Goal: Task Accomplishment & Management: Use online tool/utility

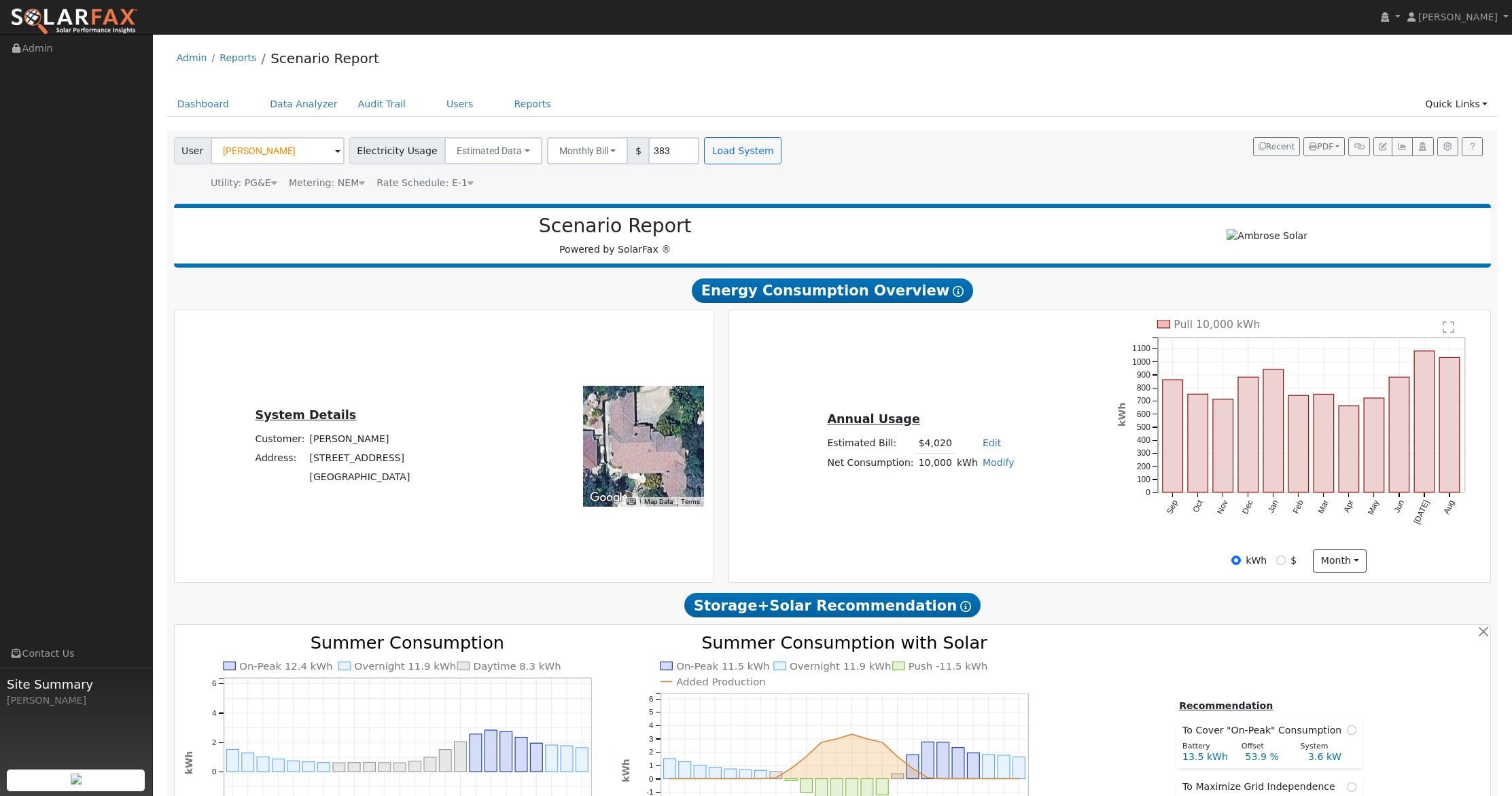
scroll to position [219, 0]
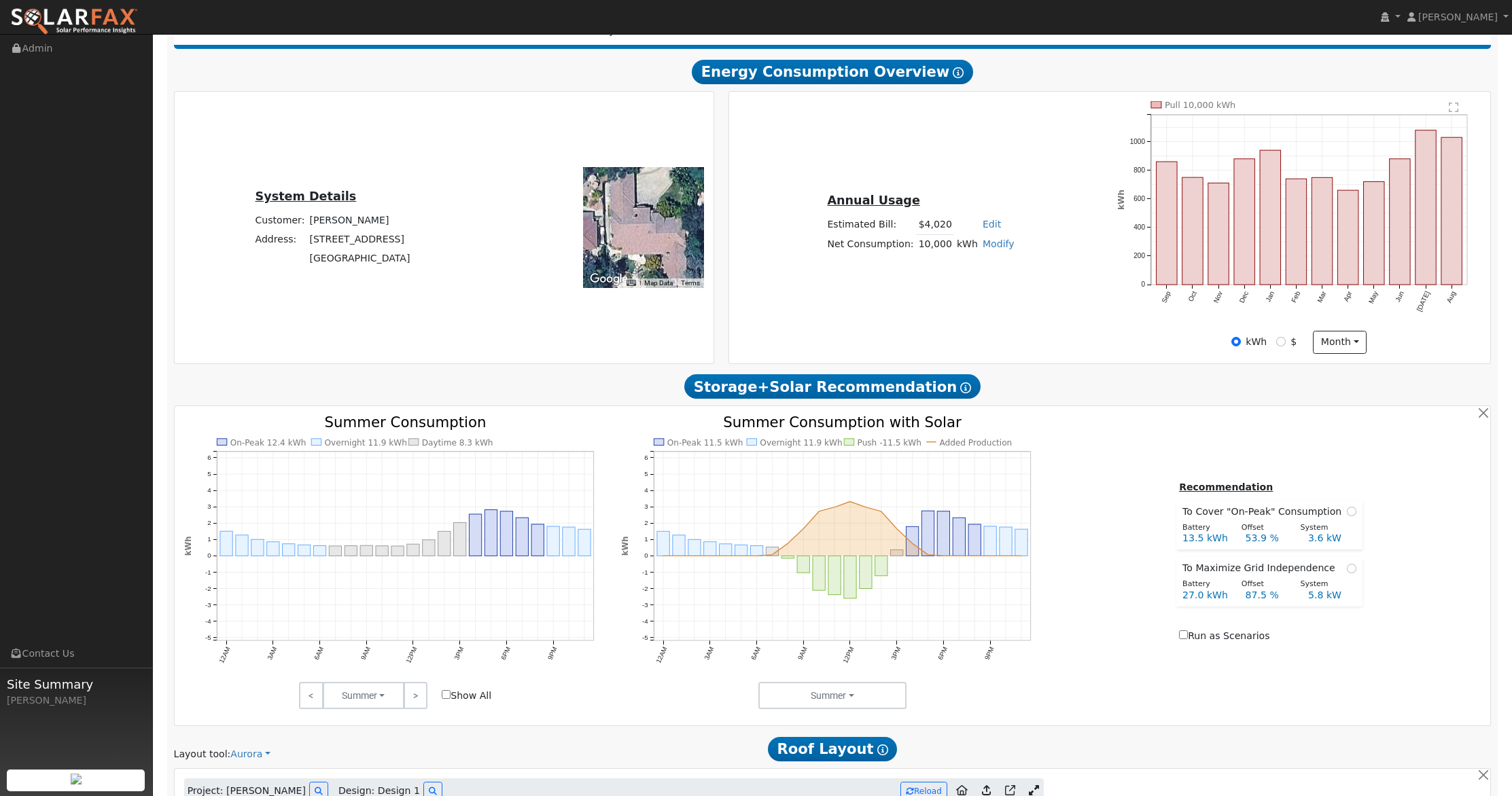
click at [118, 20] on img at bounding box center [74, 22] width 128 height 29
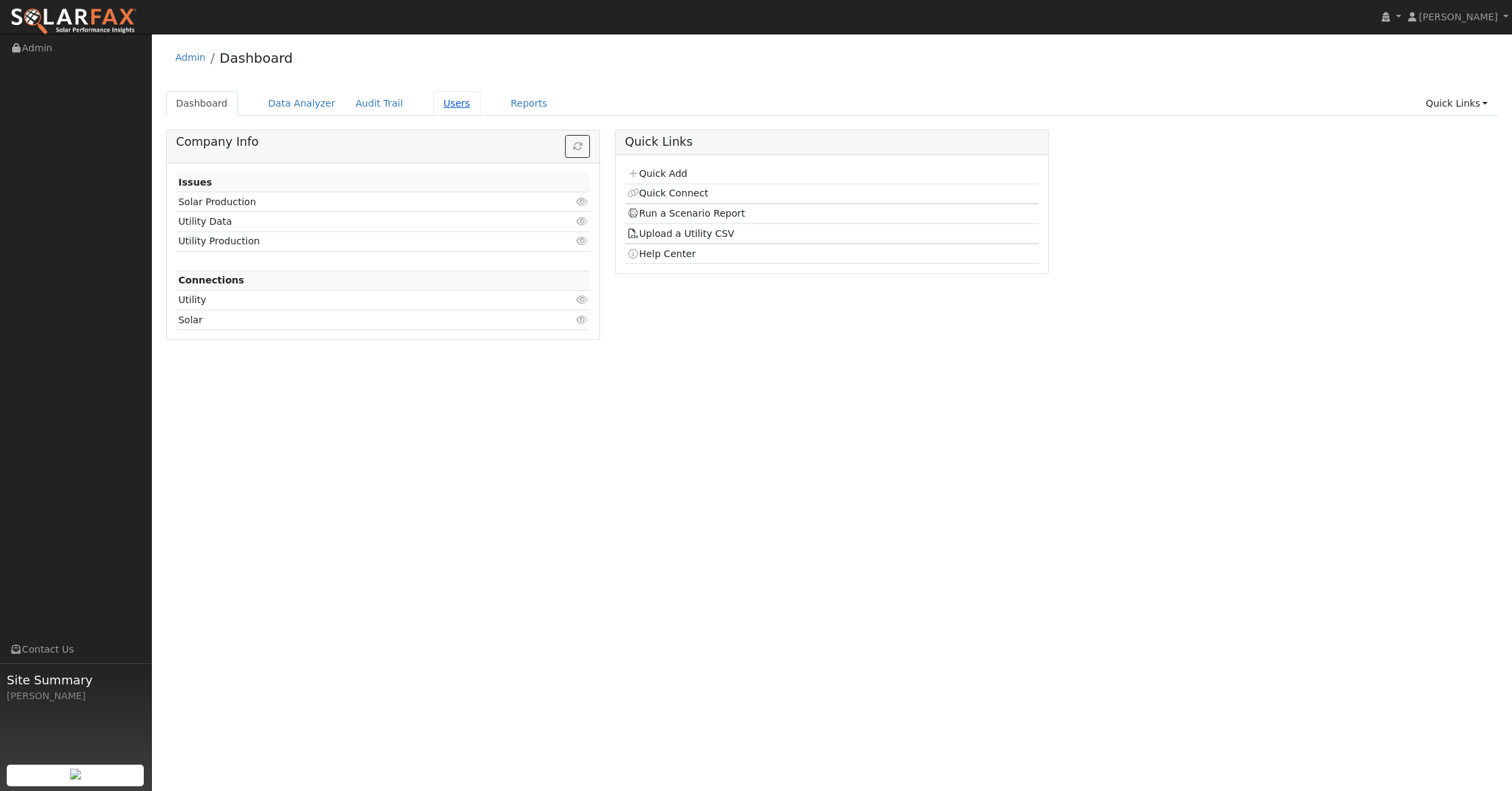
click at [453, 102] on link "Users" at bounding box center [457, 103] width 47 height 25
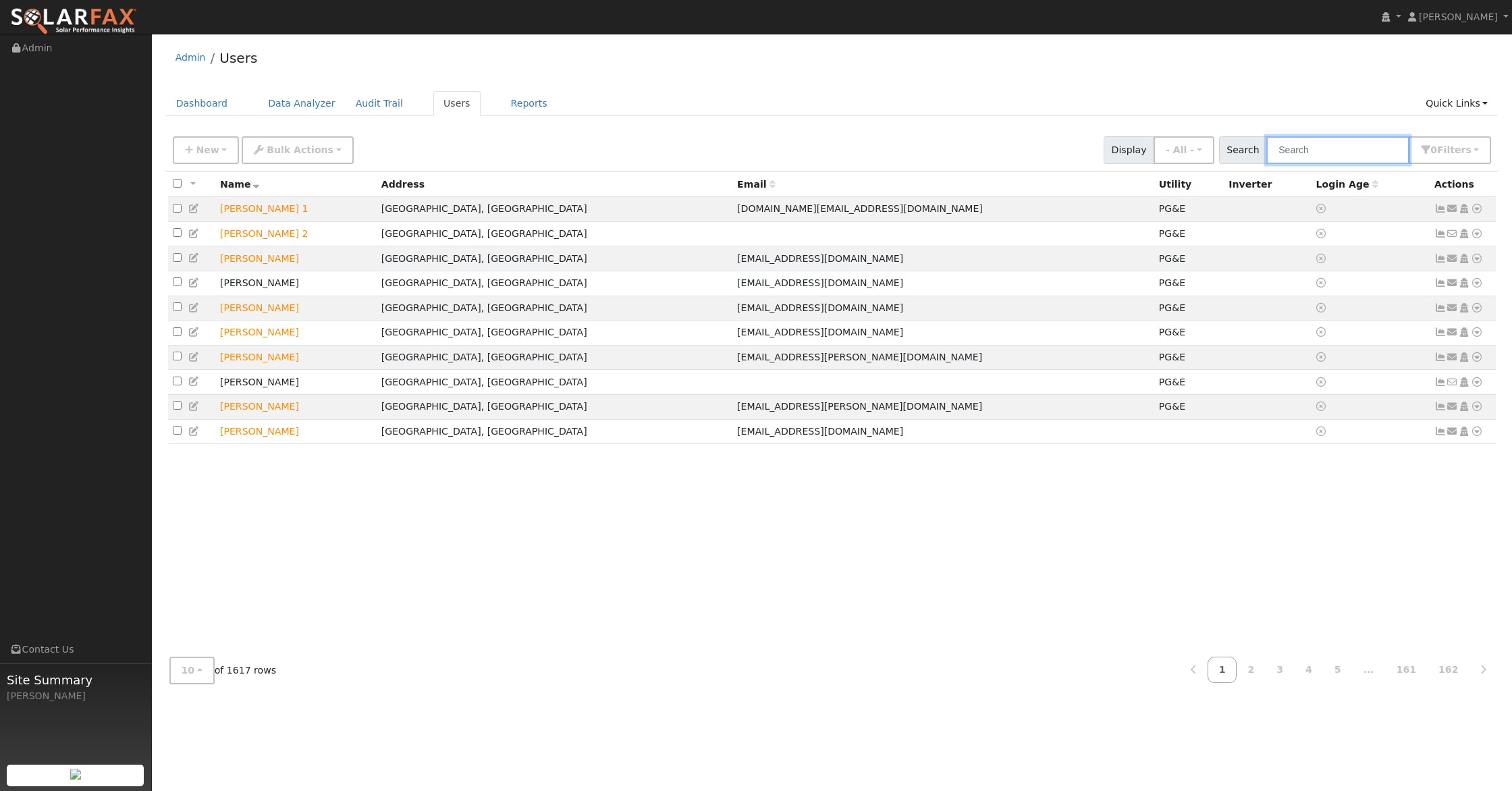
click at [1343, 156] on input "text" at bounding box center [1338, 150] width 143 height 28
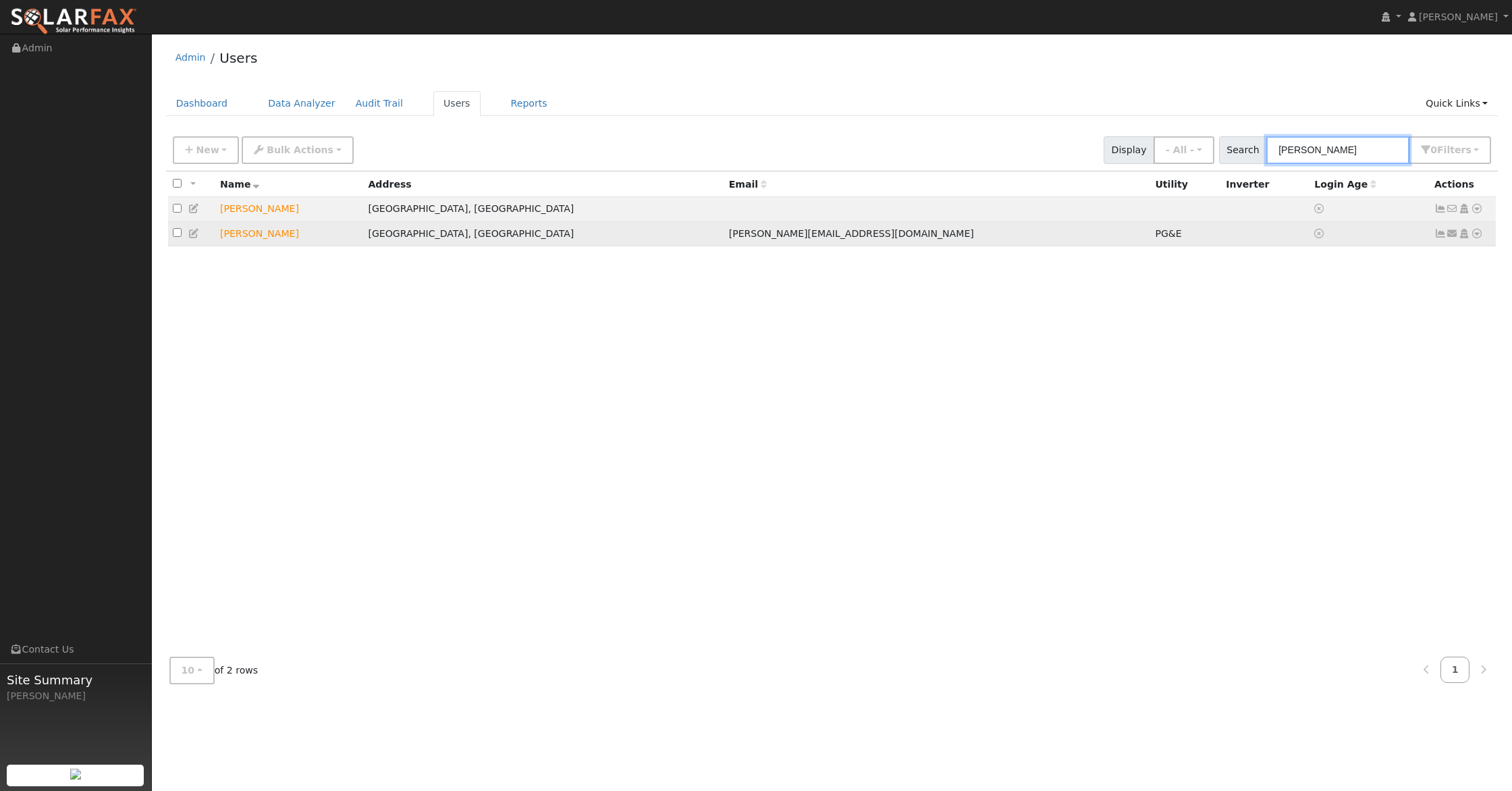
type input "Brad Hulbert"
click at [1476, 234] on icon at bounding box center [1476, 233] width 12 height 9
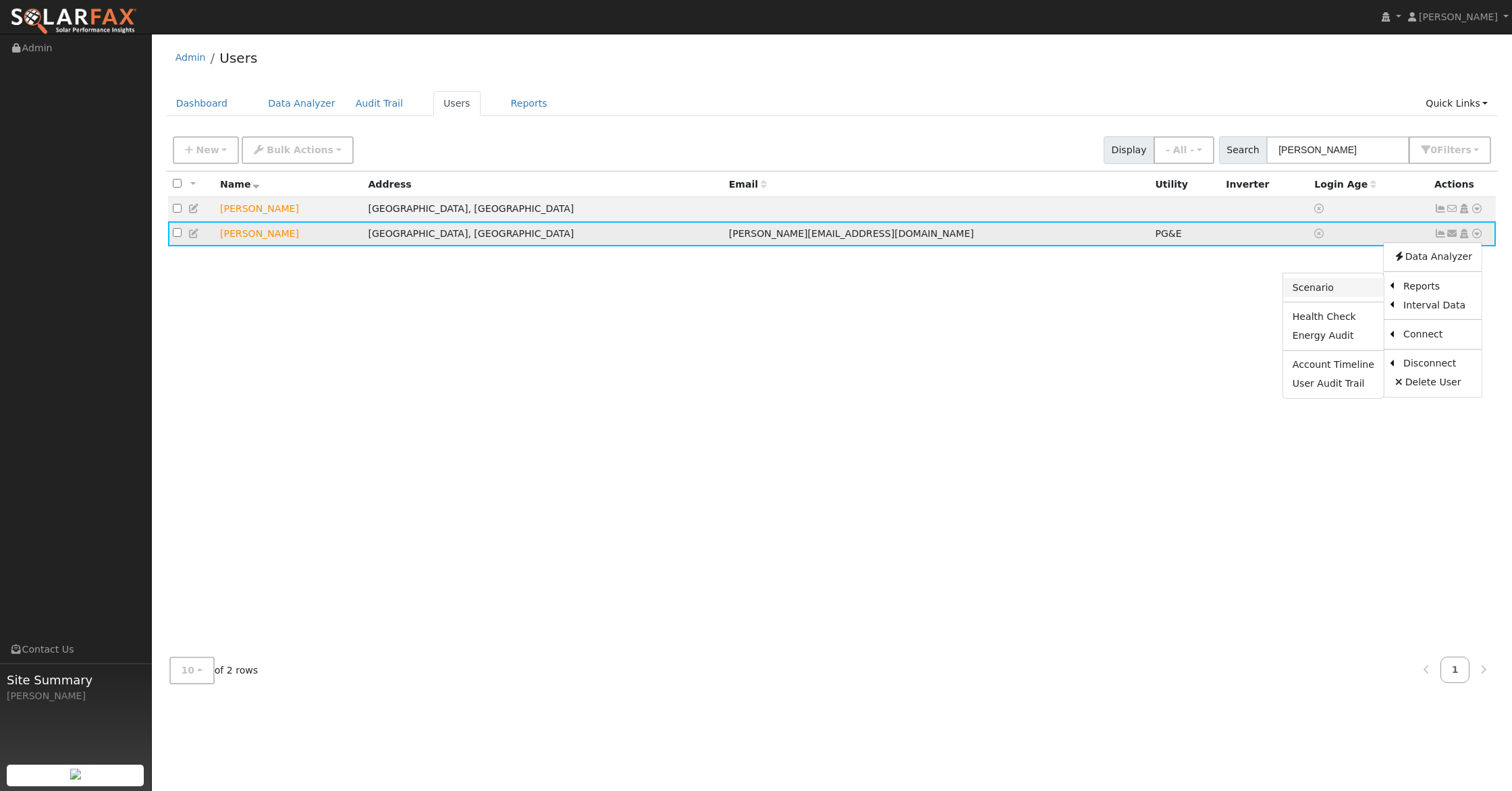
click at [1336, 289] on link "Scenario" at bounding box center [1334, 288] width 101 height 19
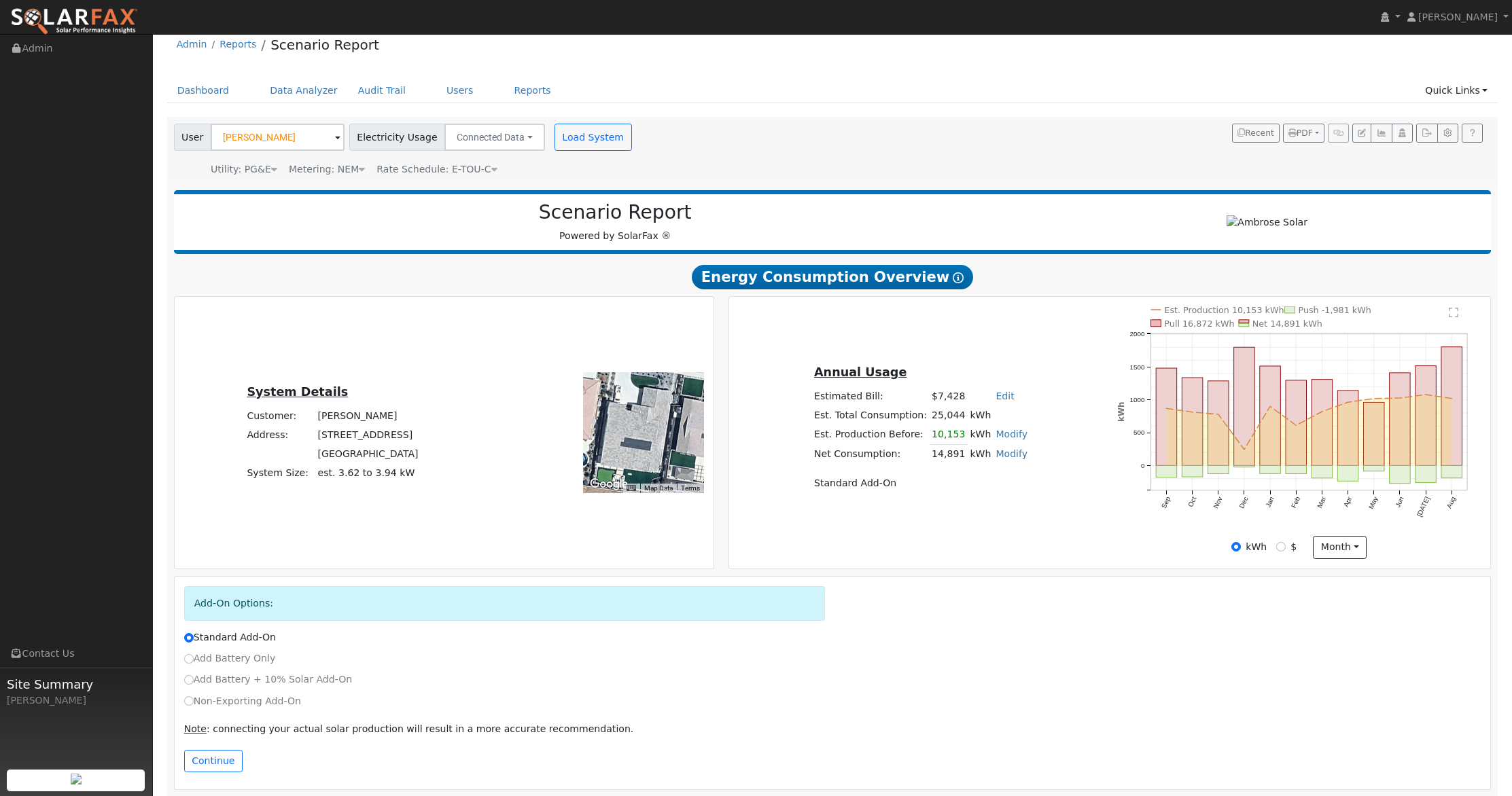
scroll to position [20, 0]
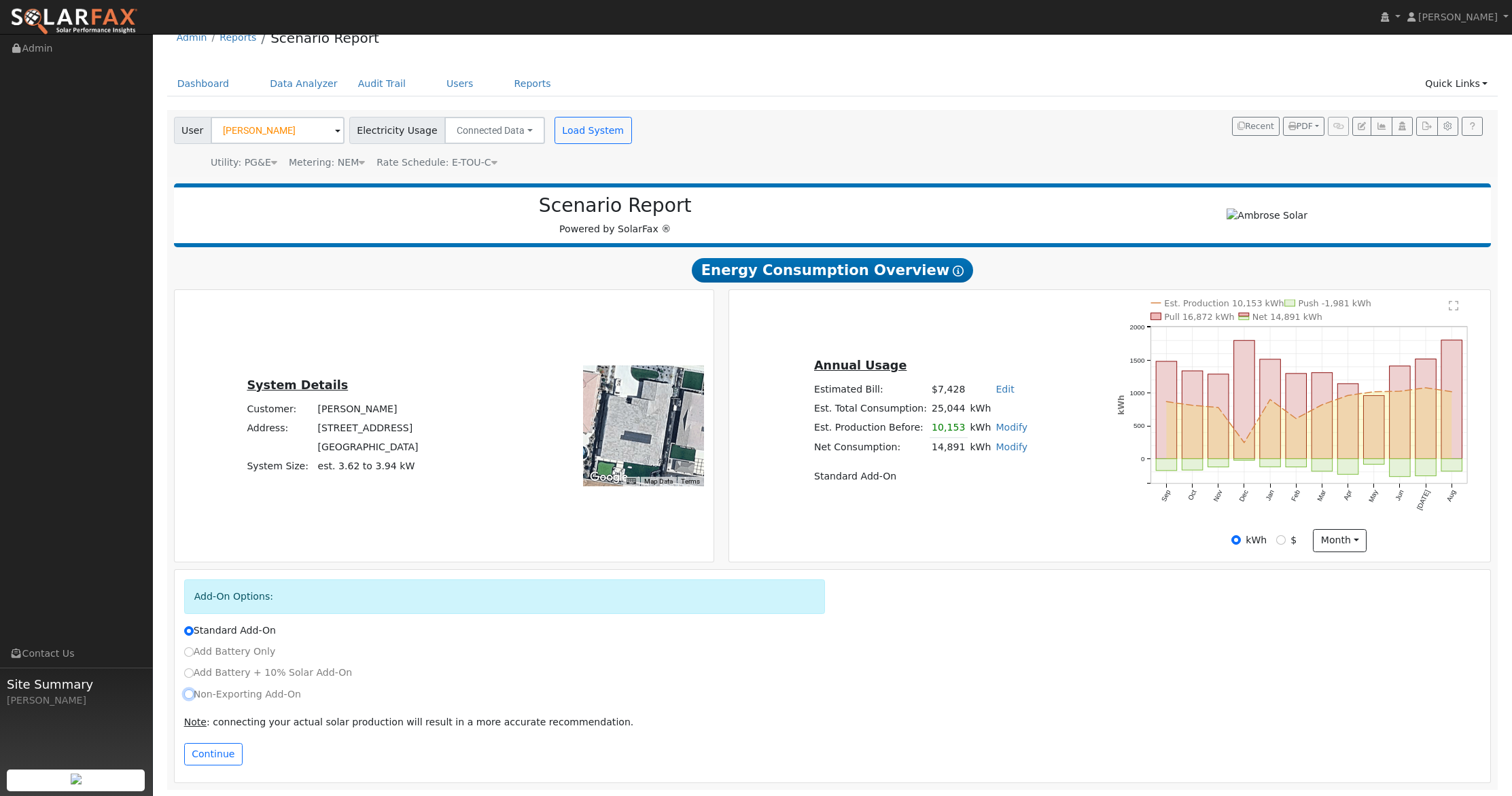
click at [190, 697] on input "Non-Exporting Add-On" at bounding box center [189, 694] width 9 height 9
radio input "true"
radio input "false"
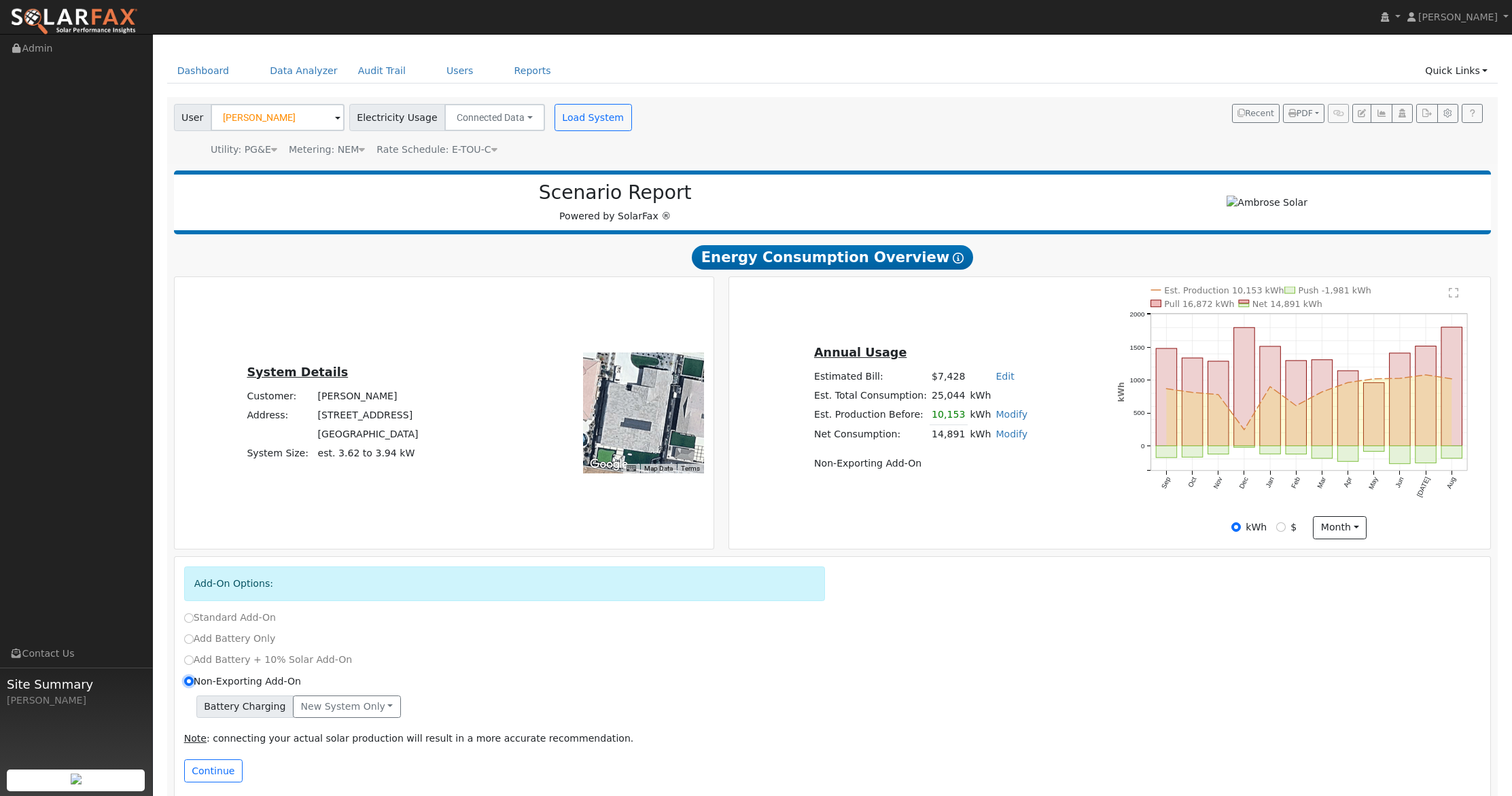
scroll to position [50, 0]
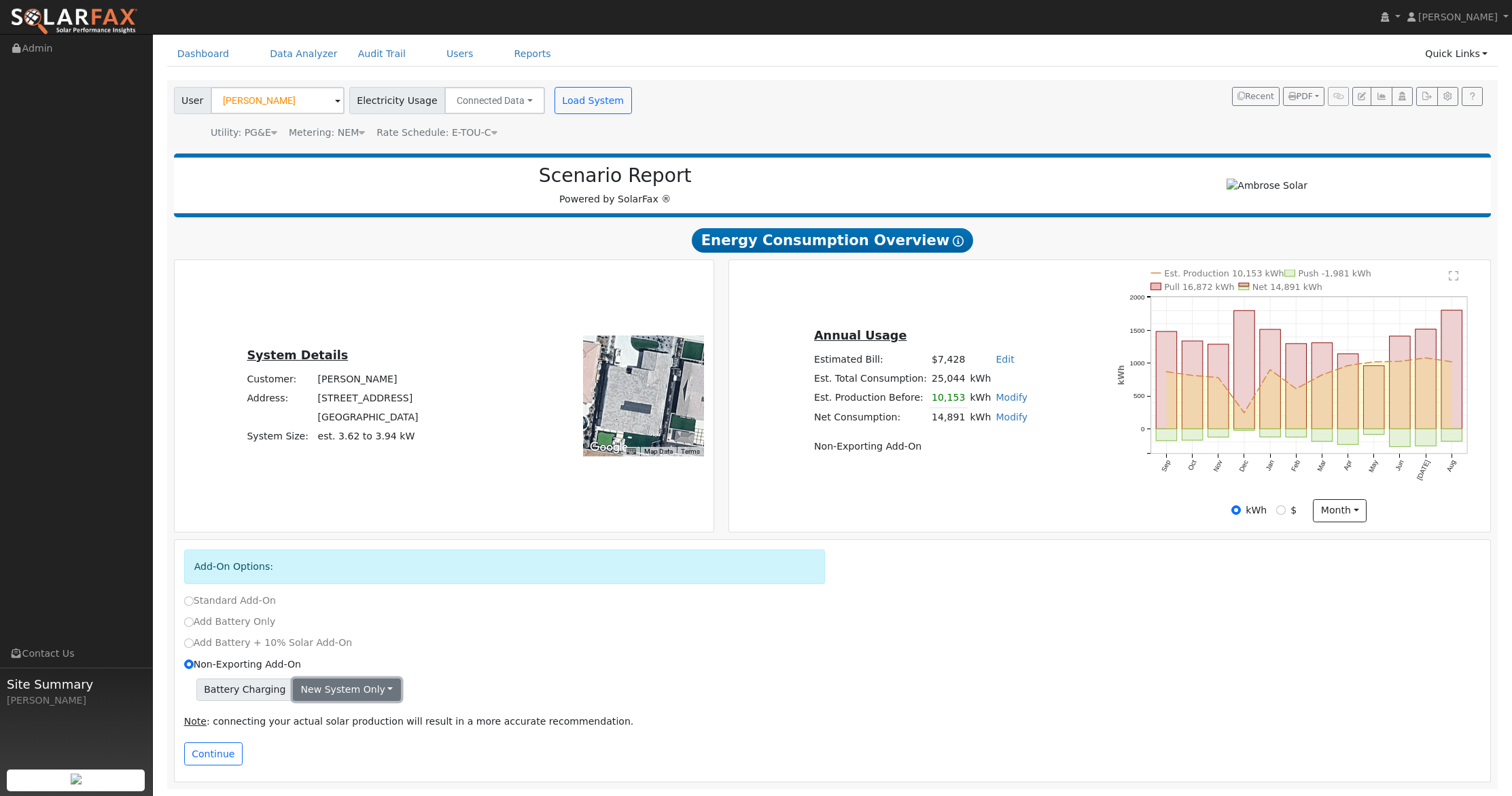
click at [374, 694] on button "New system only" at bounding box center [347, 690] width 108 height 23
click at [463, 647] on div "Add Battery + 10% Solar Add-On" at bounding box center [832, 643] width 1311 height 14
click at [216, 752] on button "Continue" at bounding box center [213, 754] width 59 height 23
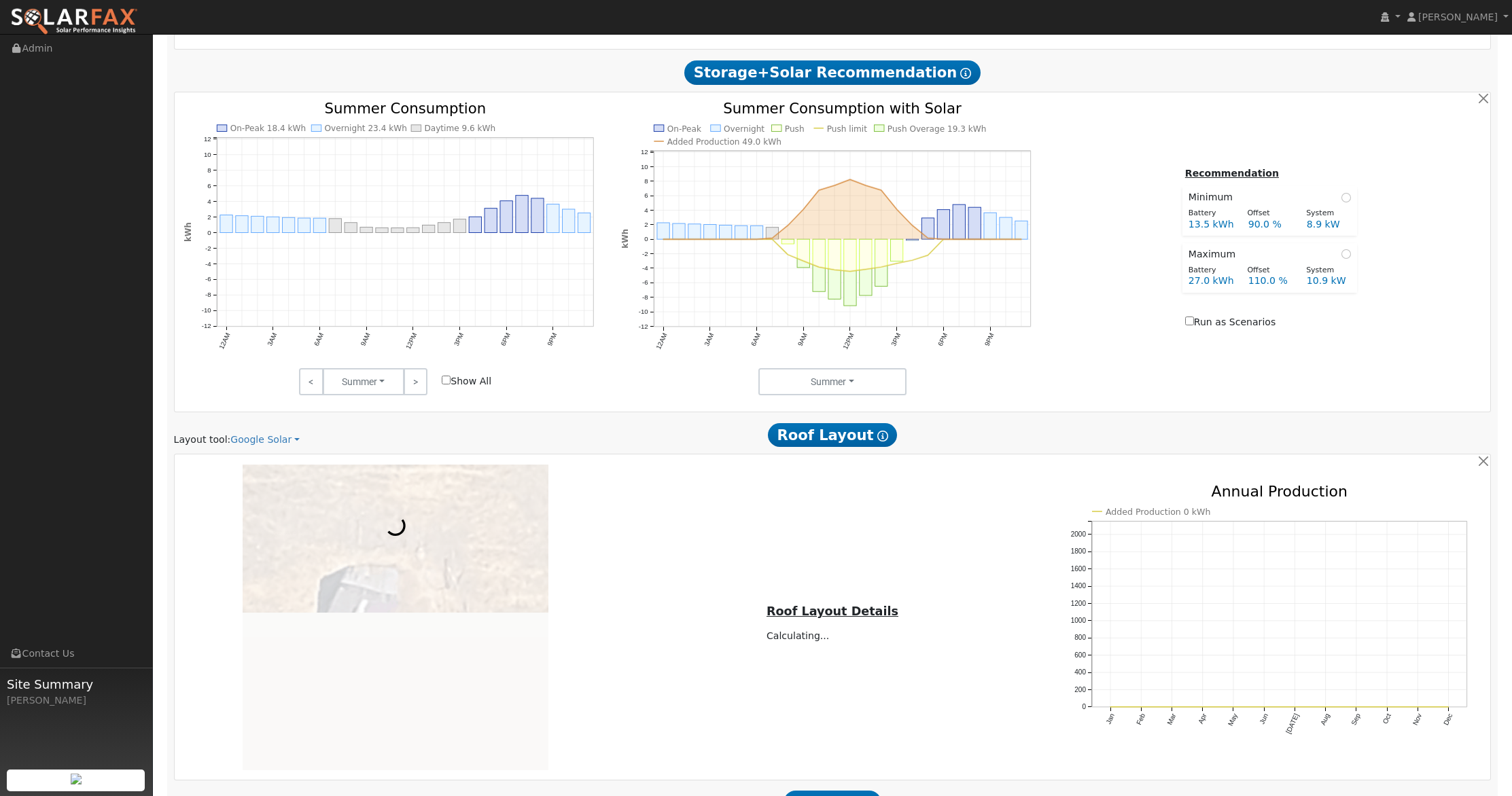
scroll to position [737, 0]
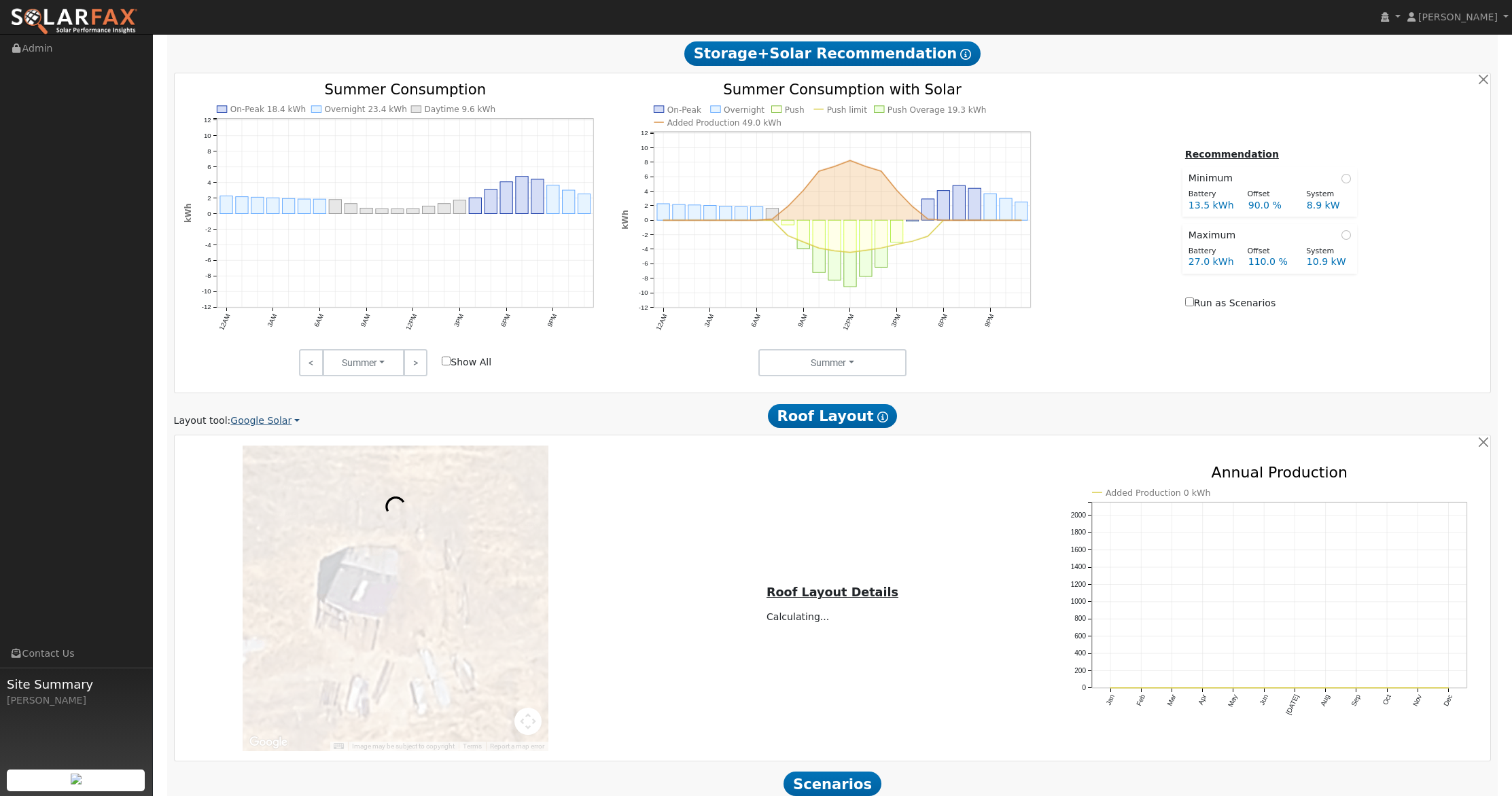
click at [265, 422] on link "Google Solar" at bounding box center [265, 421] width 69 height 14
click at [272, 485] on link "Aurora" at bounding box center [276, 483] width 94 height 19
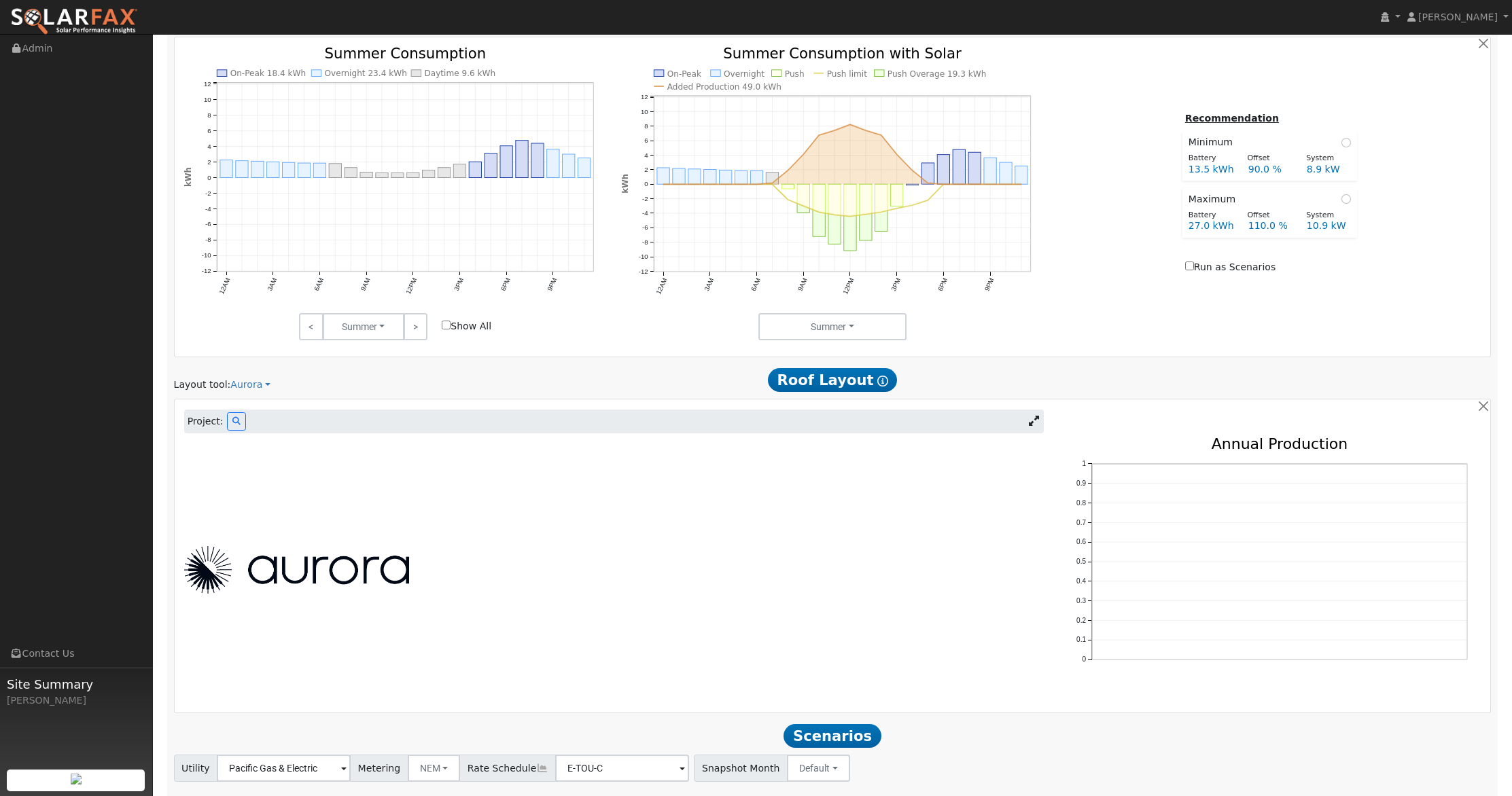
scroll to position [811, 0]
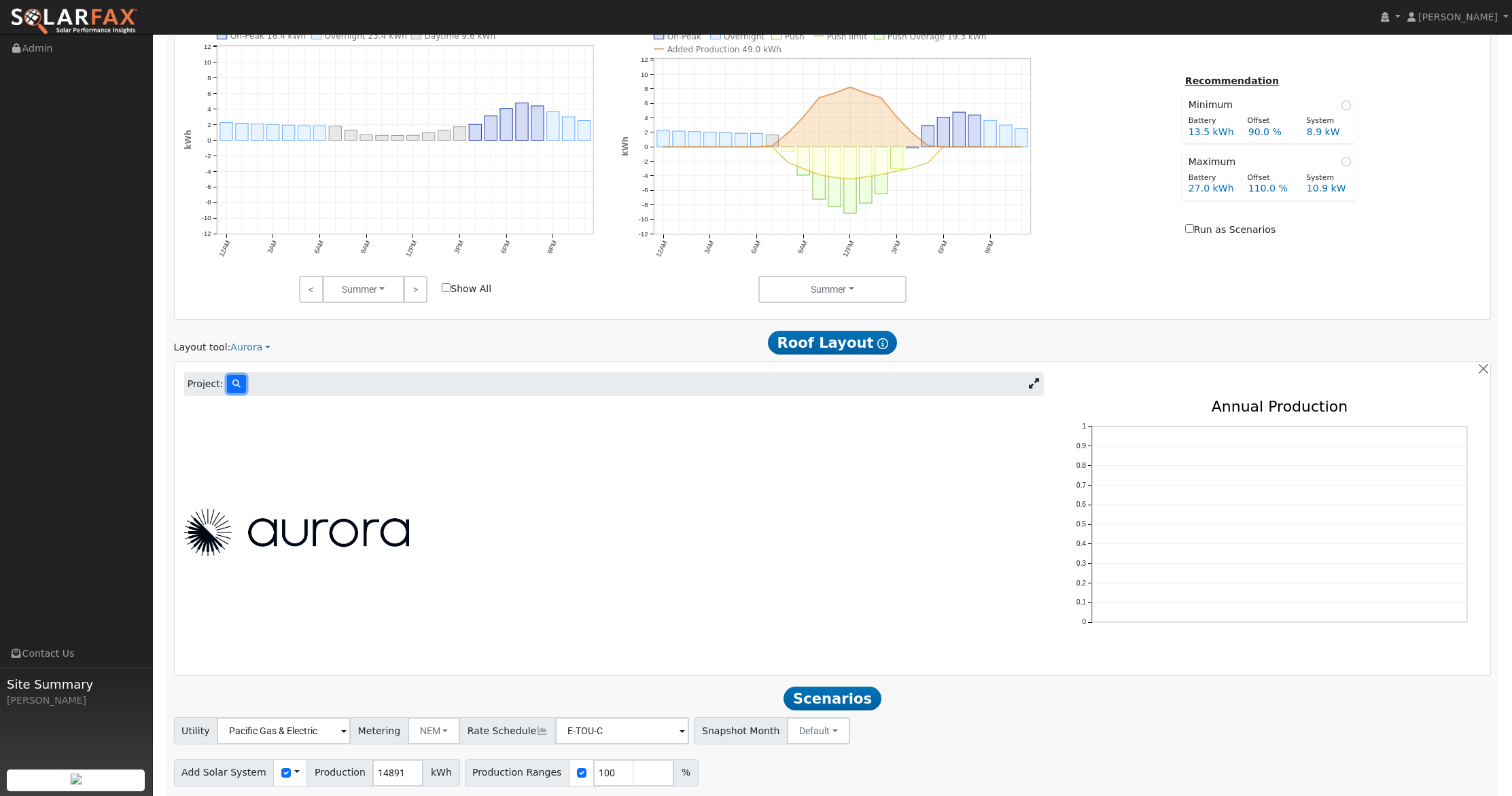
click at [233, 381] on icon at bounding box center [237, 384] width 8 height 8
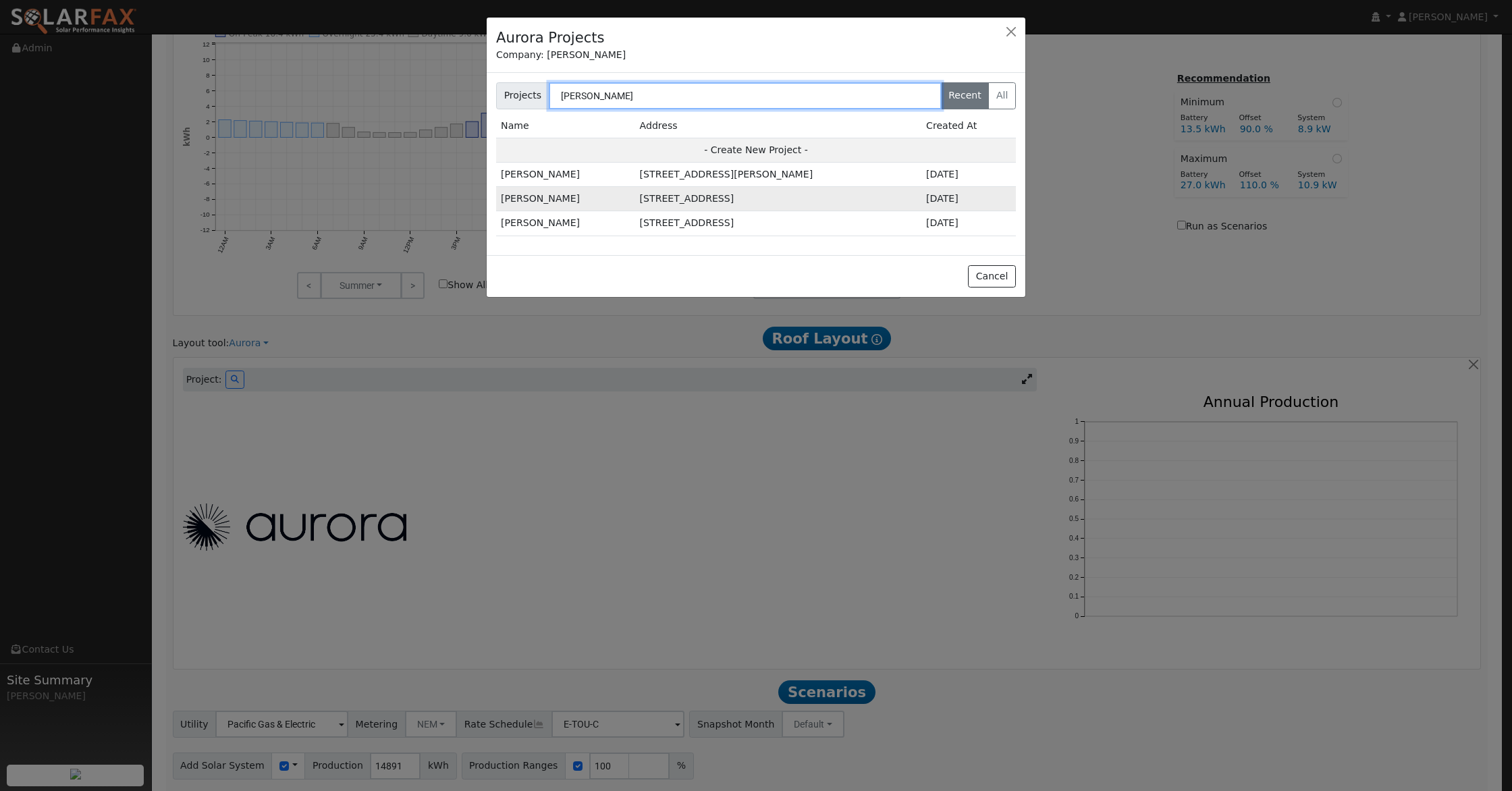
type input "Brad"
click at [704, 200] on td "2255 Pinehurst Dr, Lincoln, CA 95648, USA" at bounding box center [778, 199] width 286 height 24
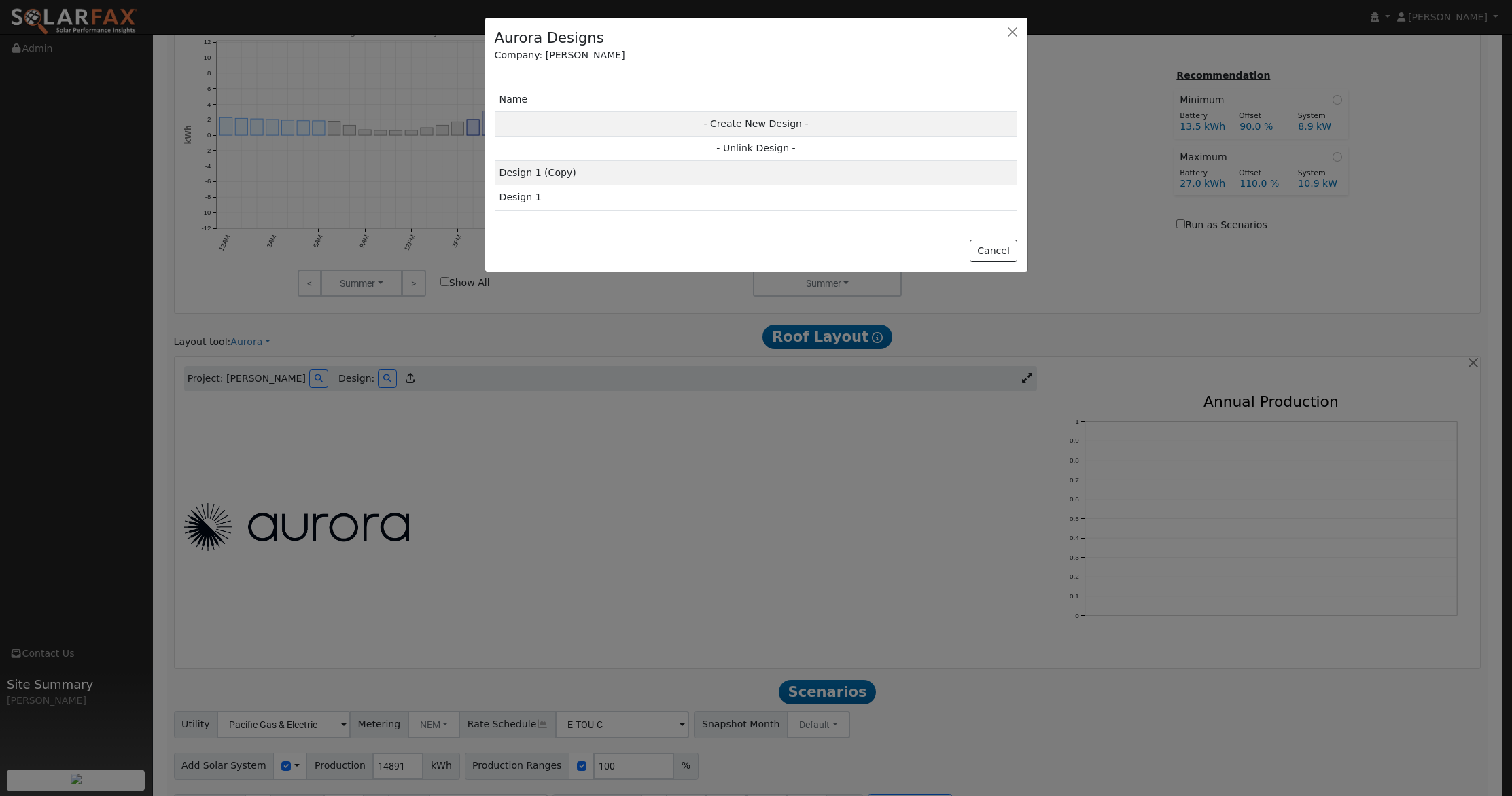
scroll to position [815, 0]
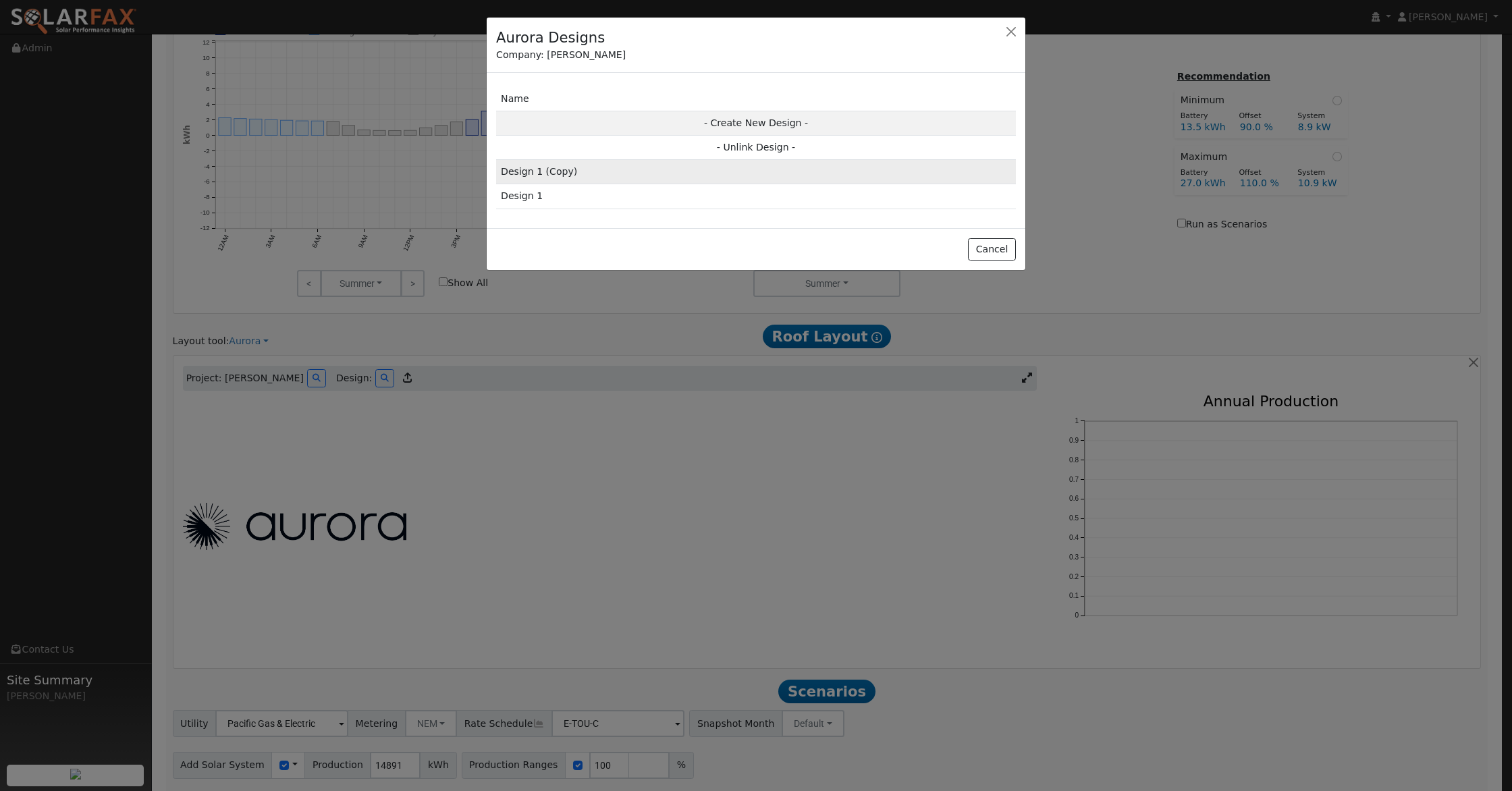
click at [622, 173] on td "Design 1 (Copy)" at bounding box center [756, 171] width 520 height 24
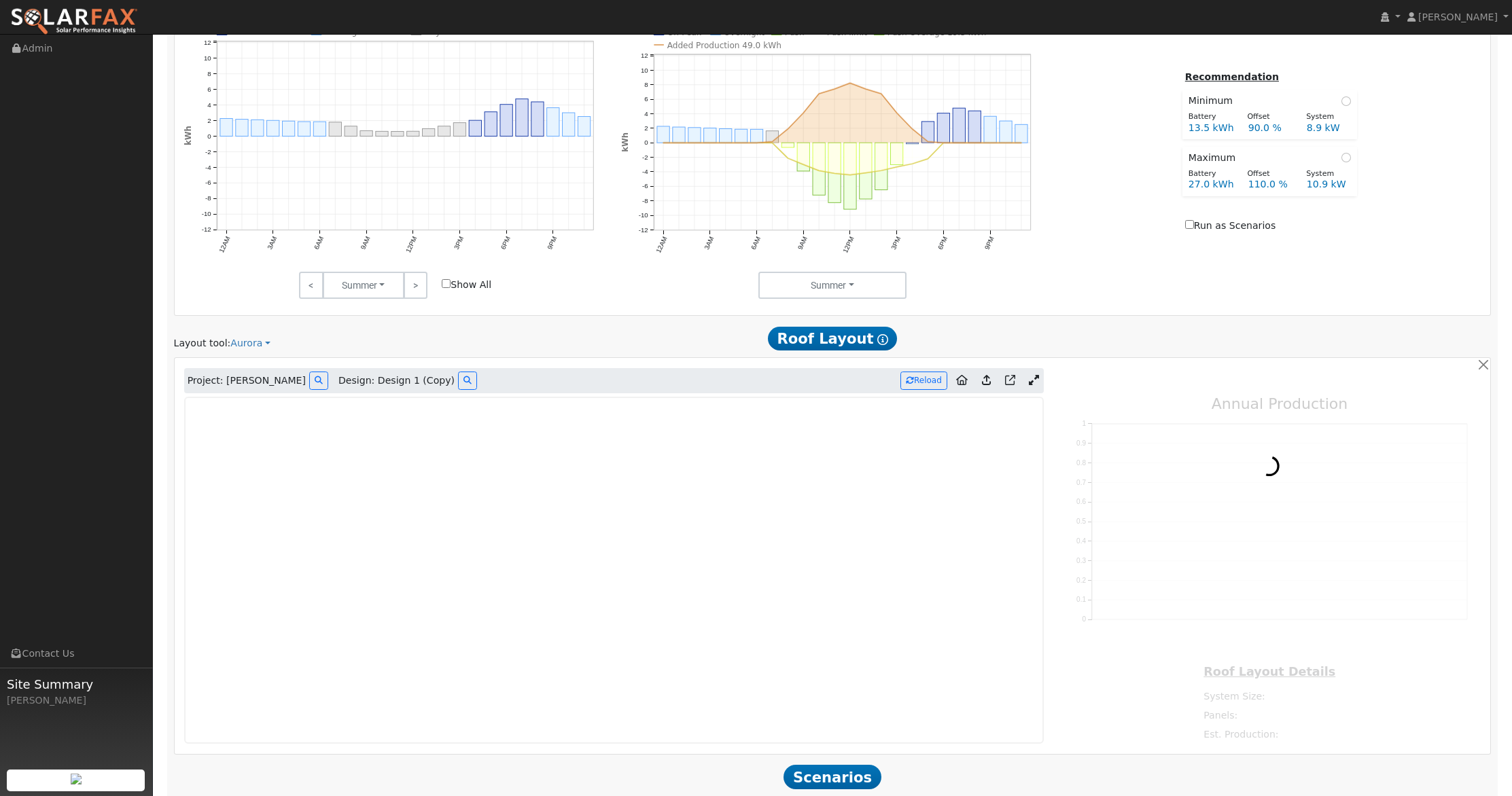
type input "12954"
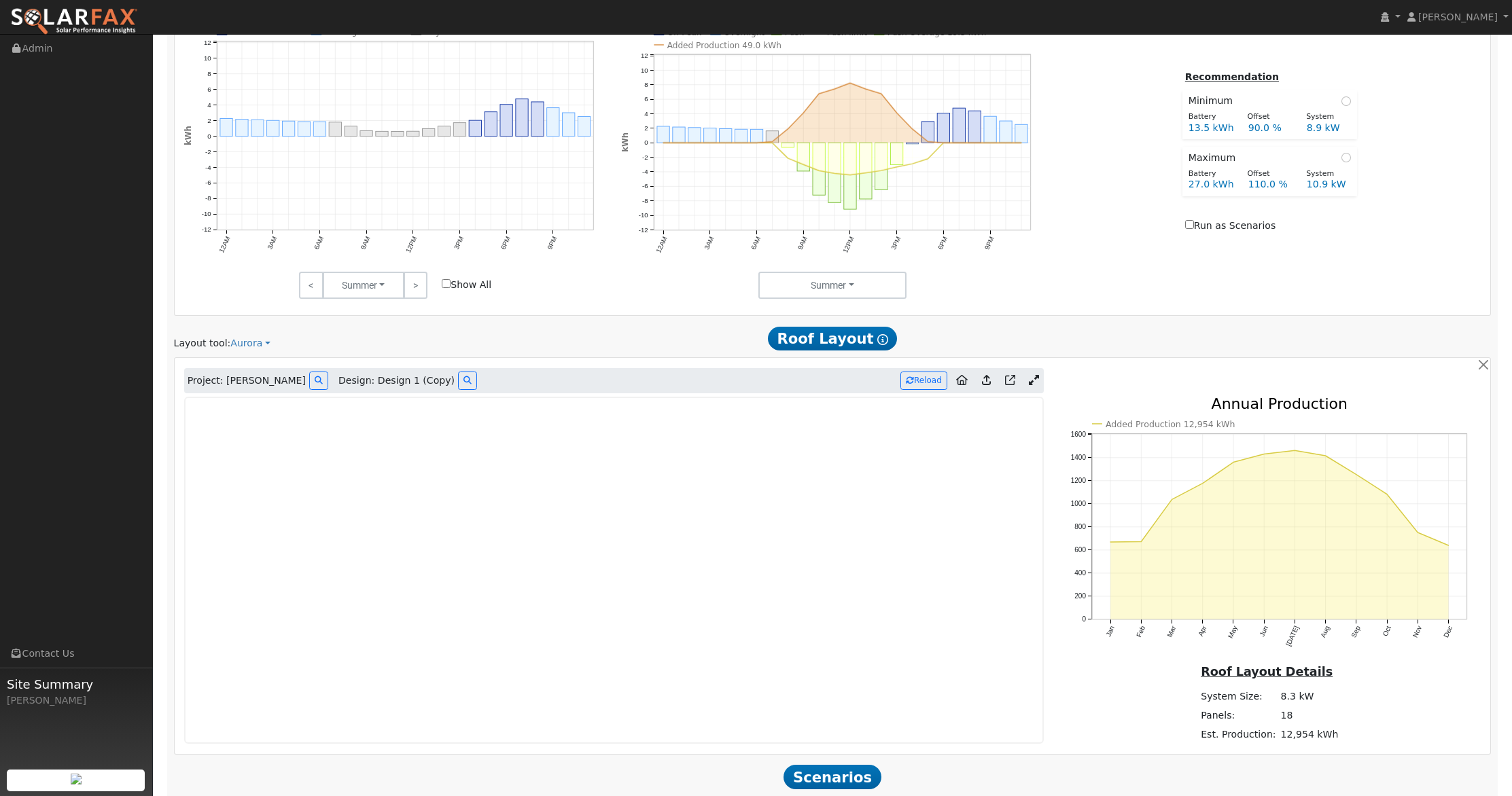
click at [985, 377] on icon at bounding box center [986, 379] width 9 height 10
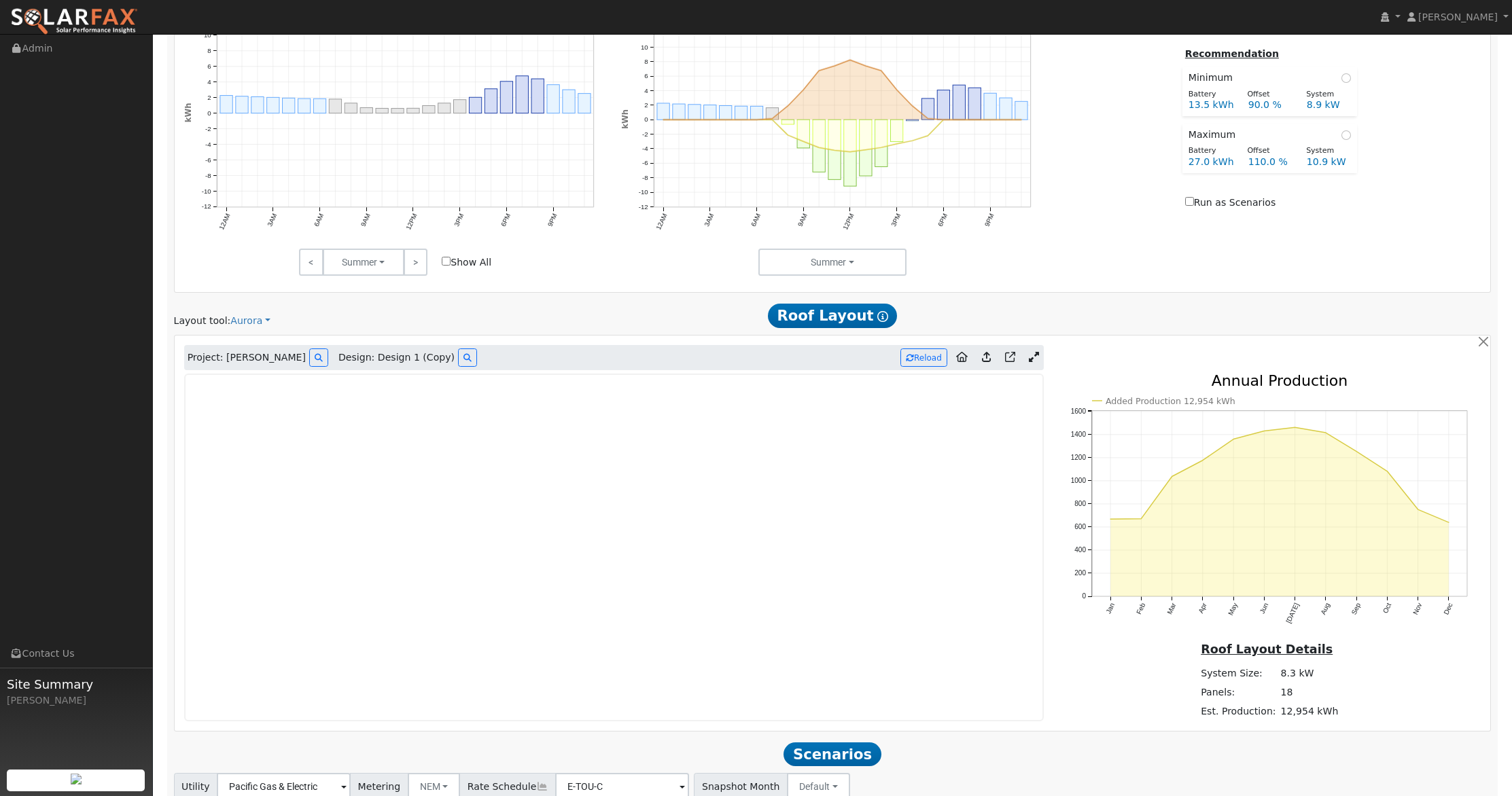
scroll to position [793, 0]
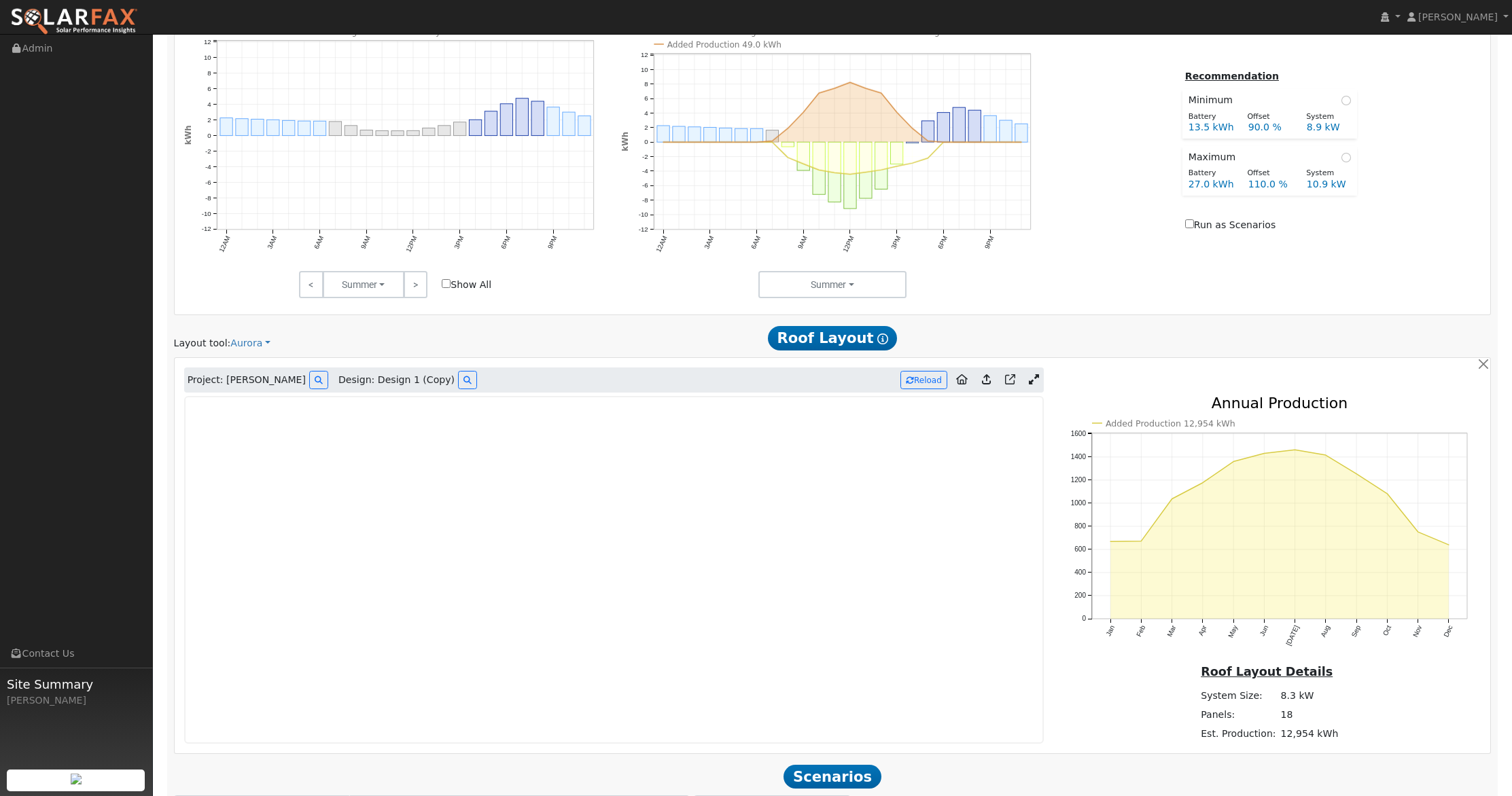
click at [987, 378] on icon at bounding box center [986, 379] width 9 height 10
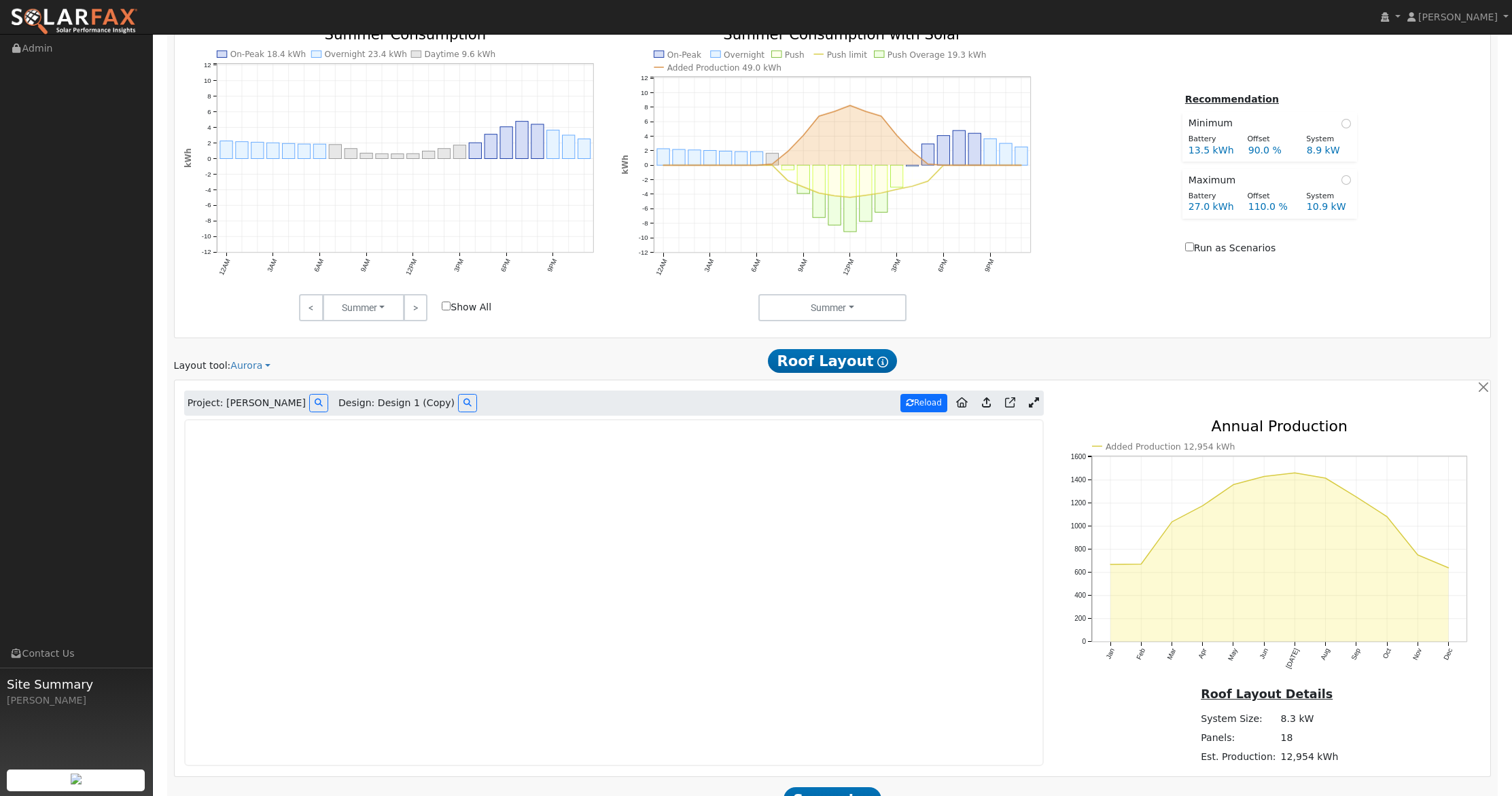
scroll to position [815, 0]
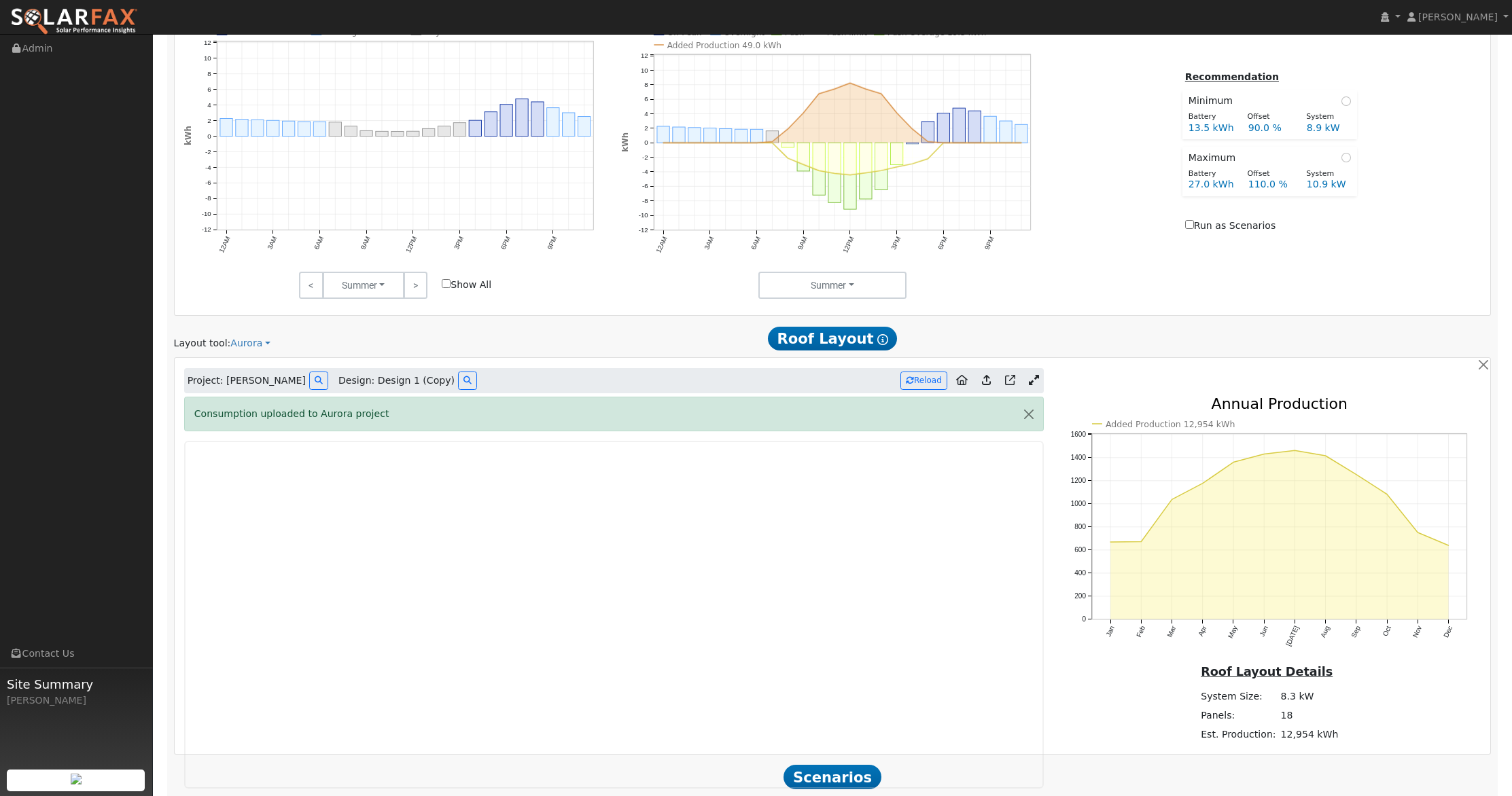
click at [987, 377] on icon at bounding box center [986, 379] width 9 height 10
click at [916, 382] on button "Reload" at bounding box center [923, 380] width 47 height 18
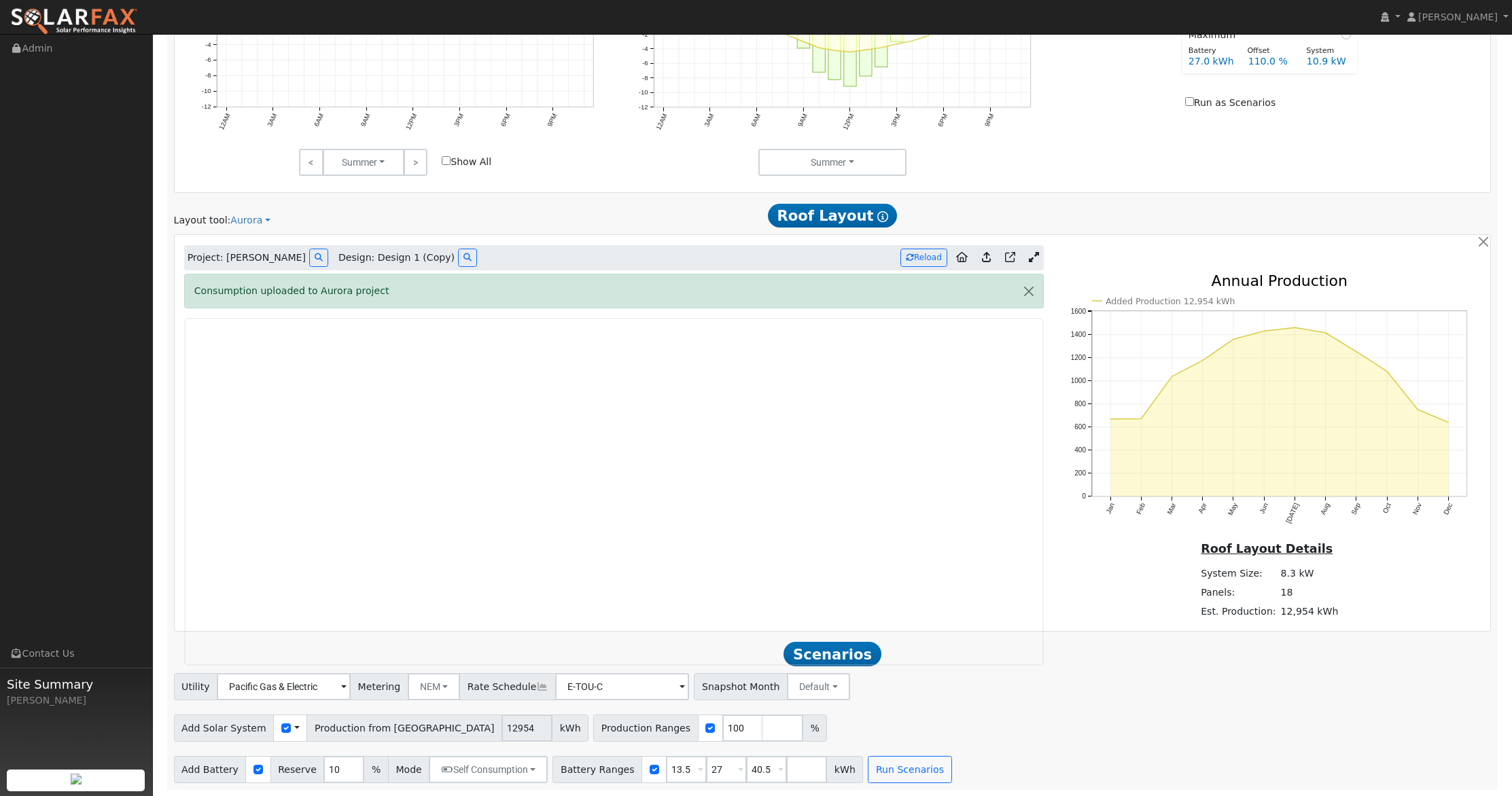
scroll to position [940, 0]
click at [247, 768] on div at bounding box center [258, 769] width 25 height 27
click at [254, 769] on input "checkbox" at bounding box center [258, 769] width 9 height 9
checkbox input "false"
click at [323, 765] on button "Run Scenarios" at bounding box center [317, 769] width 84 height 27
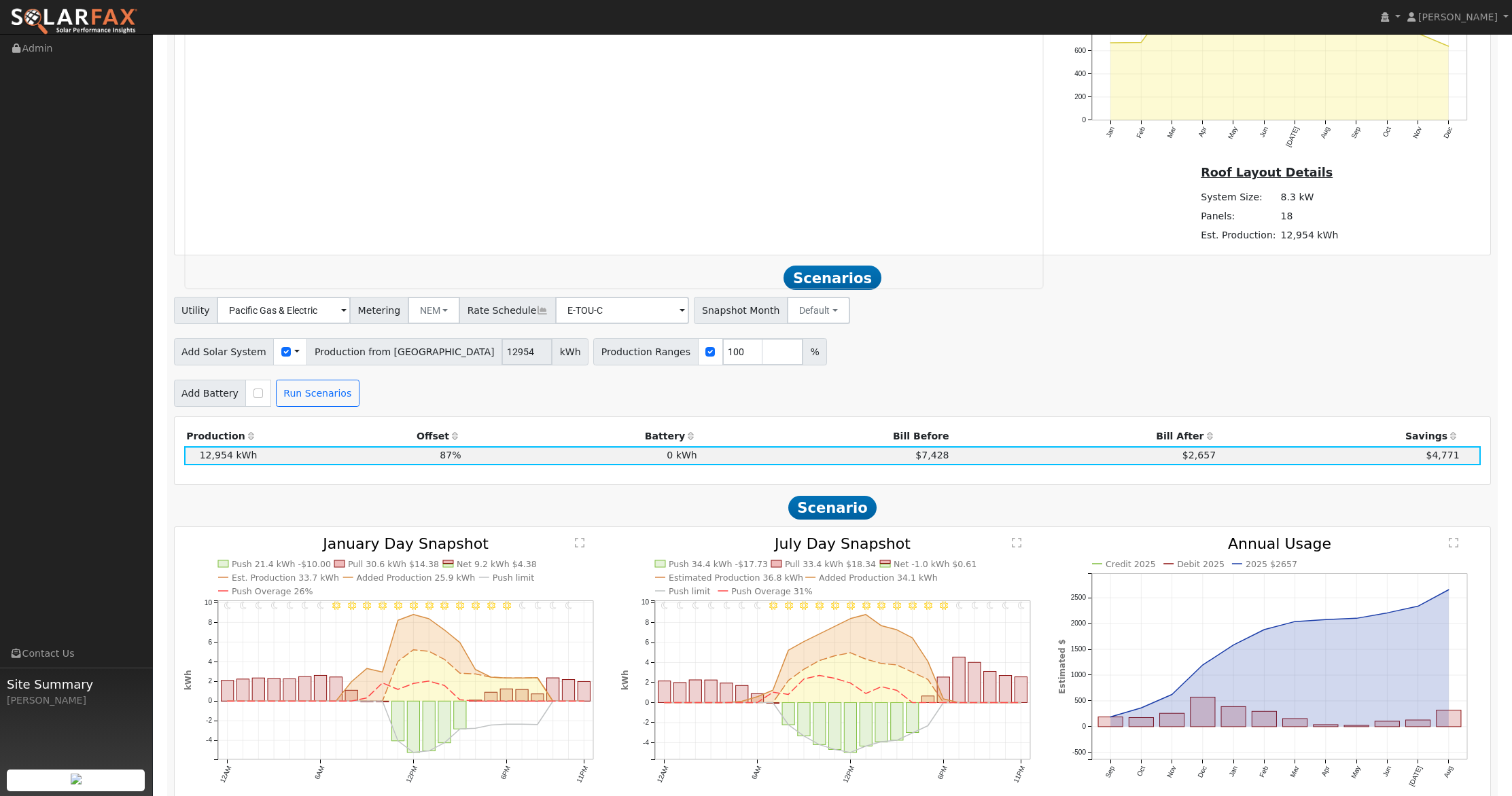
scroll to position [1483, 0]
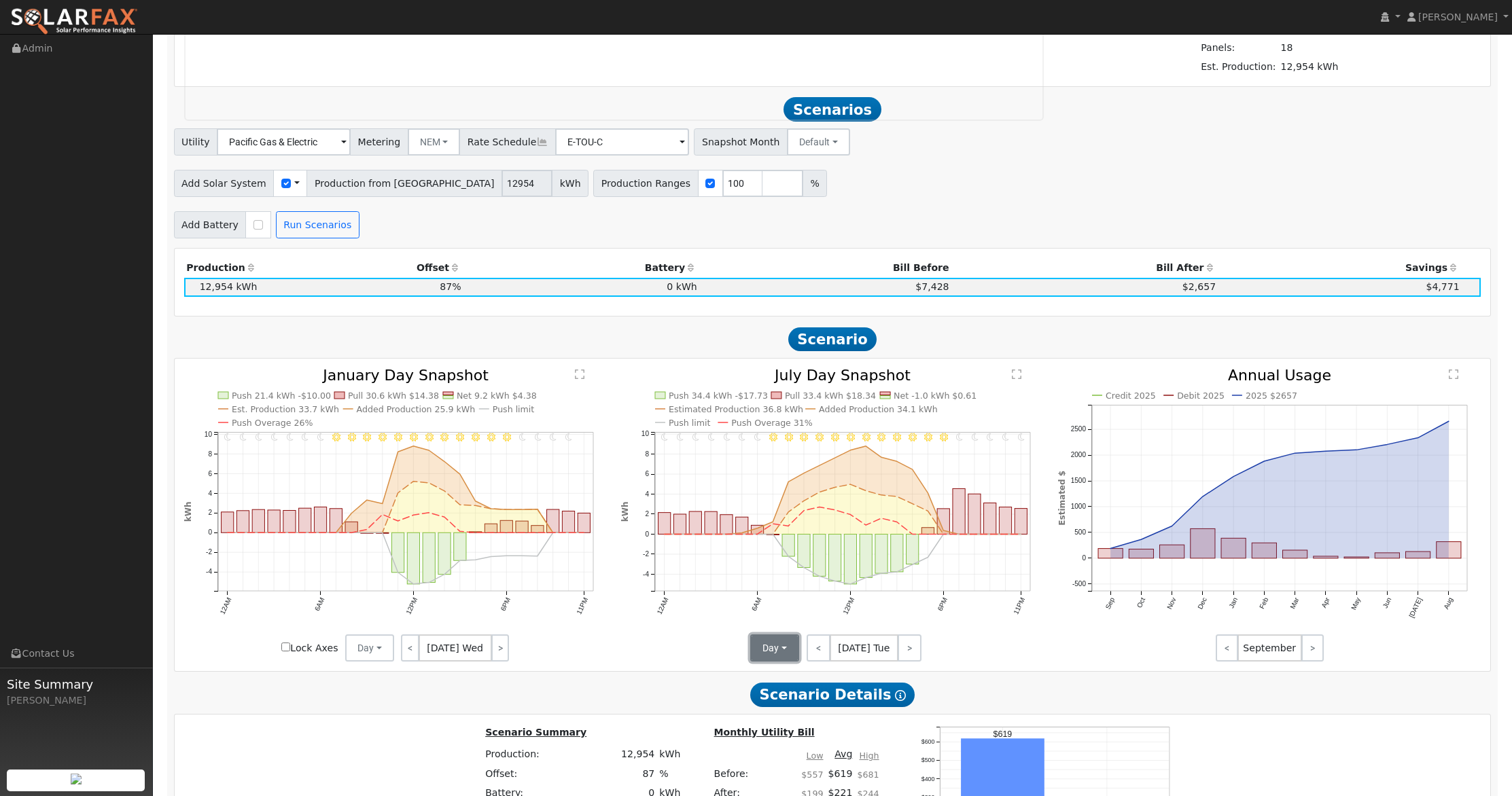
click at [770, 652] on button "Day" at bounding box center [774, 648] width 49 height 27
click at [776, 701] on link "Month Average" at bounding box center [799, 698] width 94 height 19
click at [778, 693] on span "Scenario Details Show Help" at bounding box center [832, 695] width 165 height 24
click at [365, 661] on button "Day" at bounding box center [369, 648] width 49 height 27
click at [376, 695] on link "Month Average" at bounding box center [393, 698] width 94 height 19
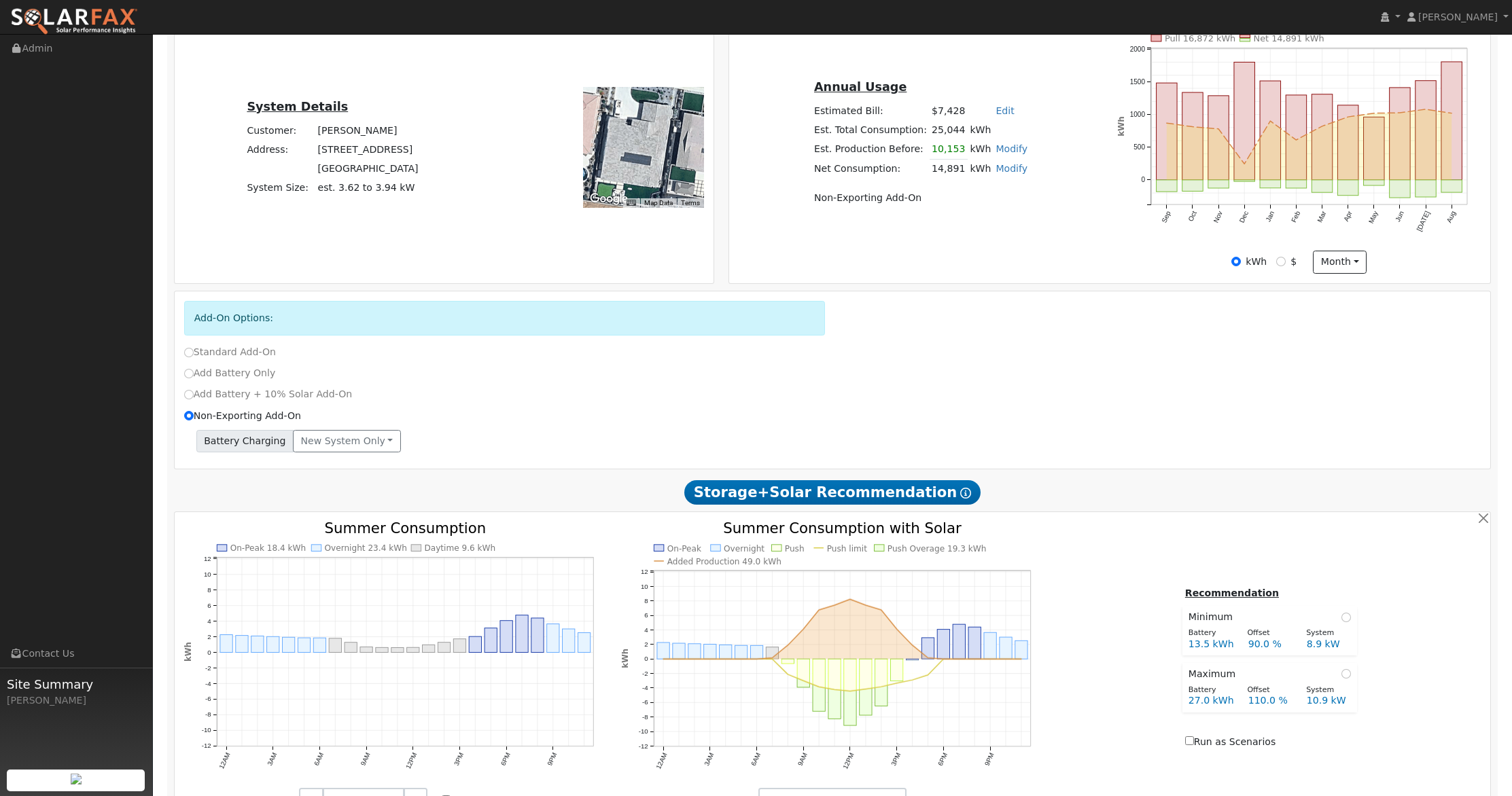
scroll to position [223, 0]
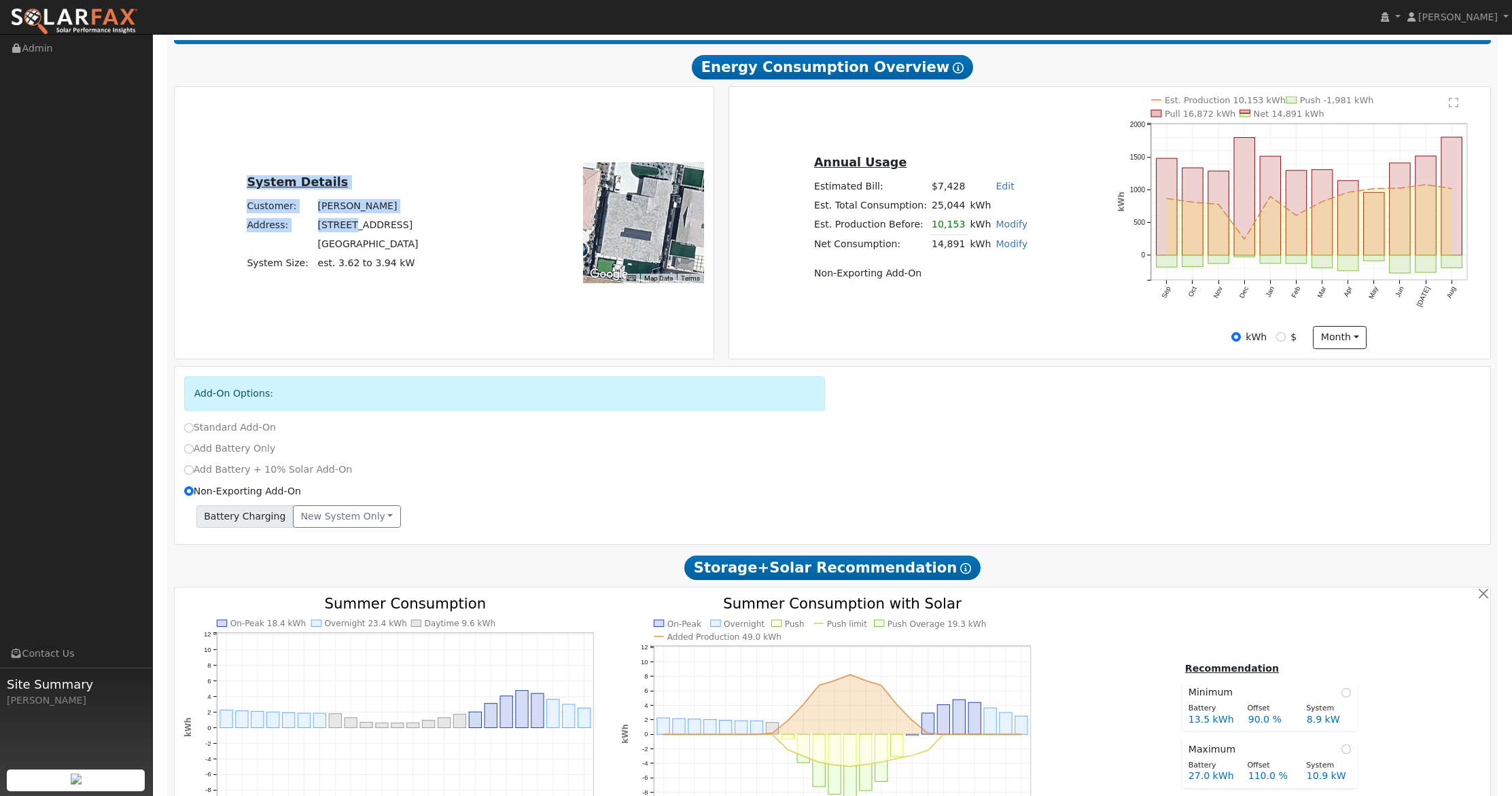
drag, startPoint x: 406, startPoint y: 223, endPoint x: 365, endPoint y: 224, distance: 41.0
click at [360, 224] on div "System Details Customer: Bradley Hulbert Address: 2255 Pinehurst Drive Lincoln,…" at bounding box center [332, 222] width 311 height 101
drag, startPoint x: 317, startPoint y: 225, endPoint x: 411, endPoint y: 225, distance: 94.0
click at [411, 225] on td "2255 Pinehurst Drive" at bounding box center [368, 225] width 105 height 19
copy td "2255 Pinehurst Drive"
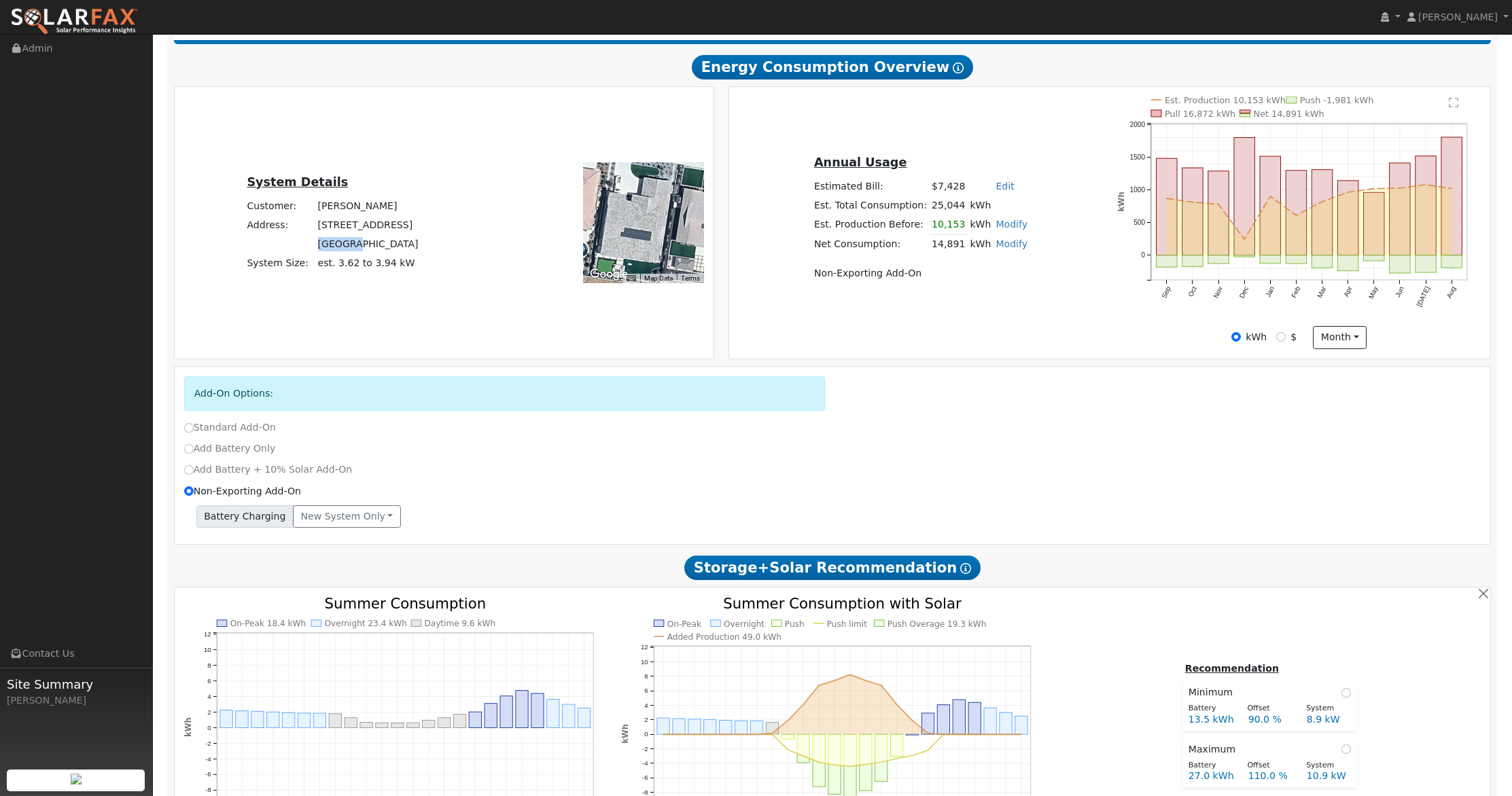
drag, startPoint x: 351, startPoint y: 242, endPoint x: 316, endPoint y: 247, distance: 35.4
click at [316, 247] on tr "Lincoln, CA 95648" at bounding box center [332, 243] width 176 height 19
copy tr "Lincoln"
drag, startPoint x: 400, startPoint y: 241, endPoint x: 375, endPoint y: 248, distance: 26.0
click at [375, 248] on td "Lincoln, CA 95648" at bounding box center [368, 243] width 105 height 19
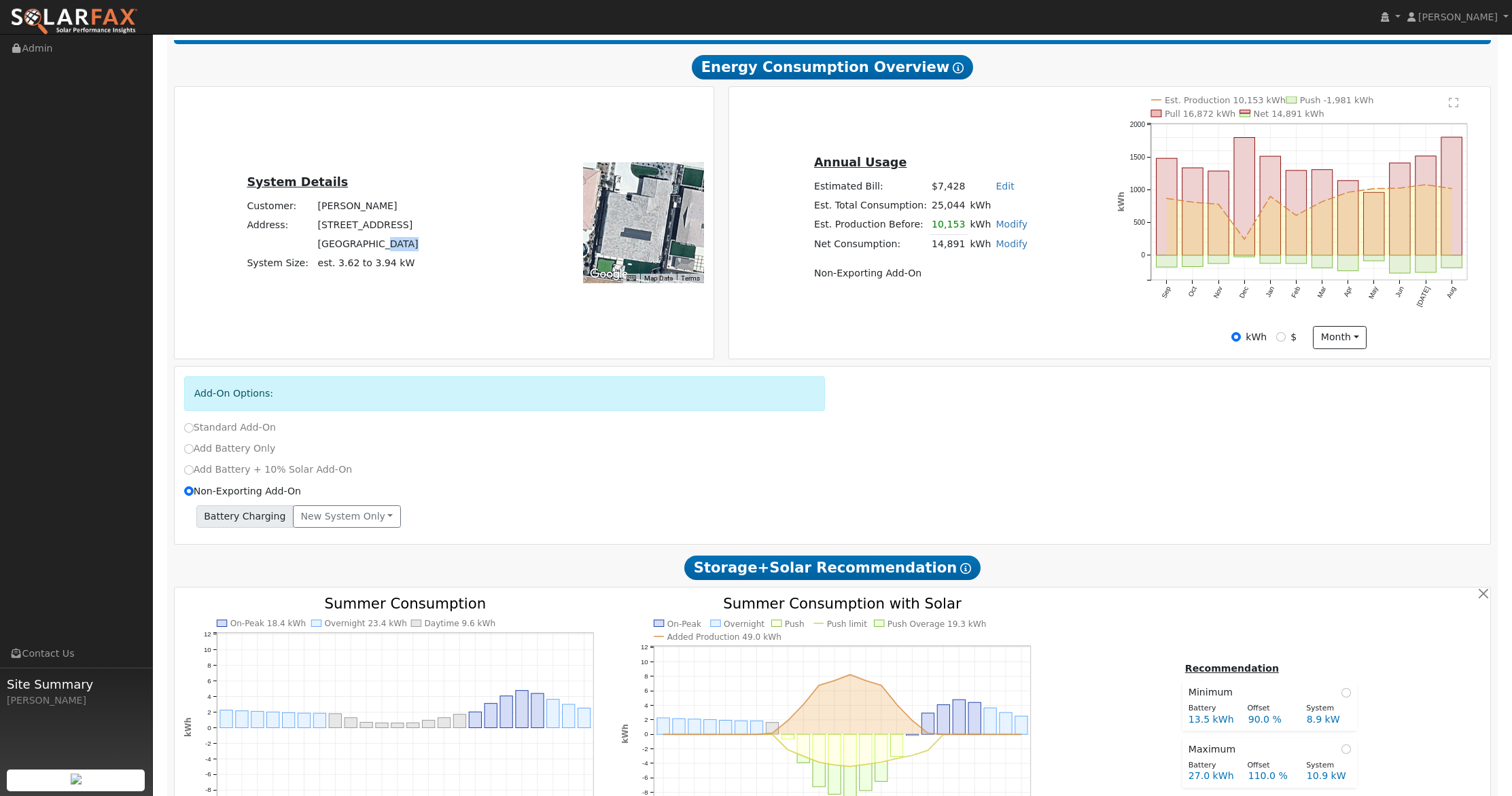
copy td "95648"
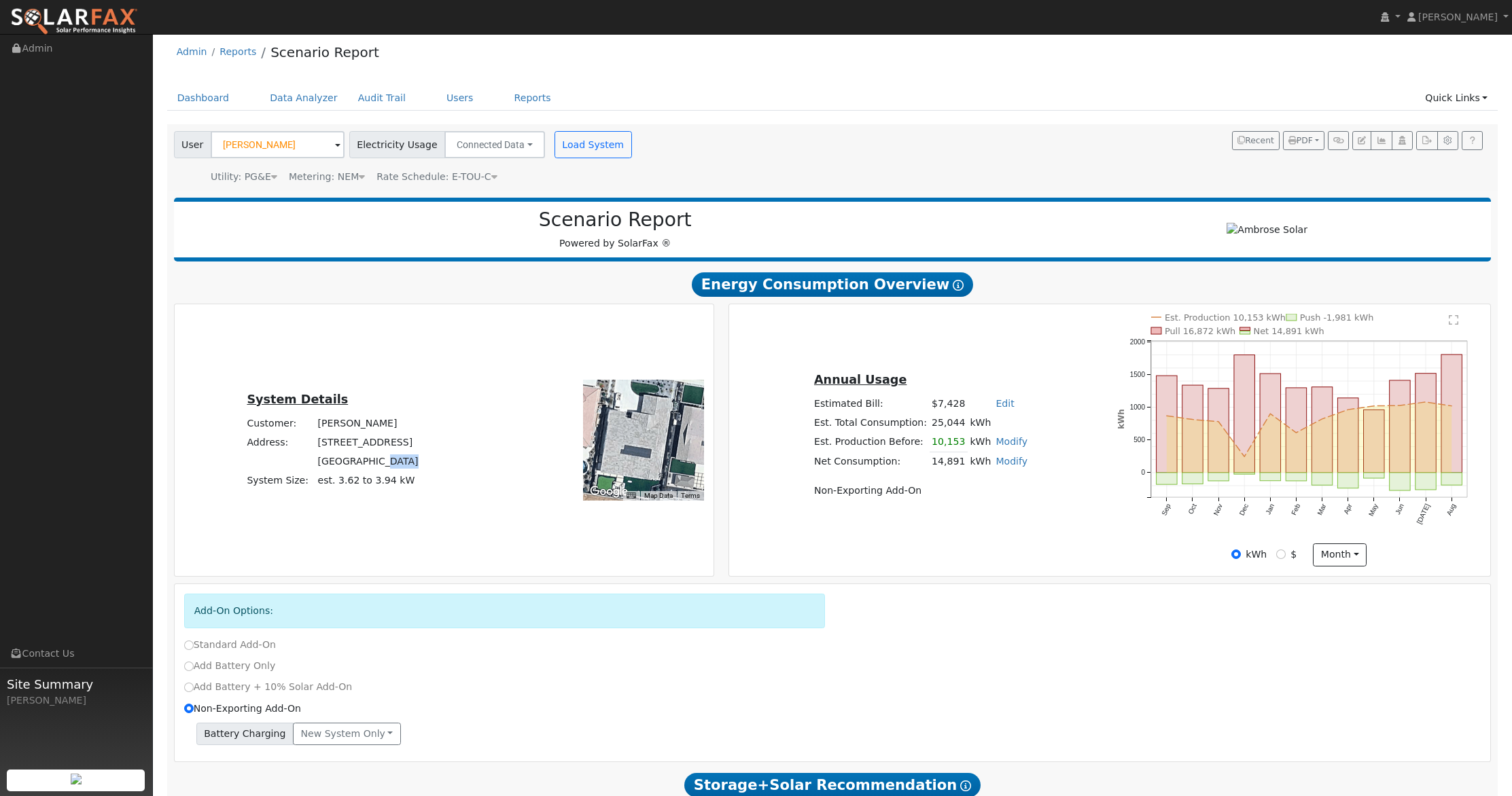
scroll to position [0, 0]
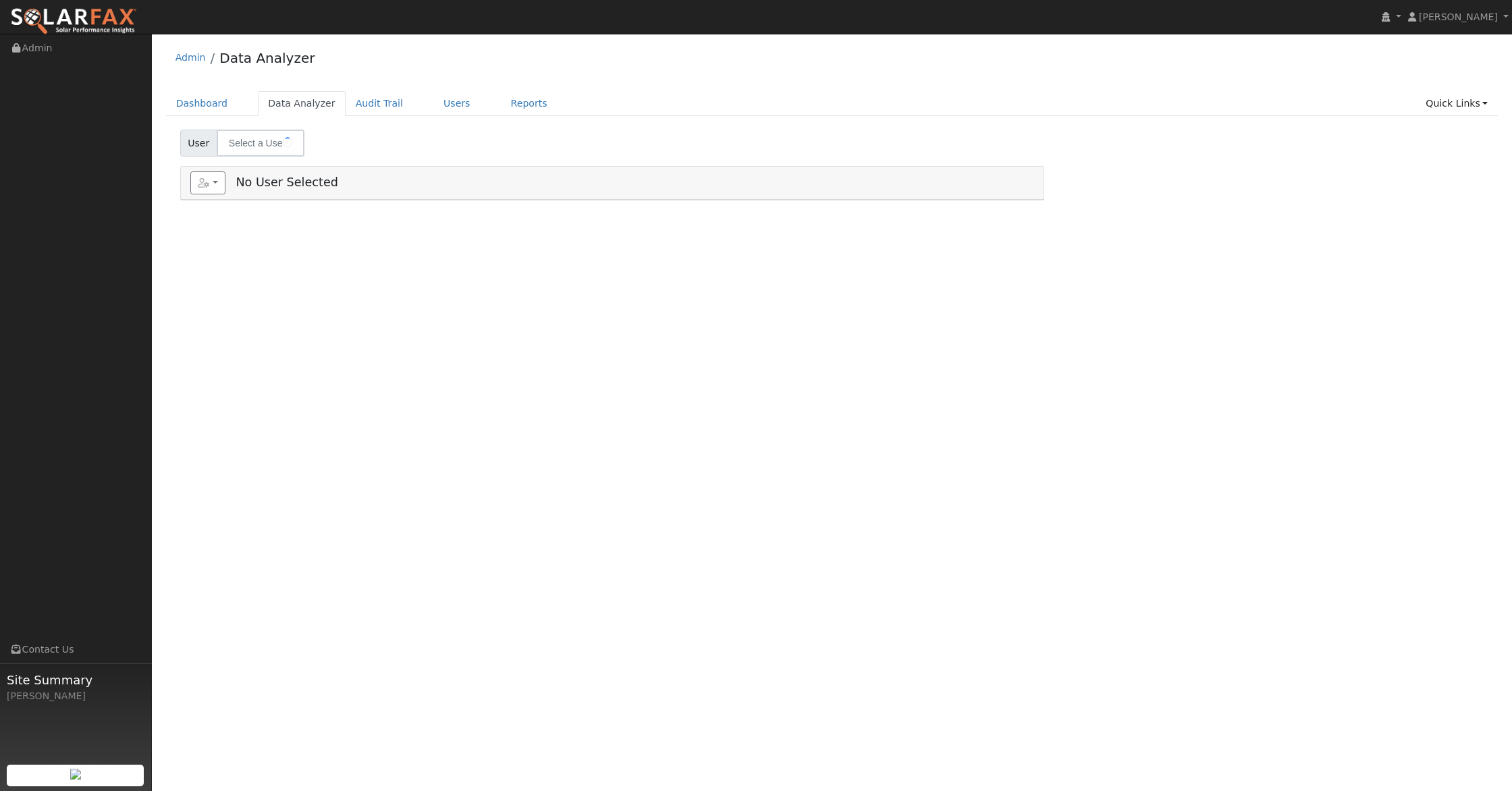
type input "Matt Ellis"
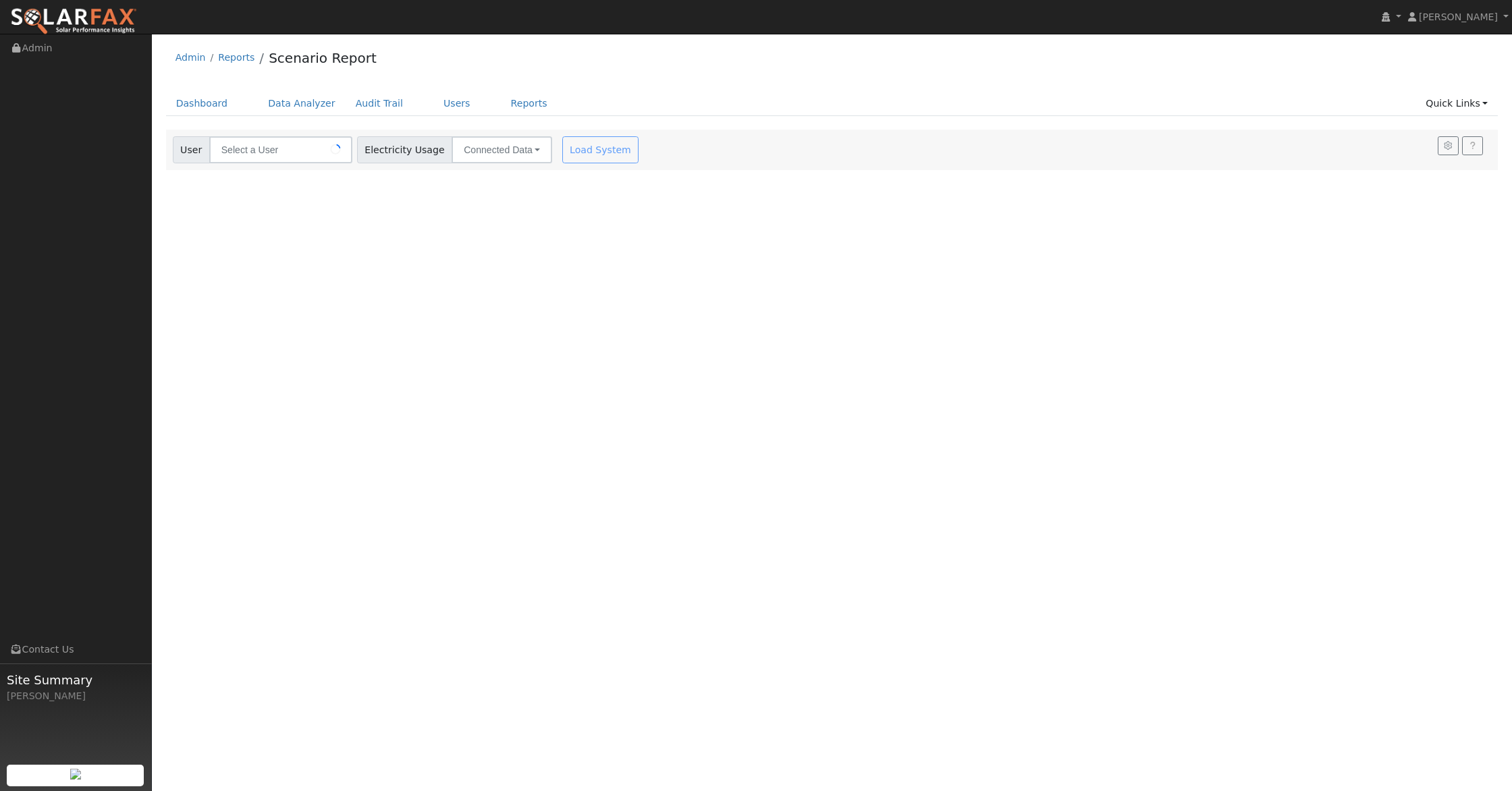
type input "[PERSON_NAME]"
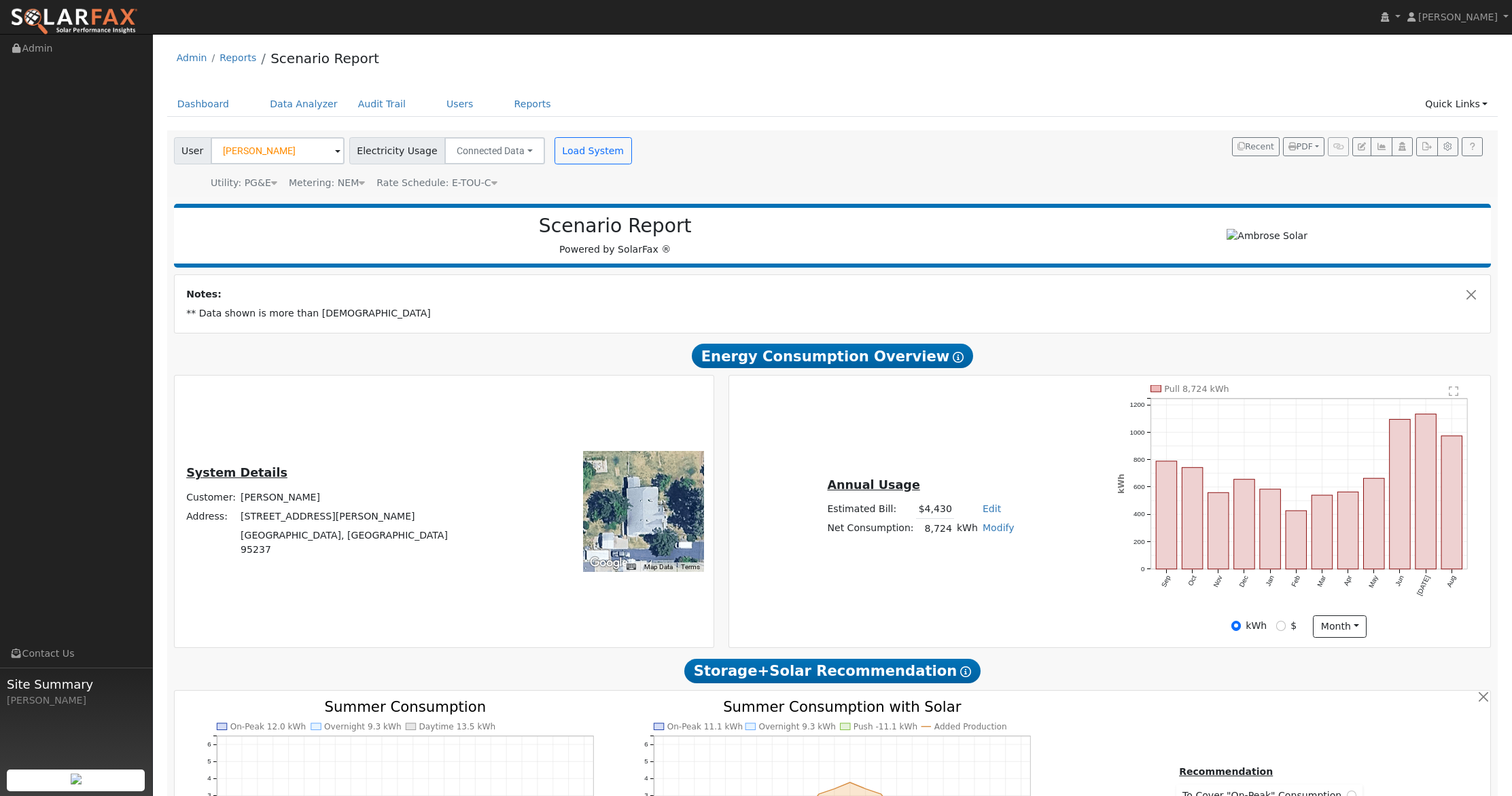
click at [110, 14] on img at bounding box center [74, 22] width 128 height 29
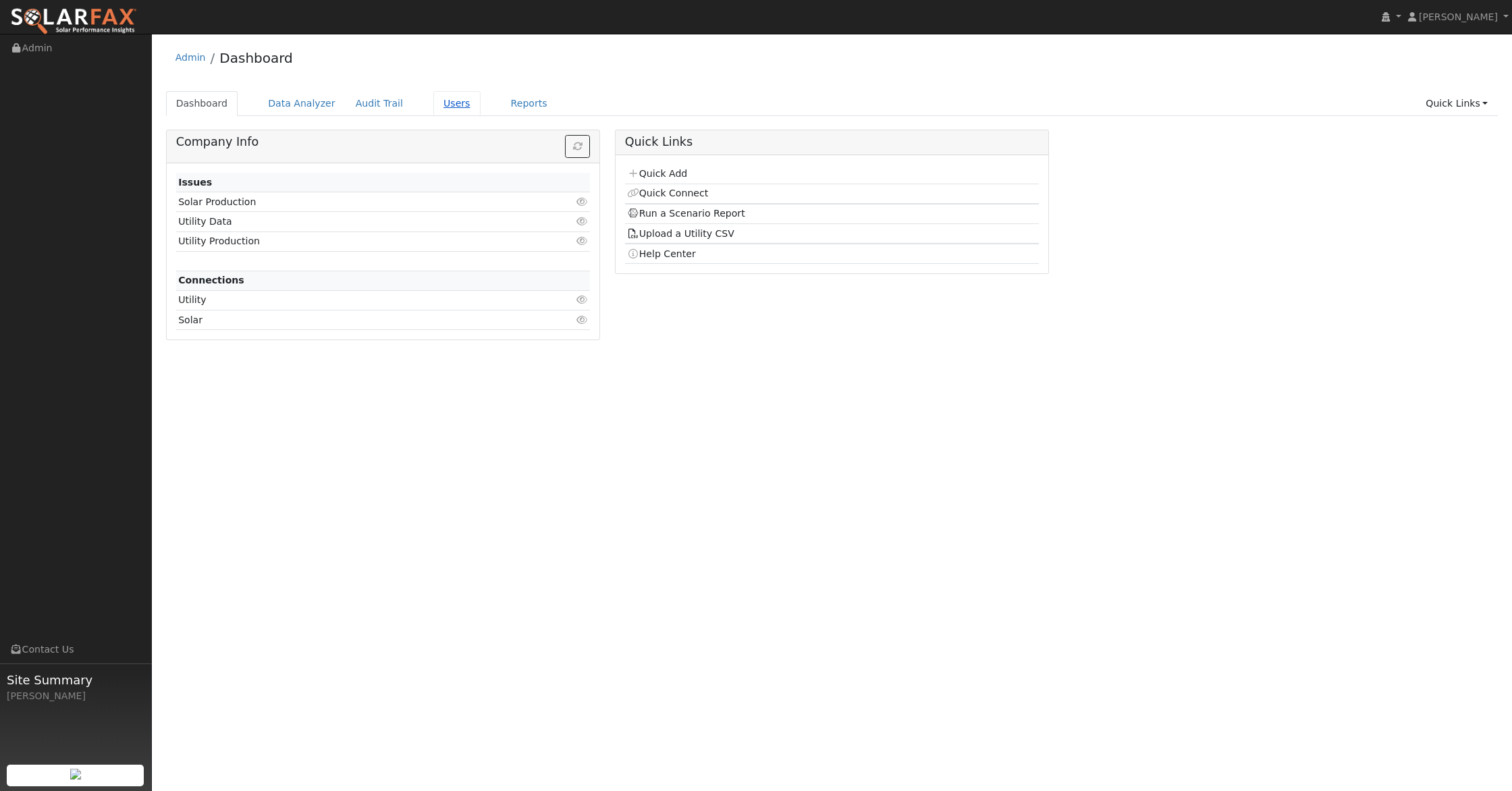
click at [434, 101] on link "Users" at bounding box center [457, 103] width 47 height 25
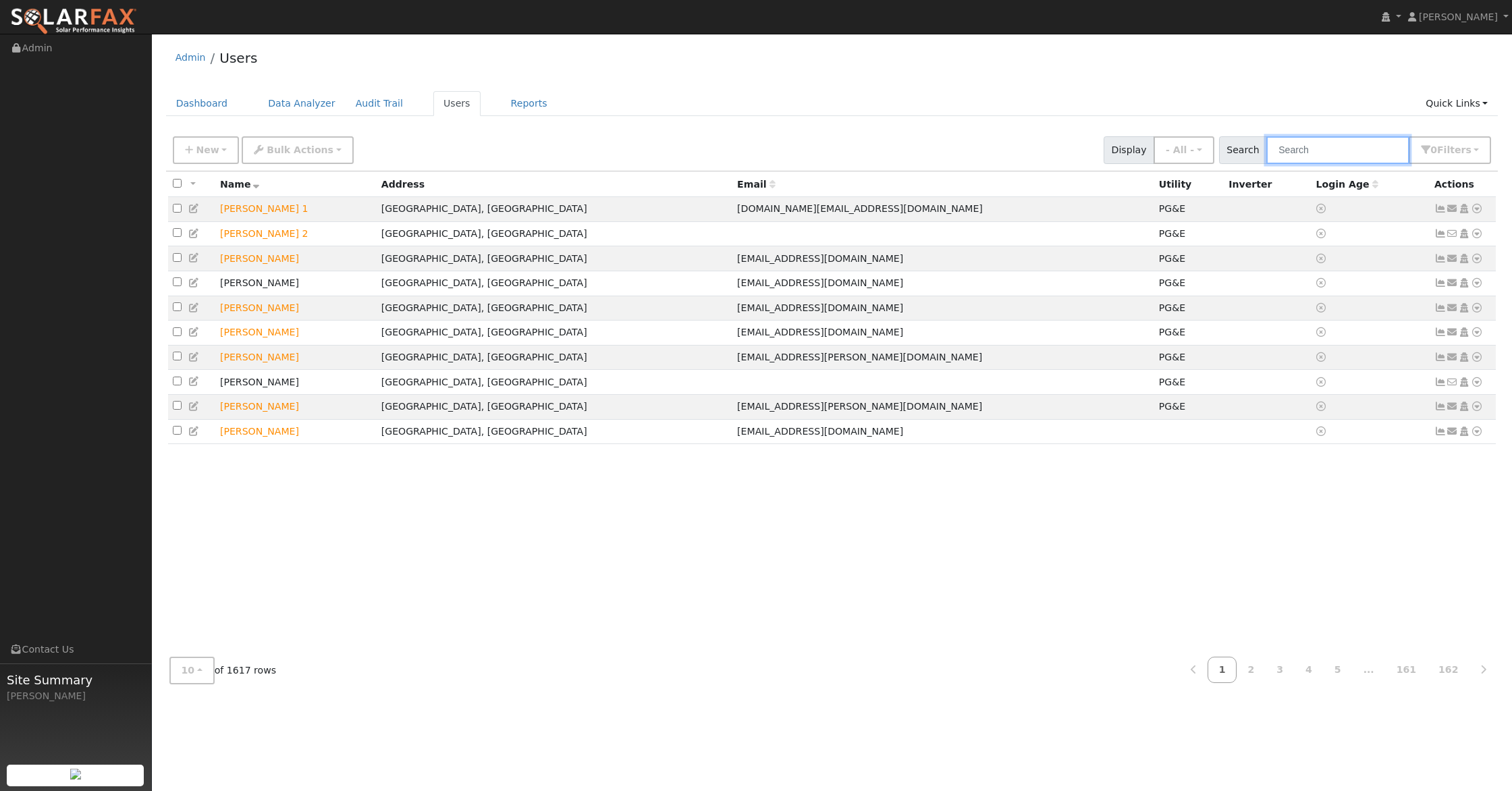
click at [1314, 148] on input "text" at bounding box center [1338, 150] width 143 height 28
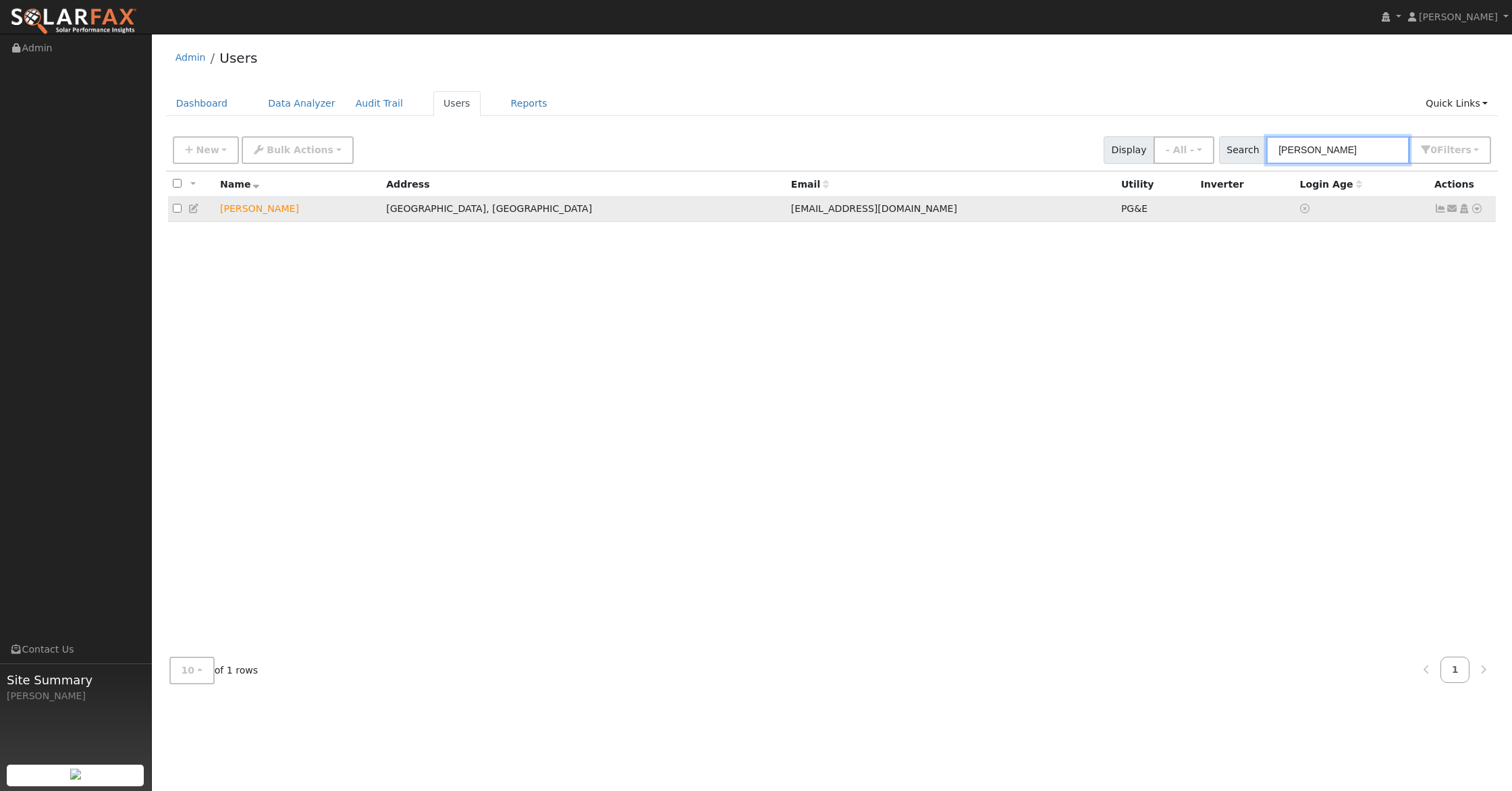
type input "[PERSON_NAME]"
click at [1476, 208] on icon at bounding box center [1476, 209] width 12 height 9
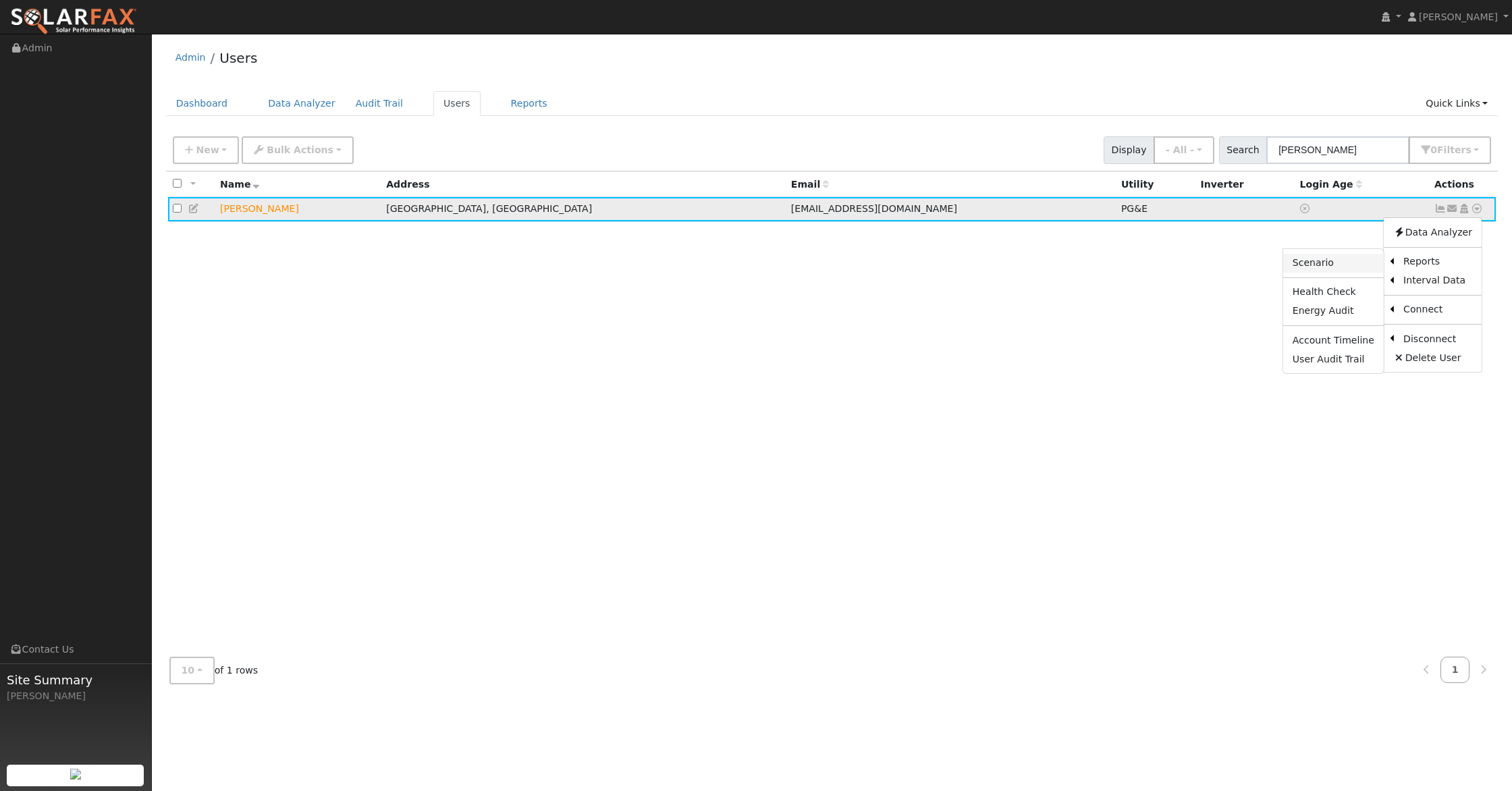
click at [1345, 263] on link "Scenario" at bounding box center [1334, 263] width 101 height 19
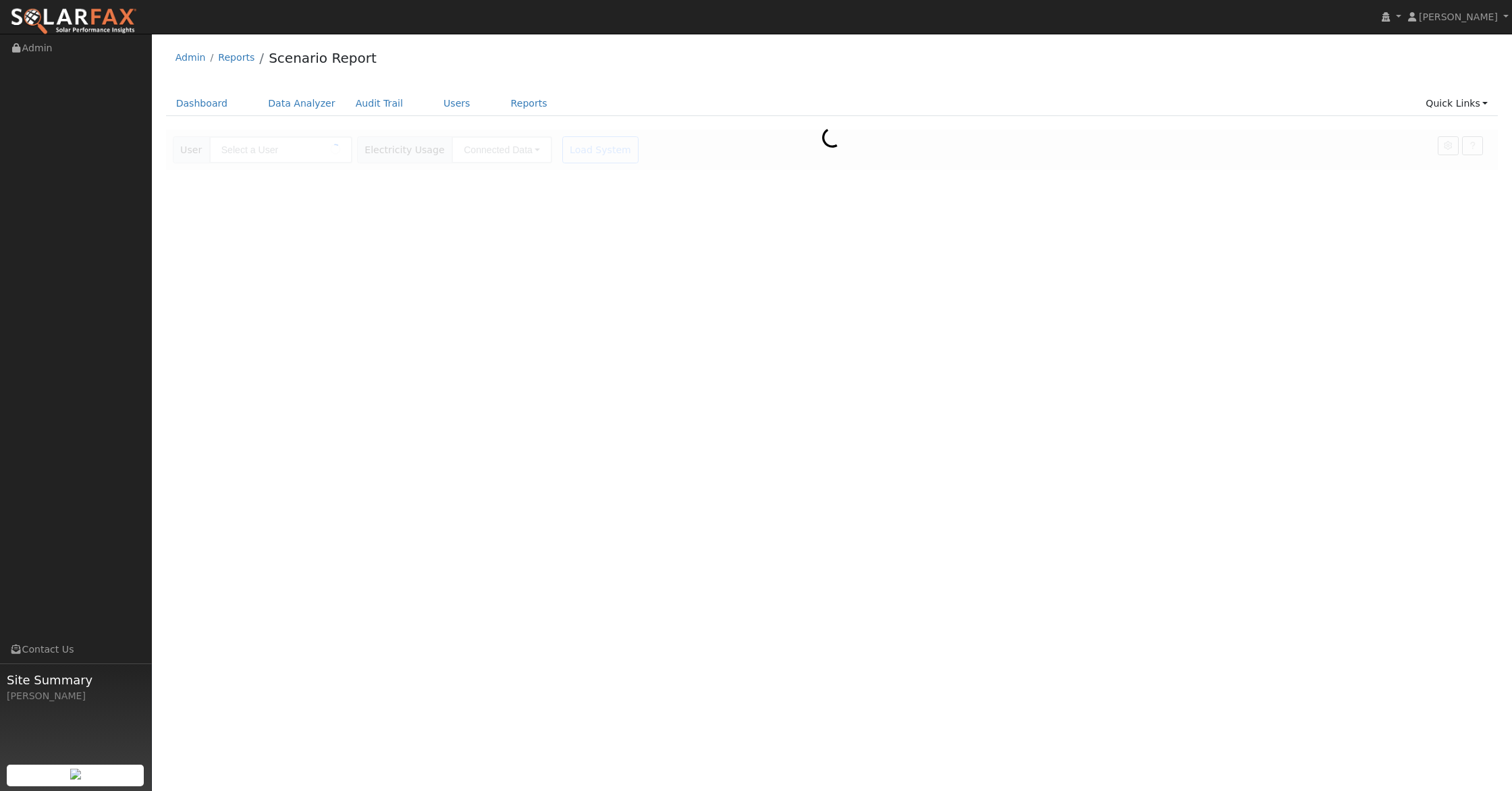
type input "[PERSON_NAME]"
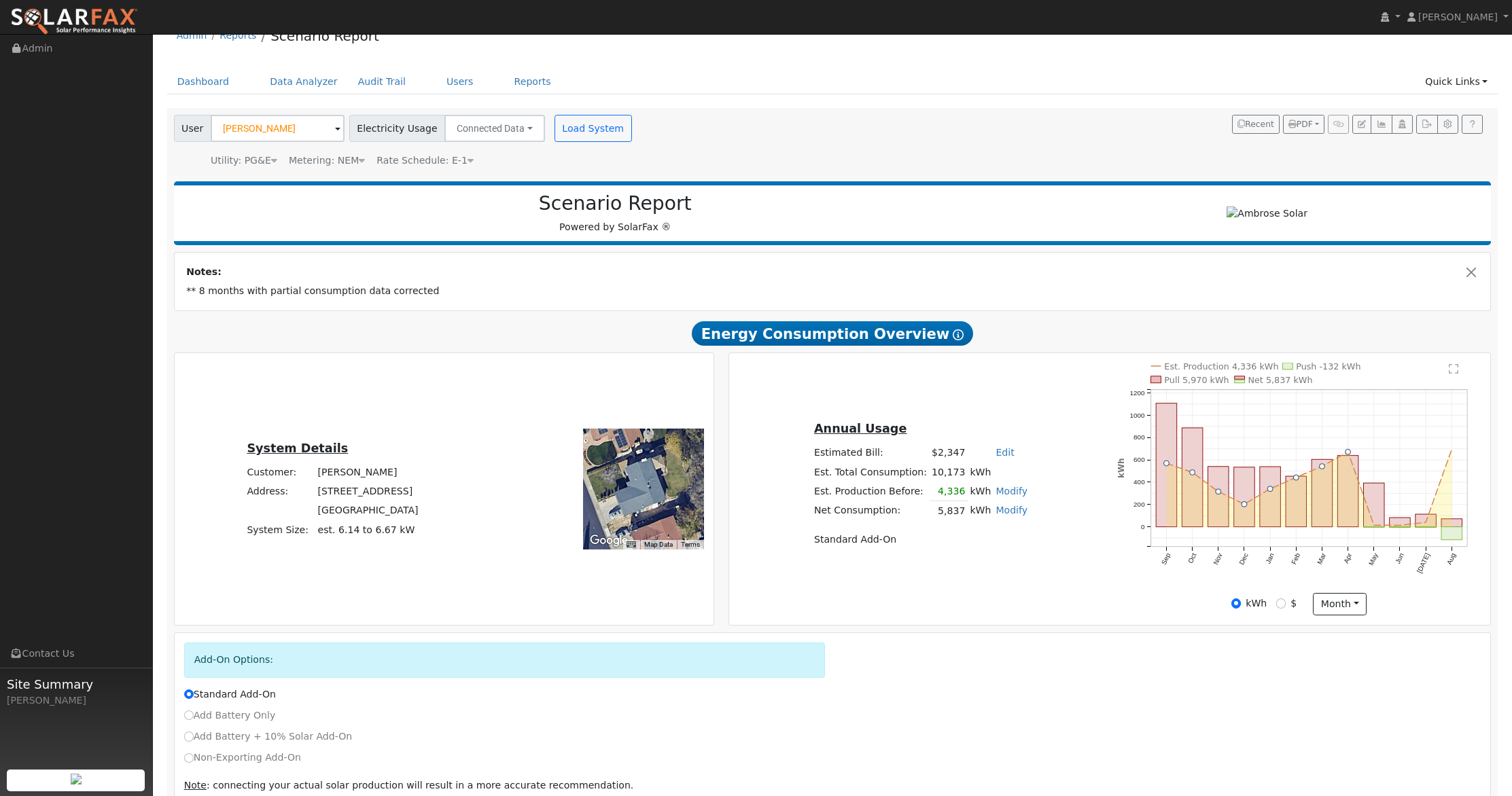
scroll to position [87, 0]
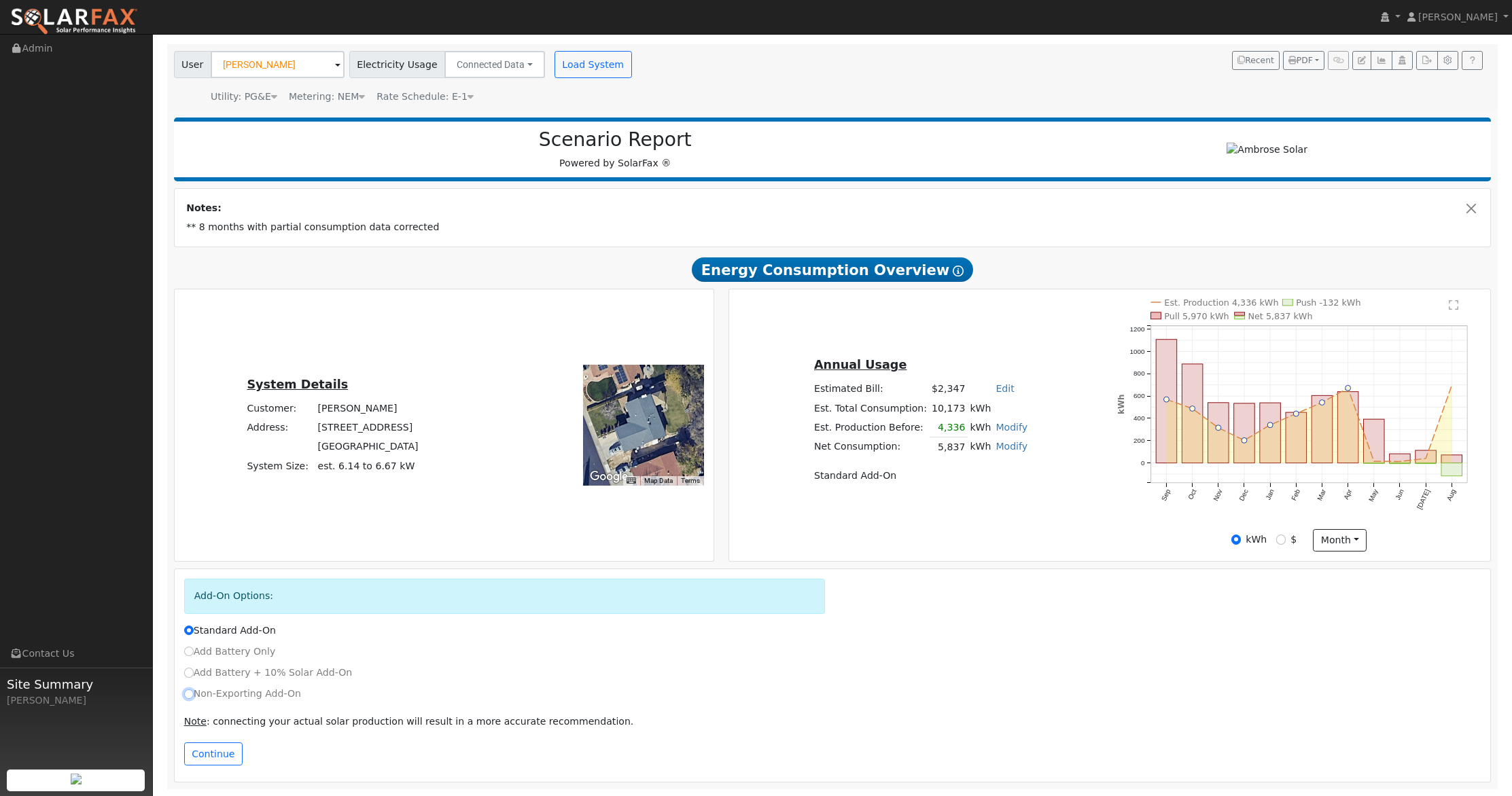
click at [190, 694] on input "Non-Exporting Add-On" at bounding box center [189, 694] width 9 height 9
radio input "true"
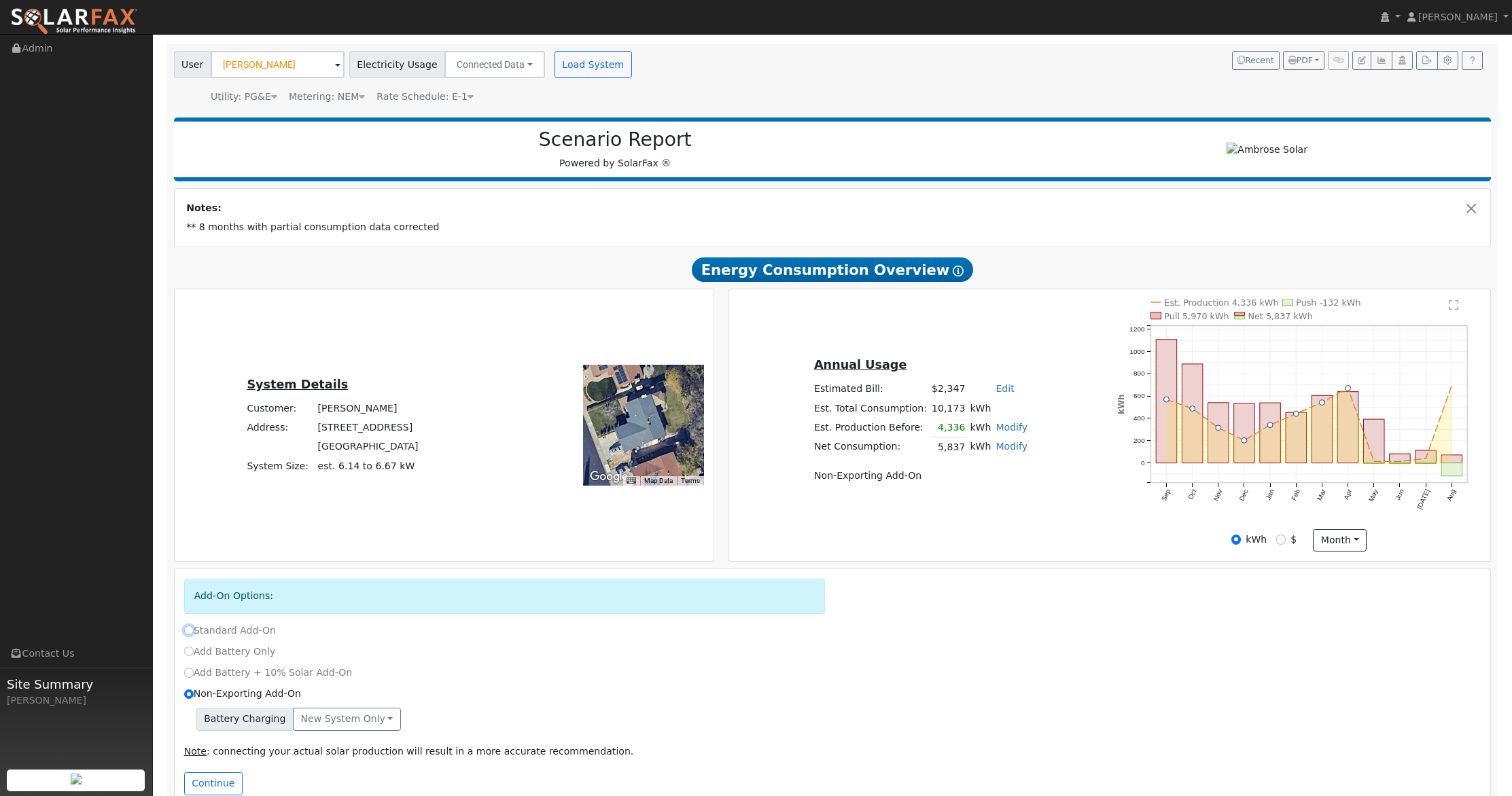
click at [187, 631] on input "Standard Add-On" at bounding box center [189, 631] width 9 height 9
radio input "true"
radio input "false"
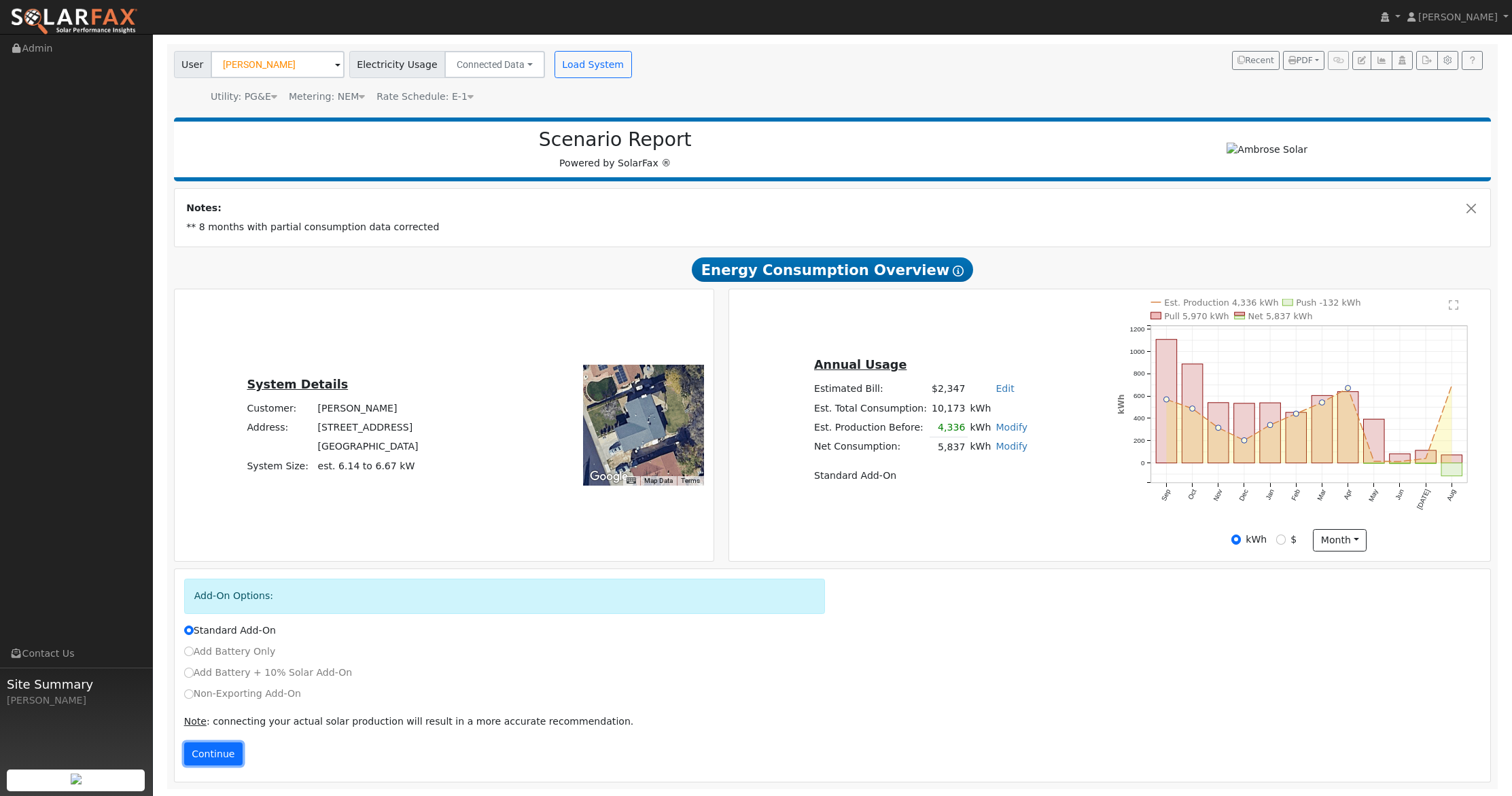
click at [212, 755] on button "Continue" at bounding box center [213, 754] width 59 height 23
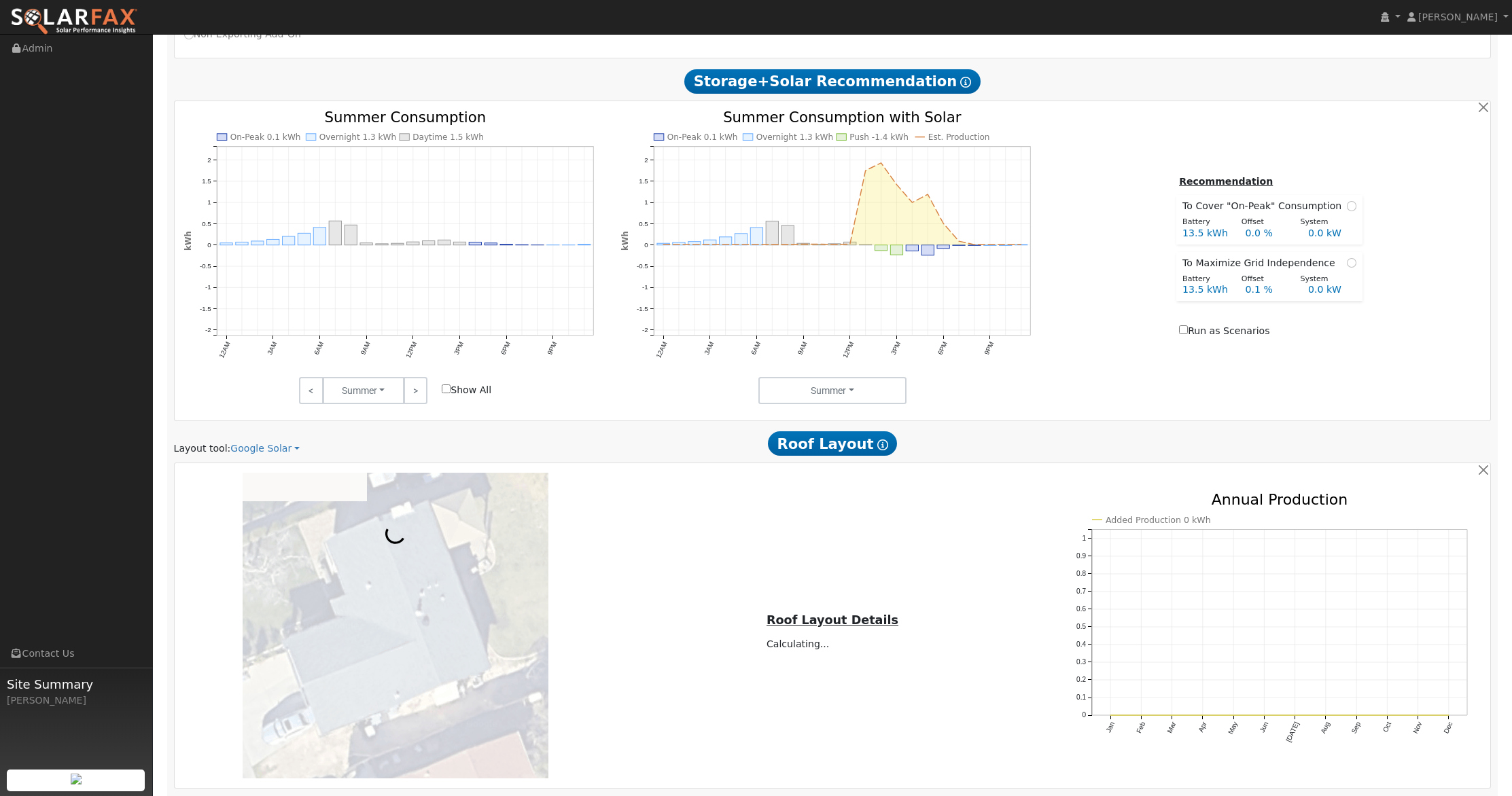
scroll to position [773, 0]
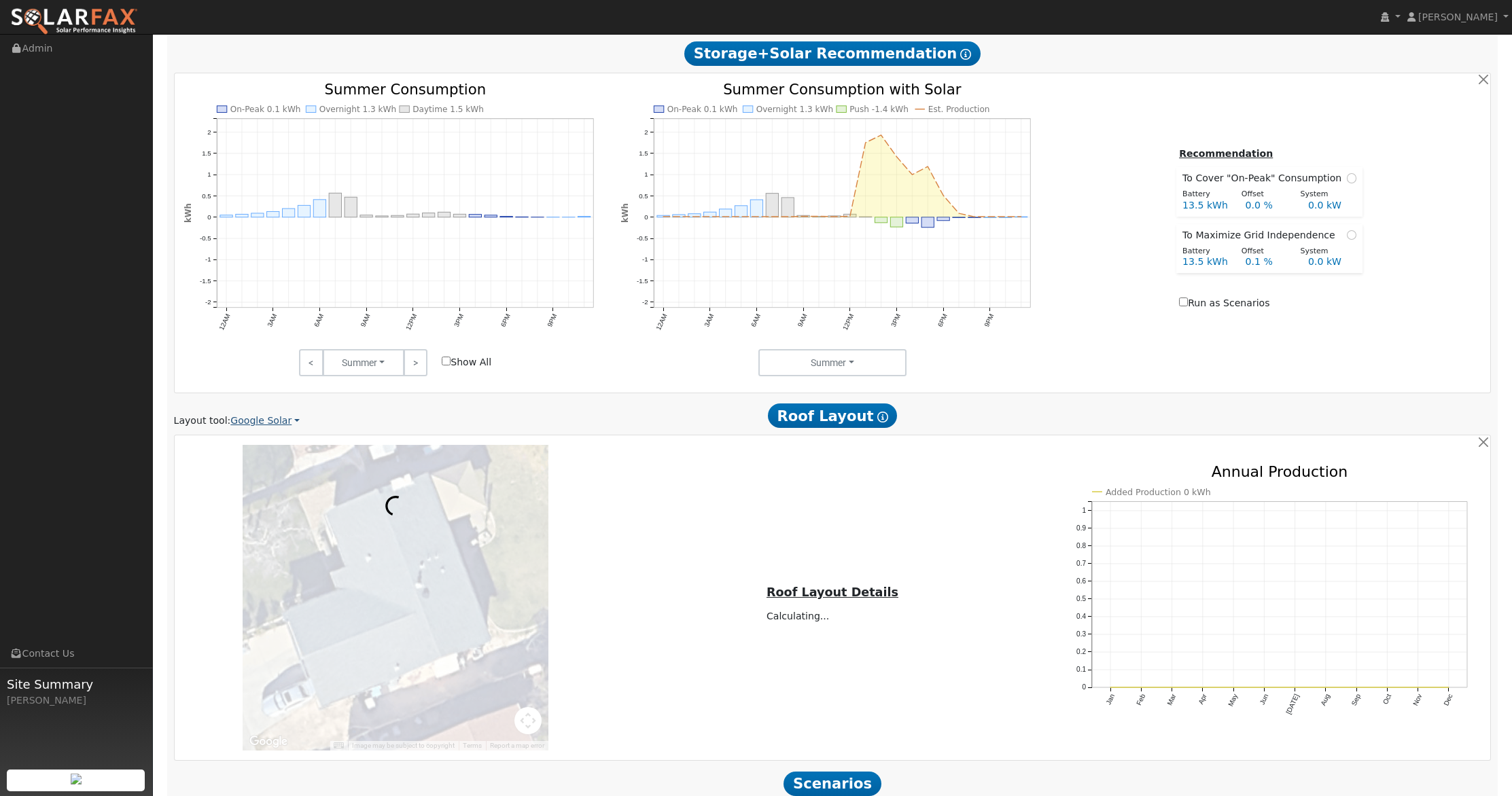
click at [261, 421] on link "Google Solar" at bounding box center [265, 421] width 69 height 14
click at [261, 488] on link "Aurora" at bounding box center [276, 483] width 94 height 19
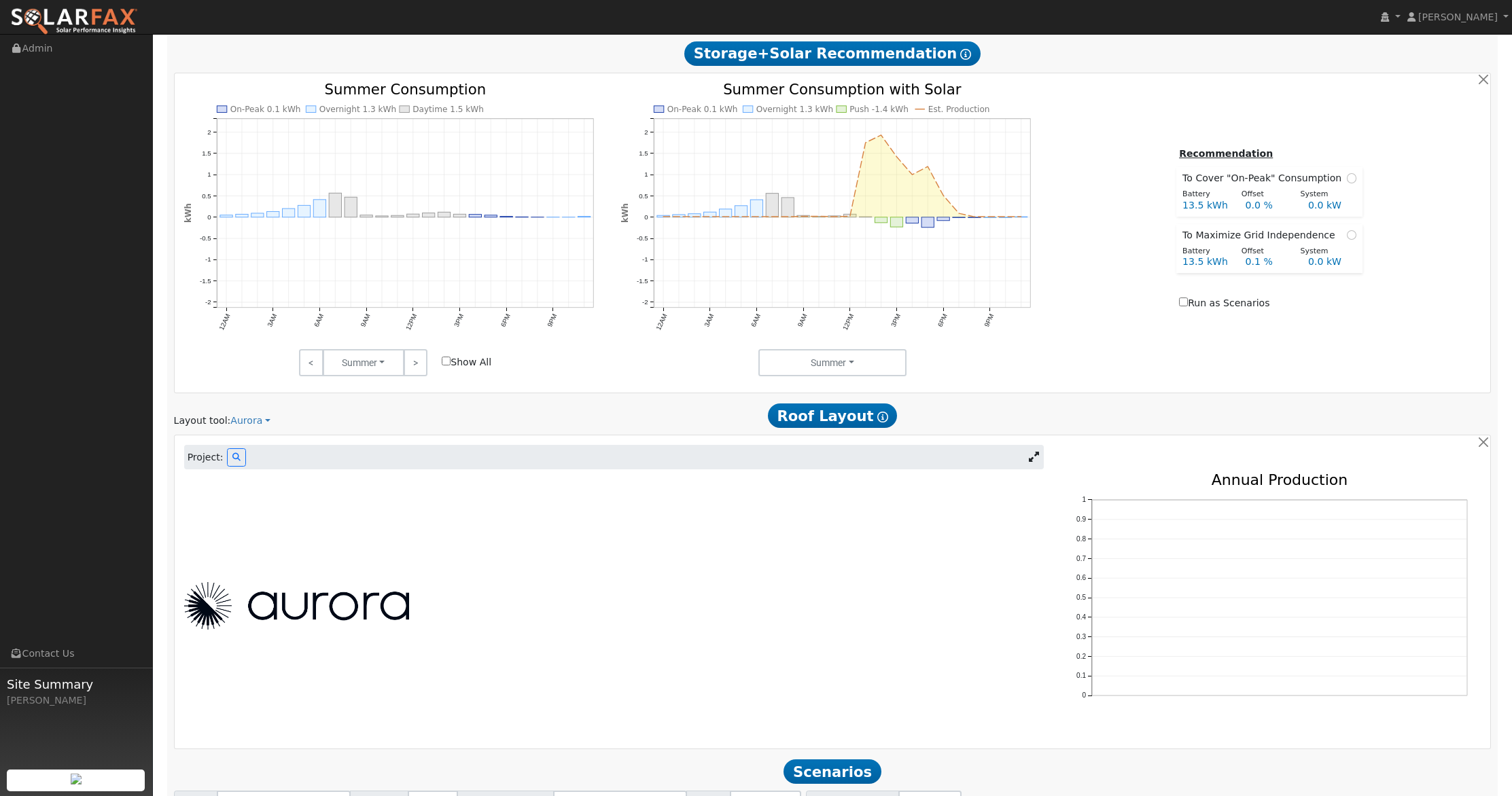
scroll to position [641, 0]
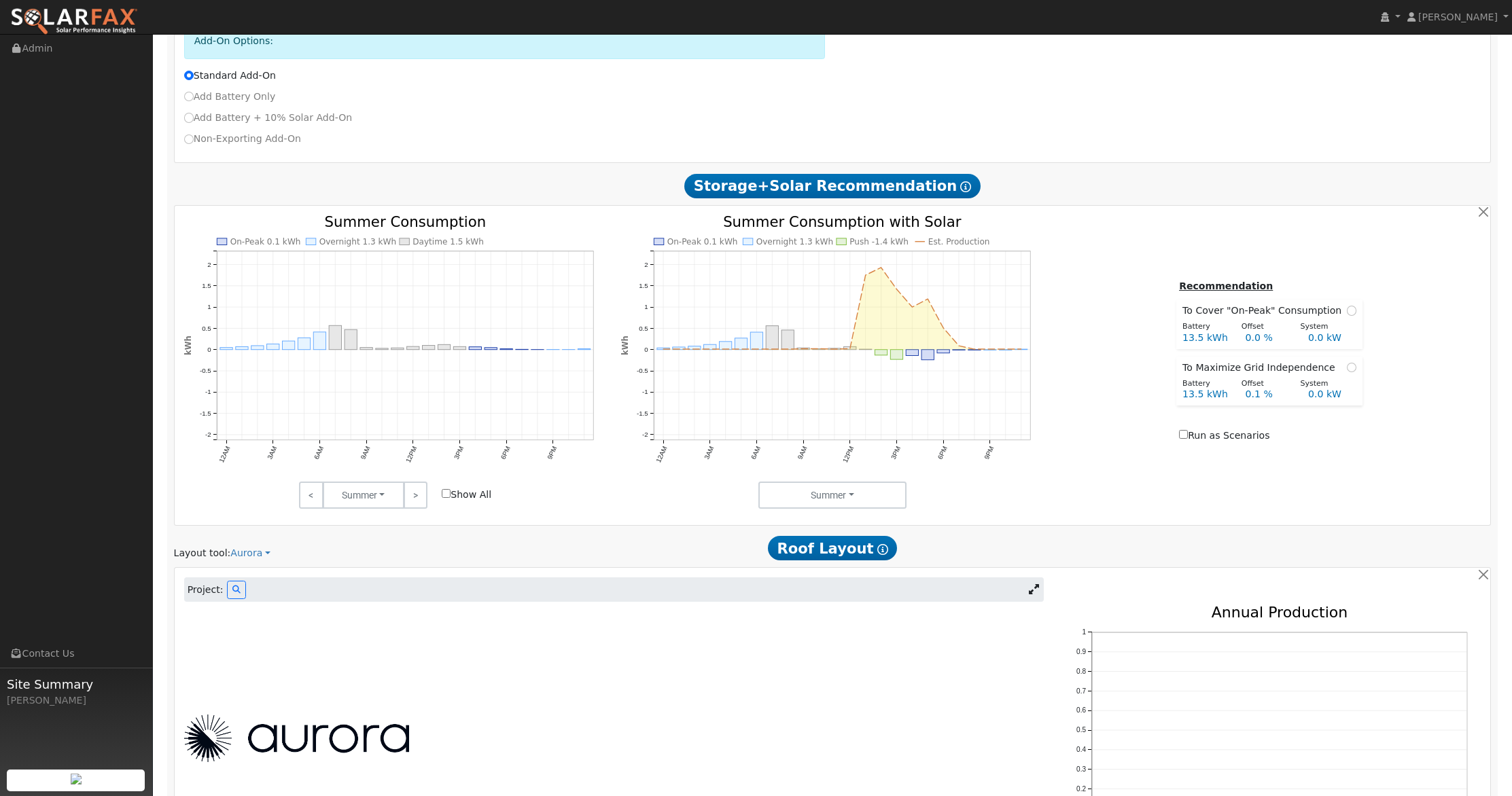
click at [1036, 588] on icon at bounding box center [1033, 588] width 10 height 10
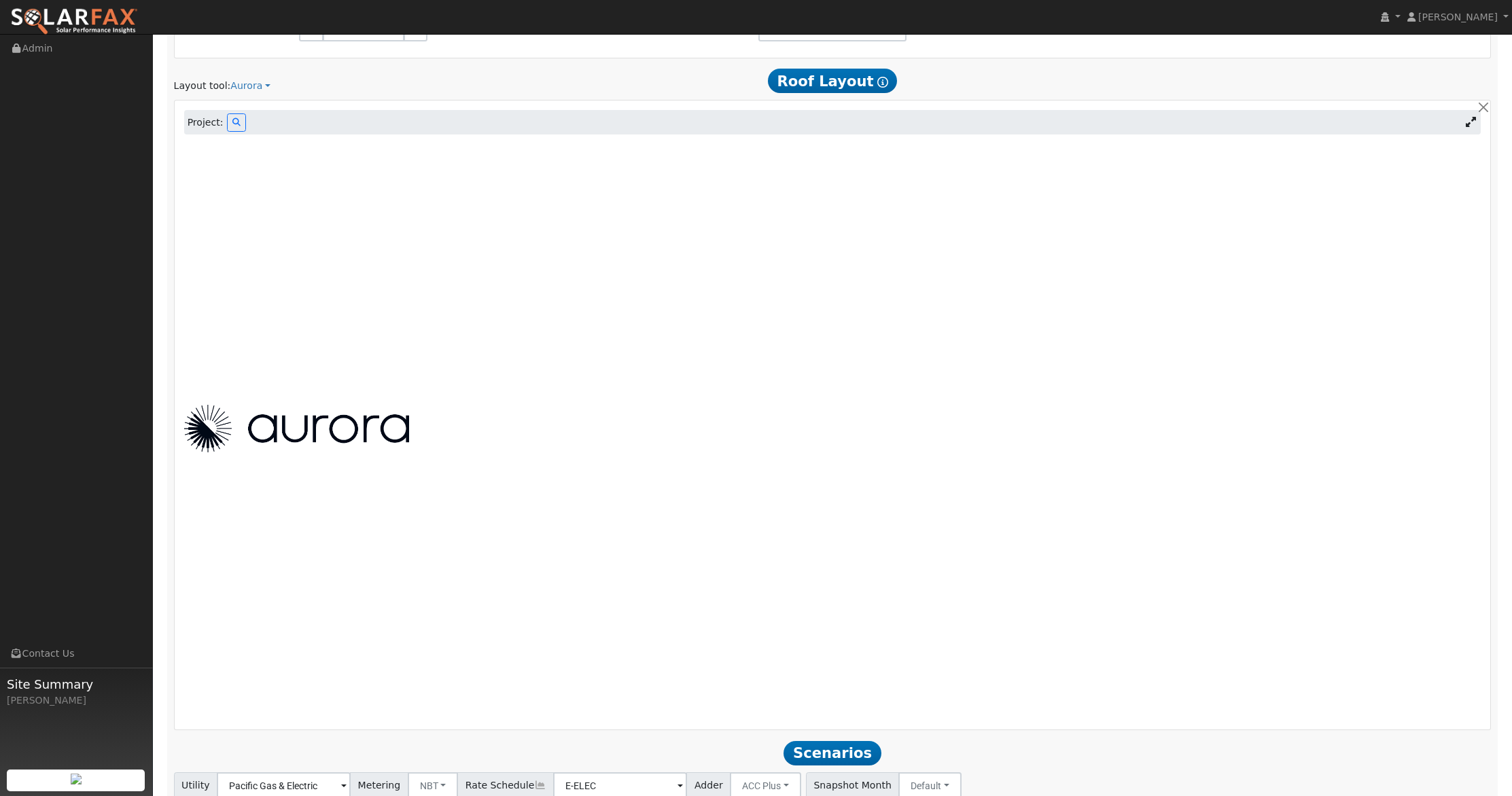
scroll to position [951, 0]
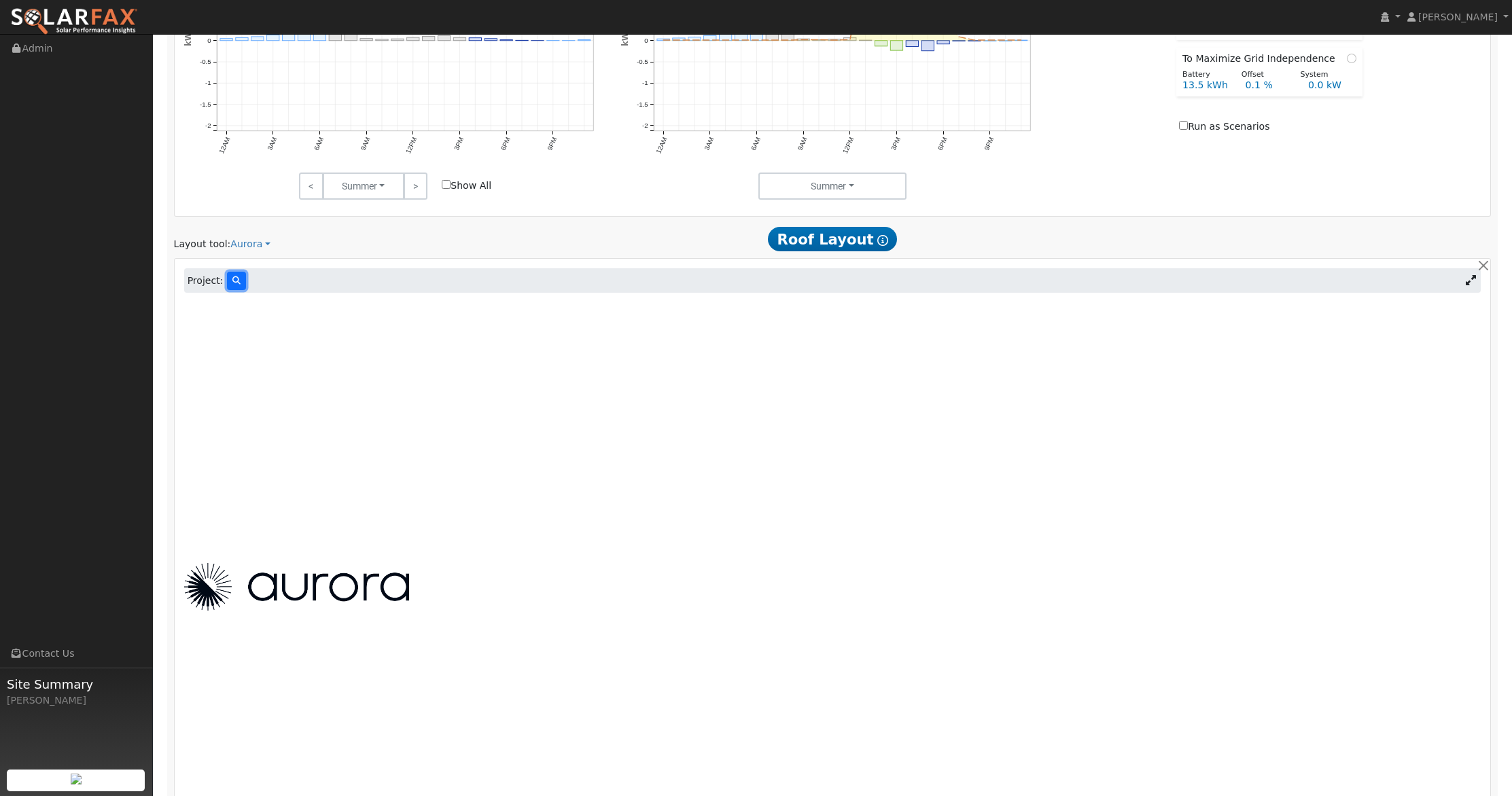
click at [237, 279] on icon at bounding box center [237, 280] width 8 height 8
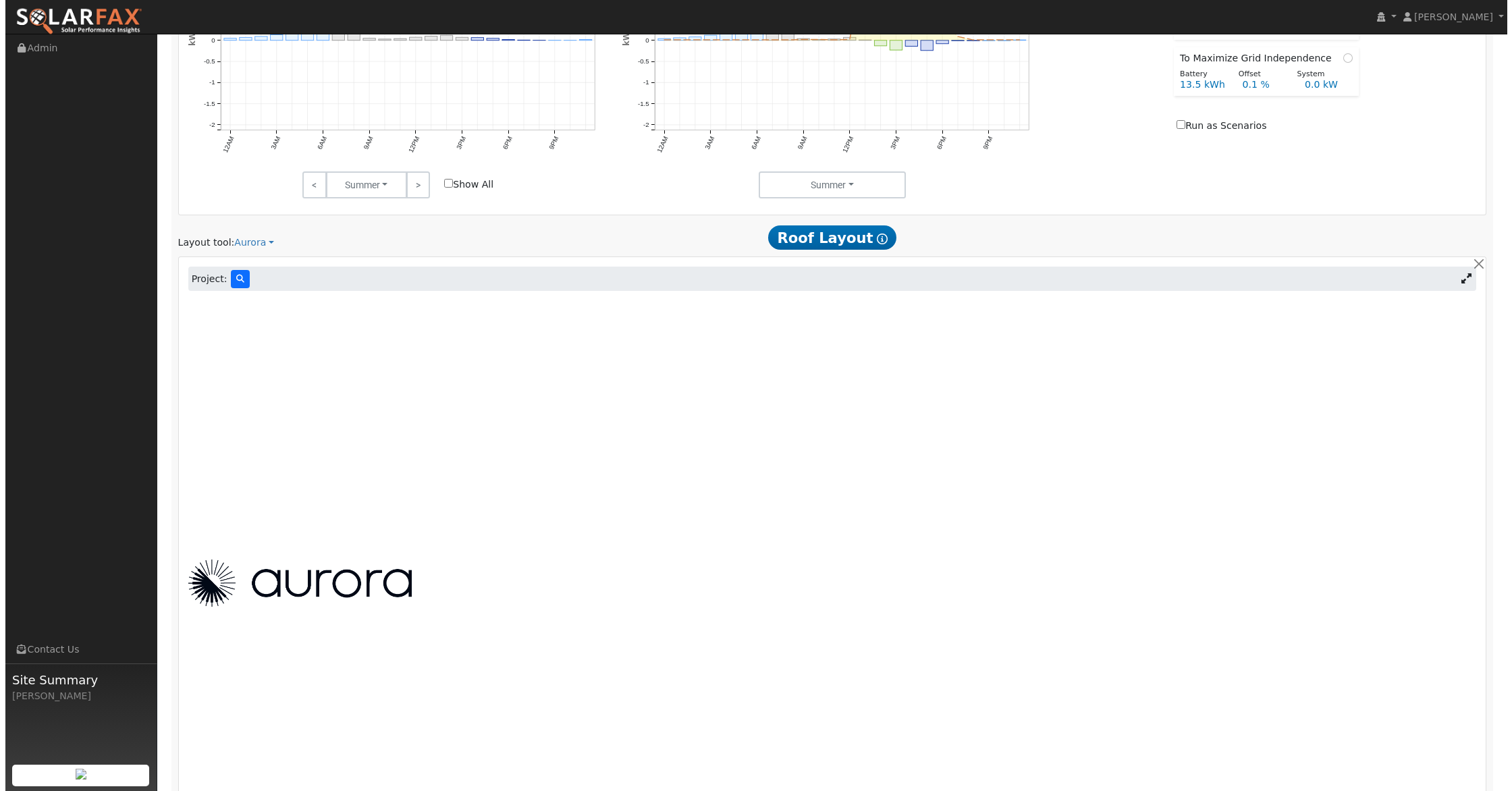
scroll to position [946, 0]
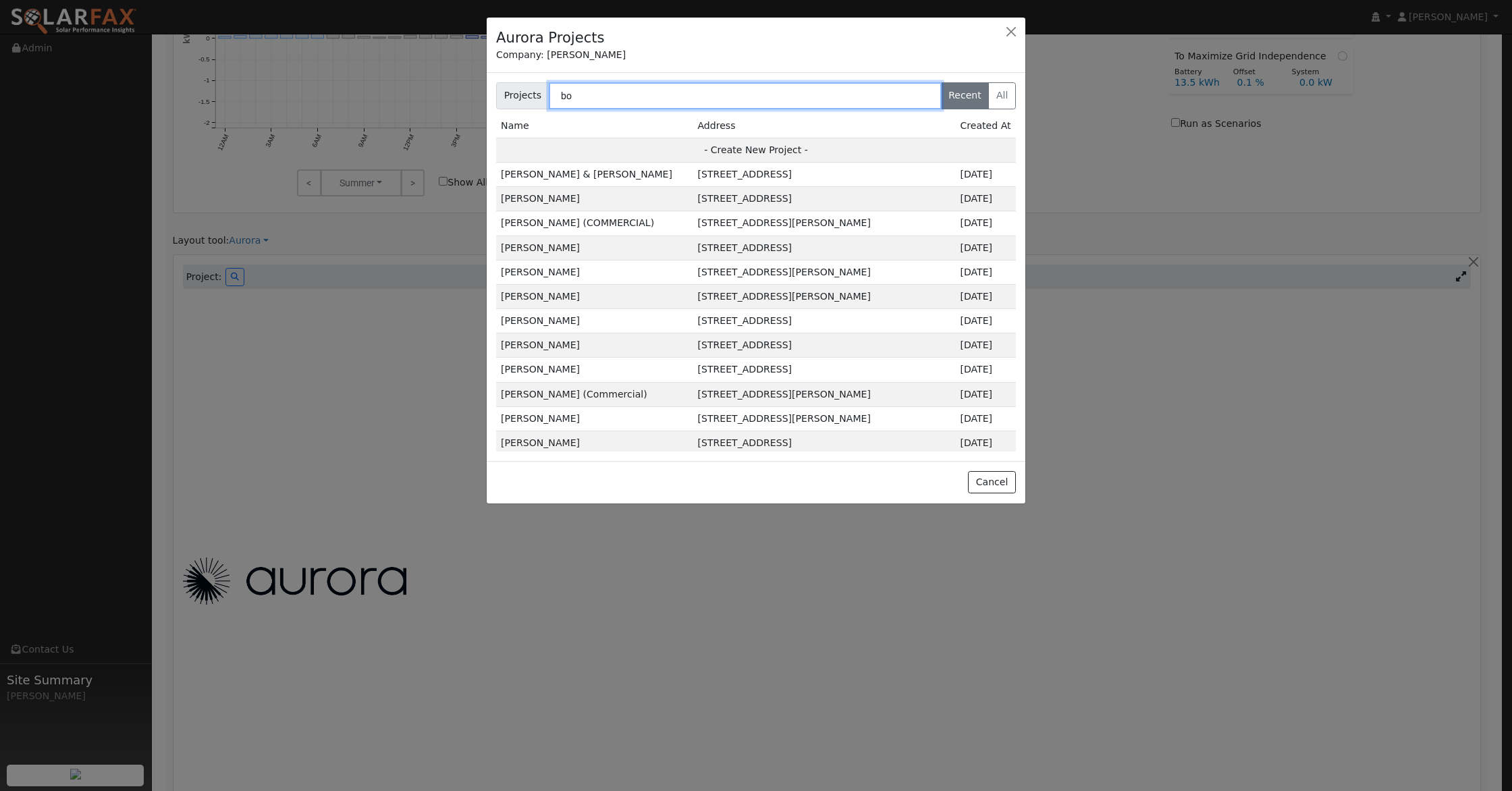
type input "b"
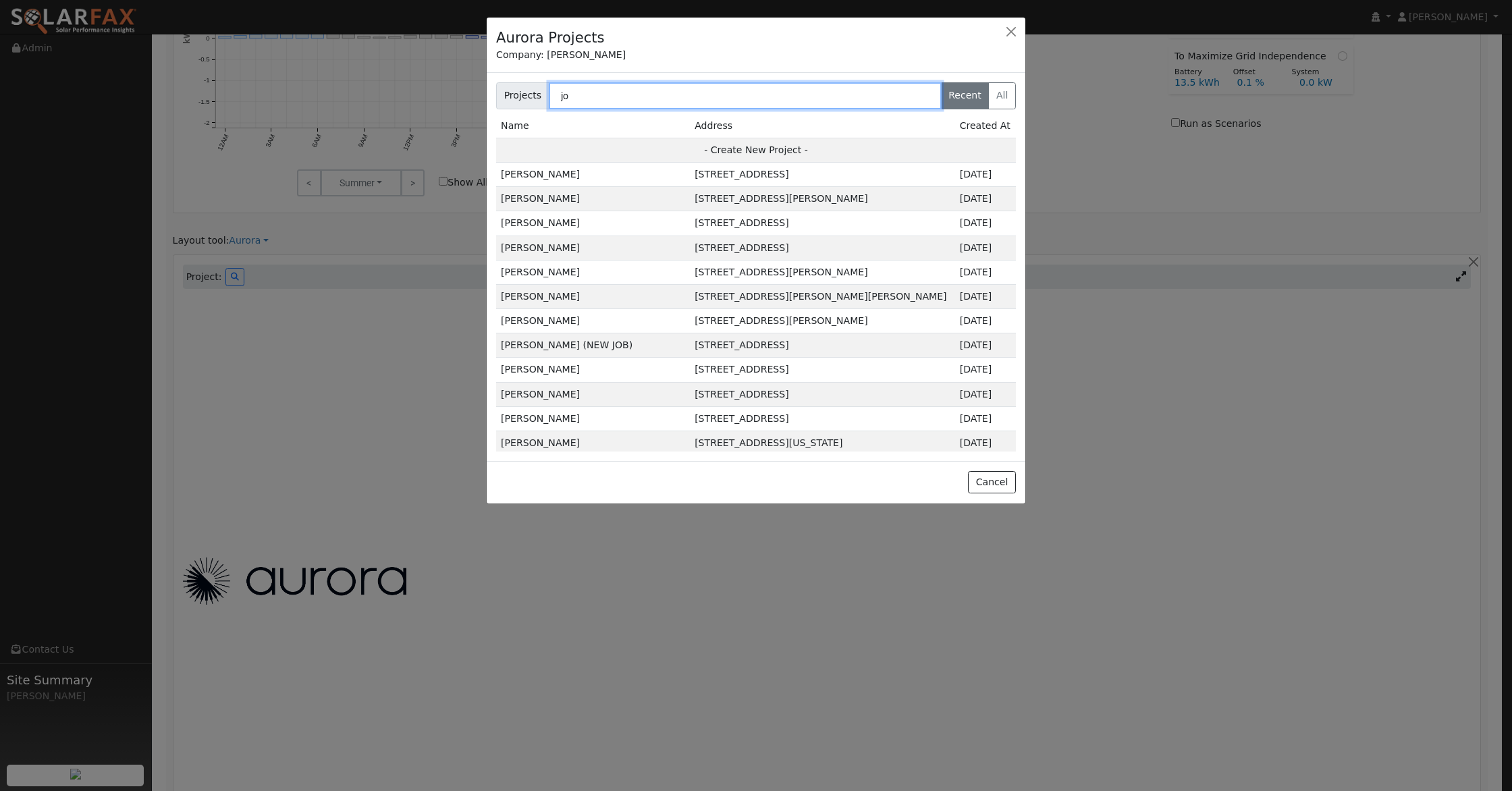
type input "j"
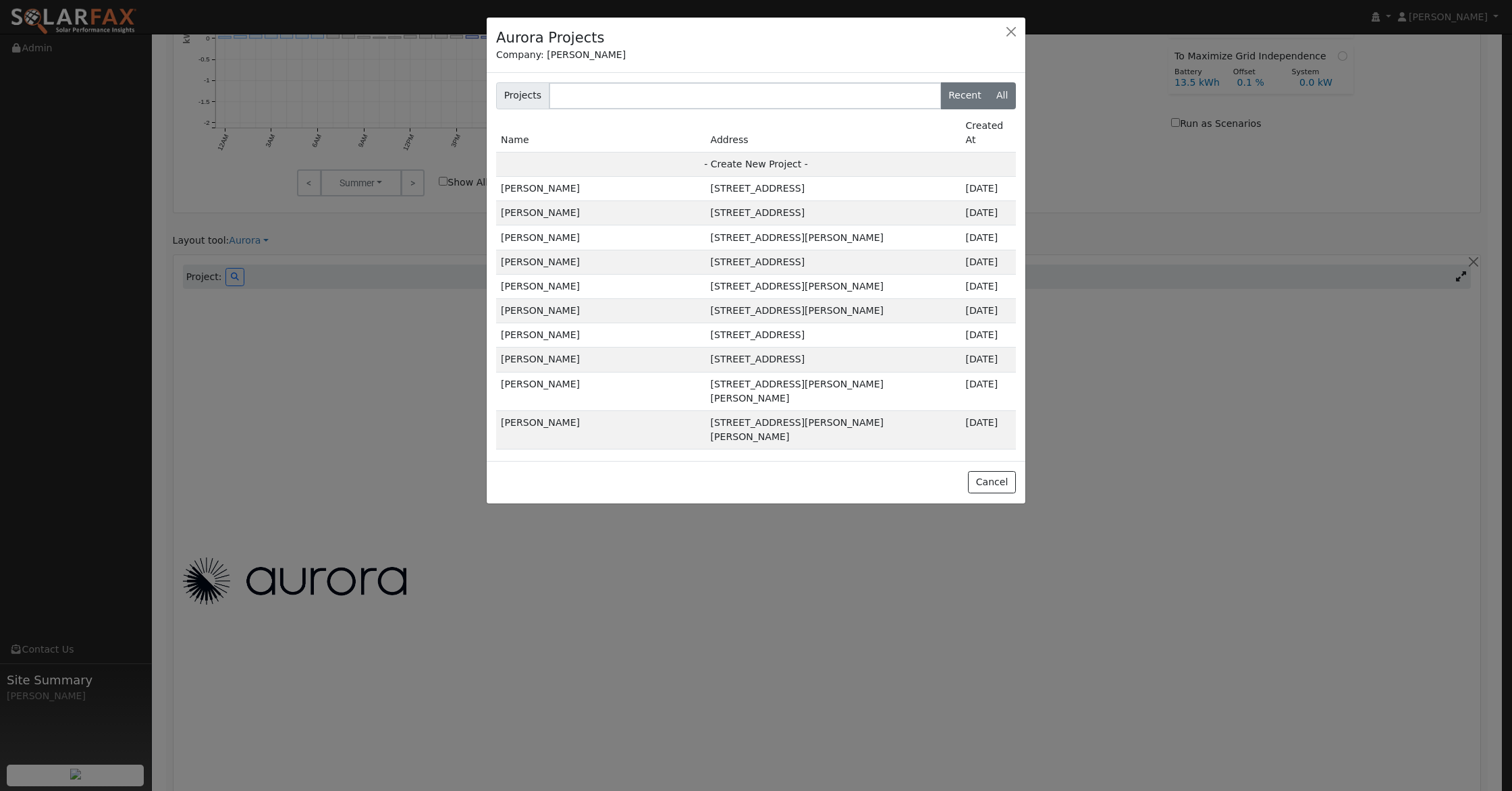
click at [996, 93] on label "All" at bounding box center [1002, 95] width 28 height 27
click at [504, 91] on input "All" at bounding box center [499, 86] width 9 height 9
radio input "true"
radio input "false"
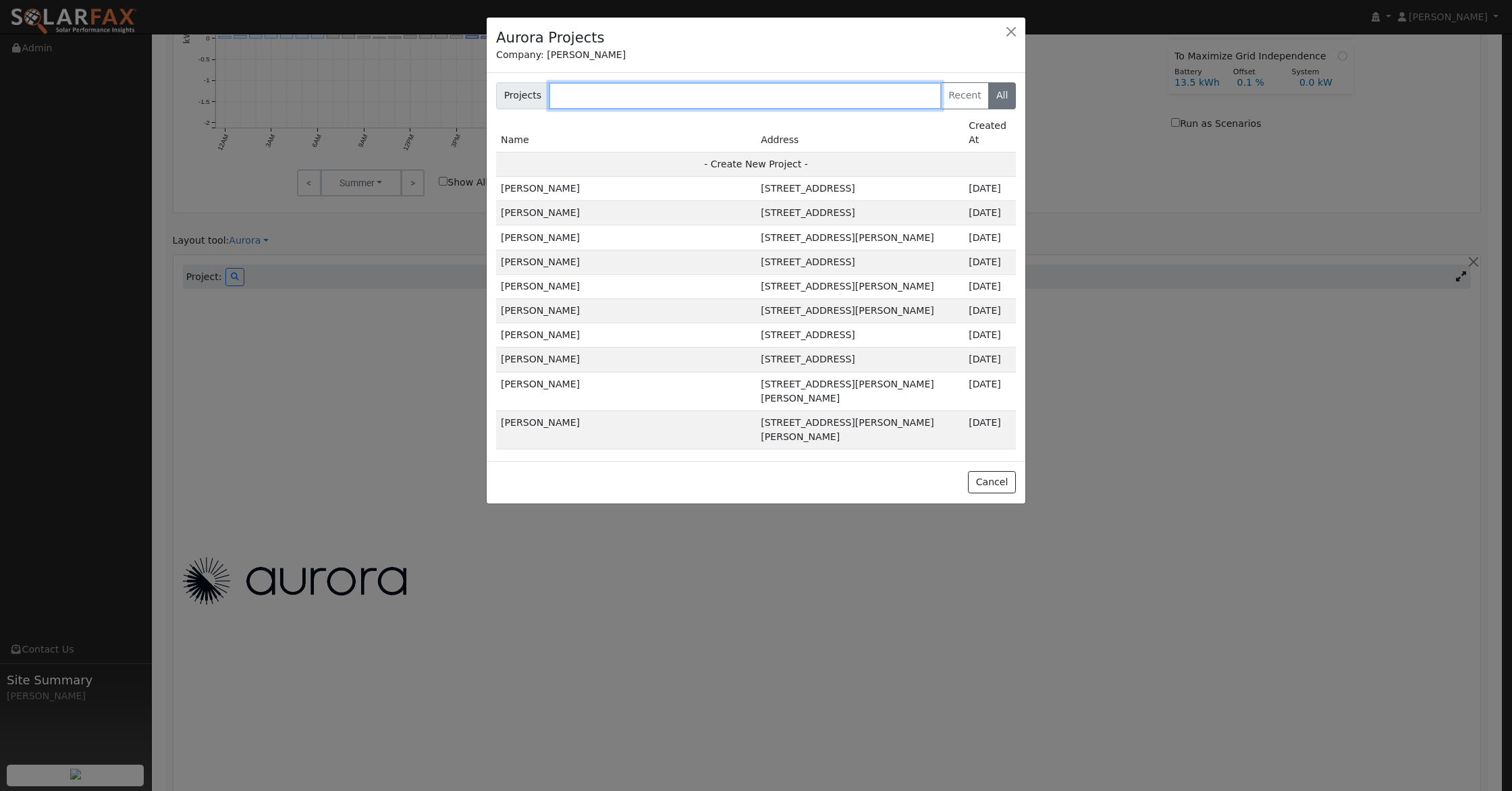
click at [655, 102] on input "text" at bounding box center [745, 95] width 393 height 27
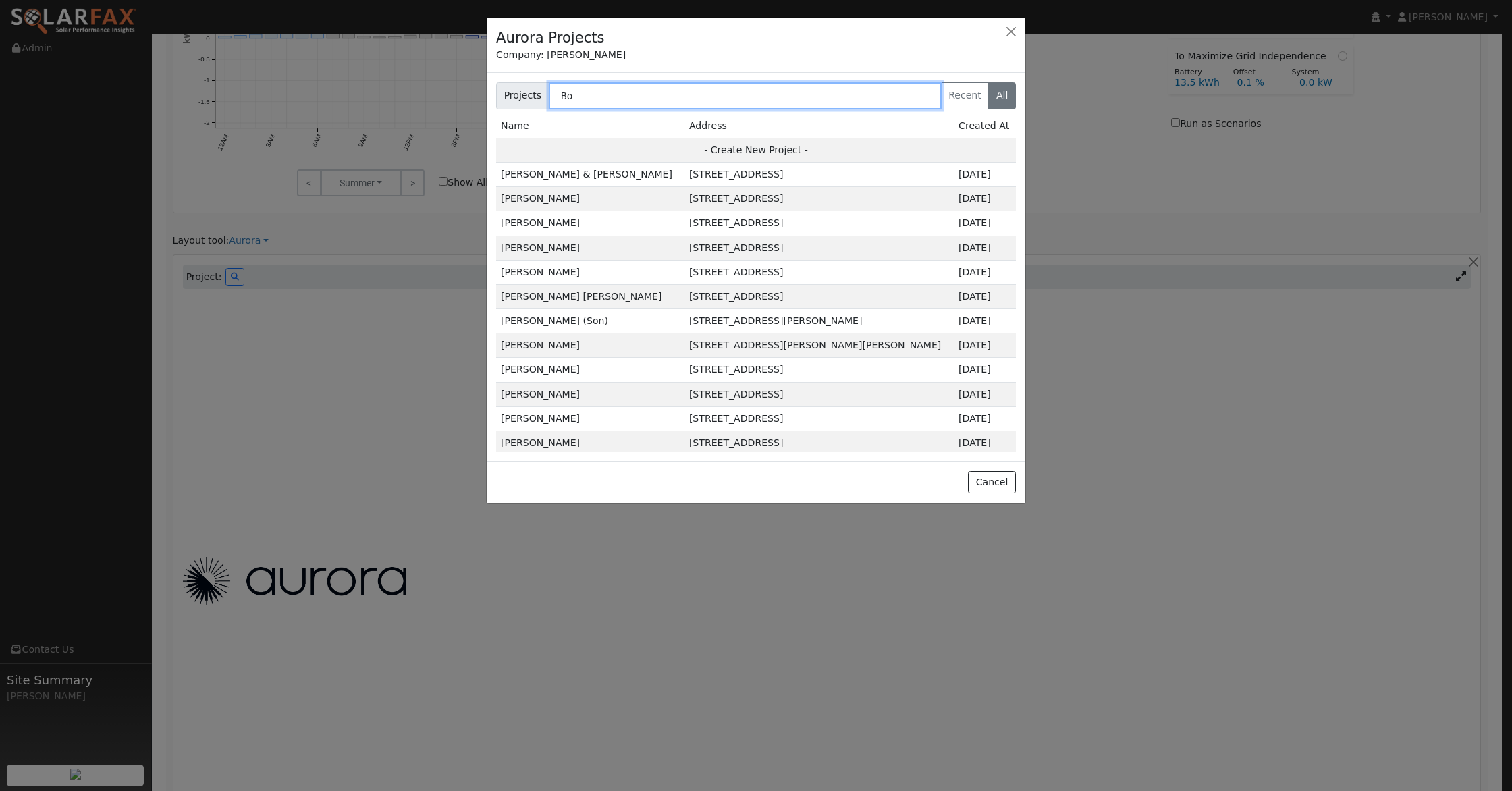
type input "B"
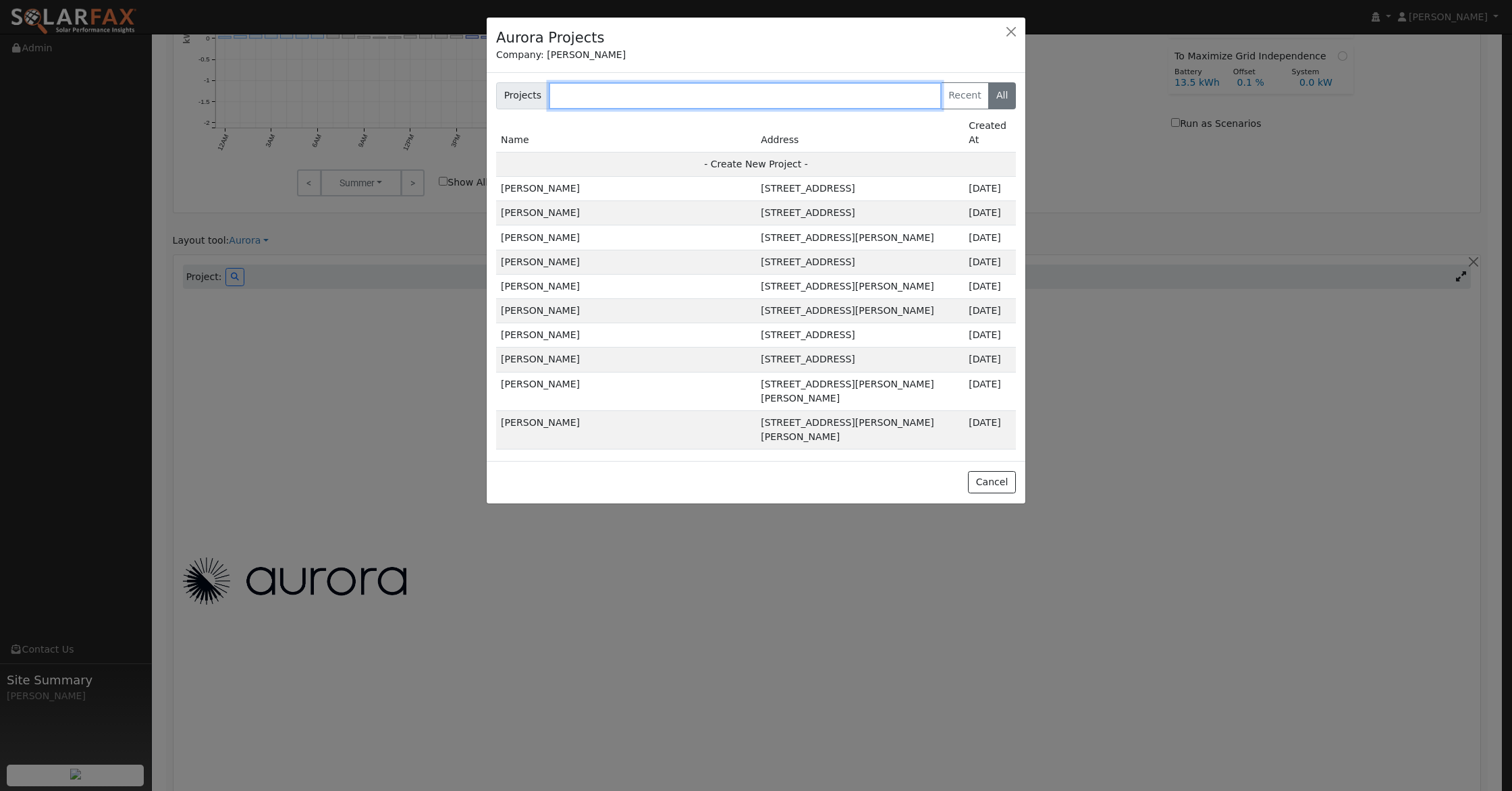
paste input "[STREET_ADDRESS]"
type input "[STREET_ADDRESS]"
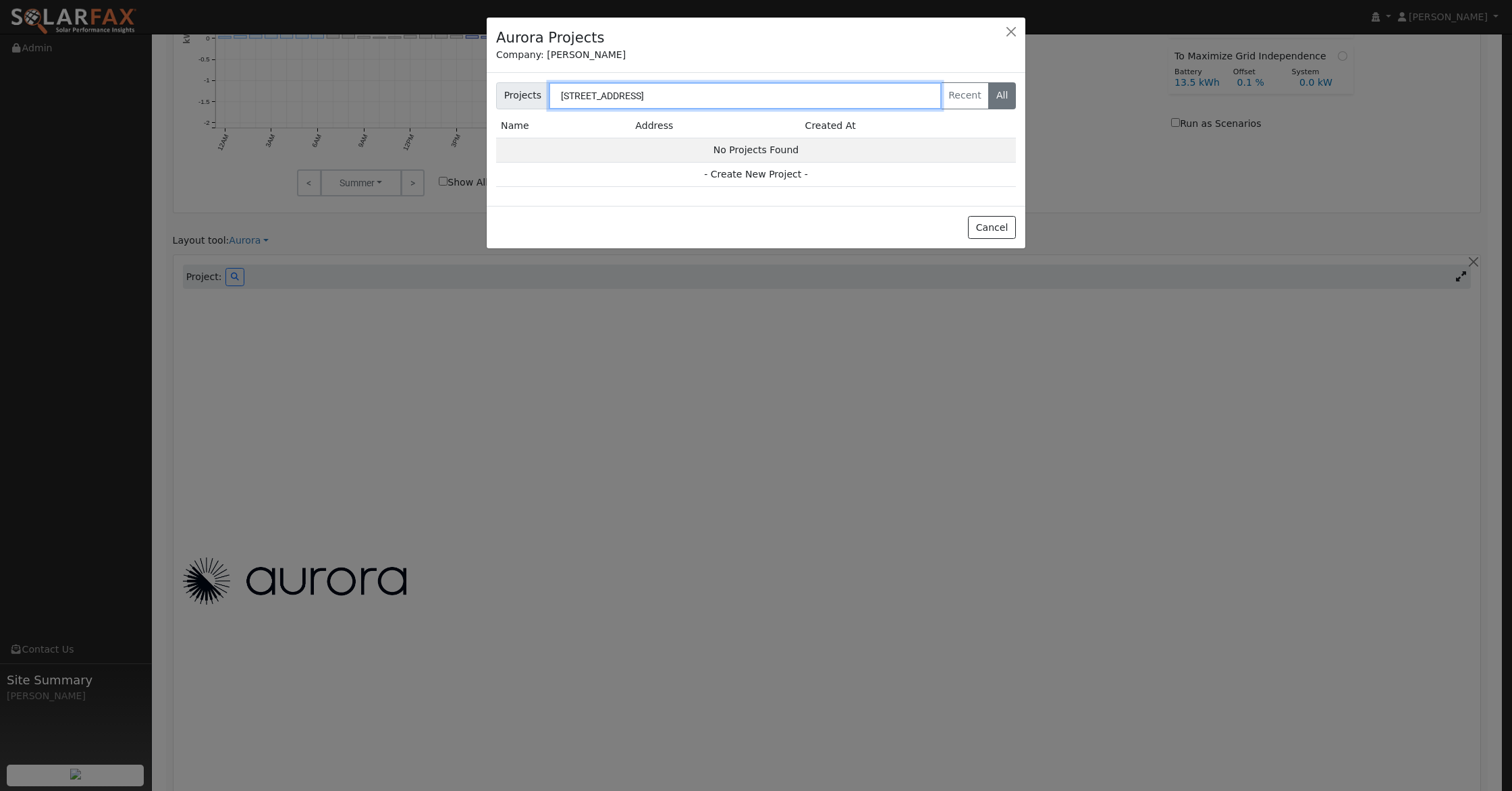
drag, startPoint x: 731, startPoint y: 90, endPoint x: 492, endPoint y: 105, distance: 239.5
click at [492, 105] on div "Projects [STREET_ADDRESS] Recent All" at bounding box center [756, 95] width 533 height 27
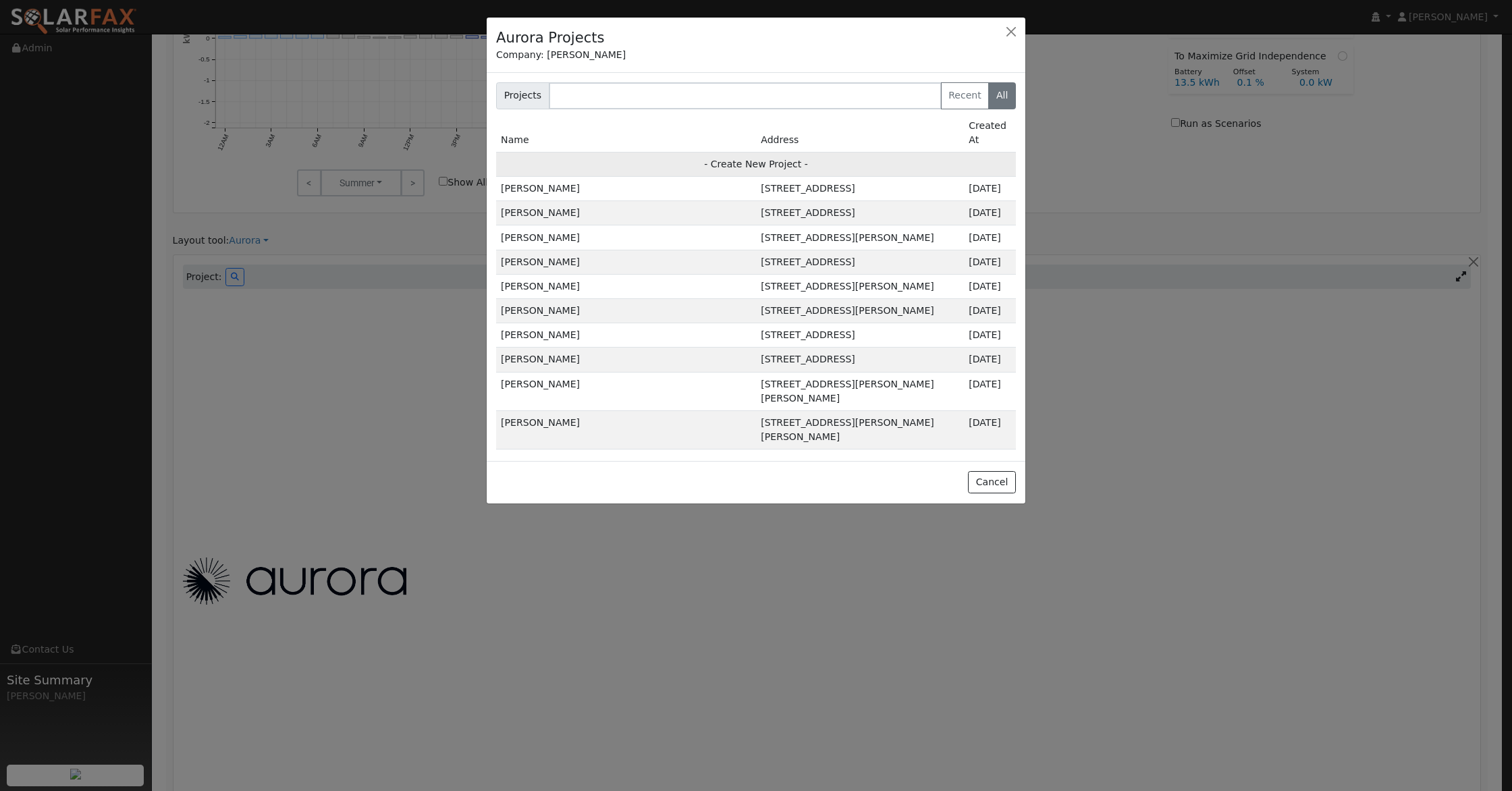
click at [731, 152] on td "- Create New Project -" at bounding box center [756, 164] width 520 height 24
type input "[PERSON_NAME]"
type input "[STREET_ADDRESS]"
type input "[GEOGRAPHIC_DATA]"
type input "CA"
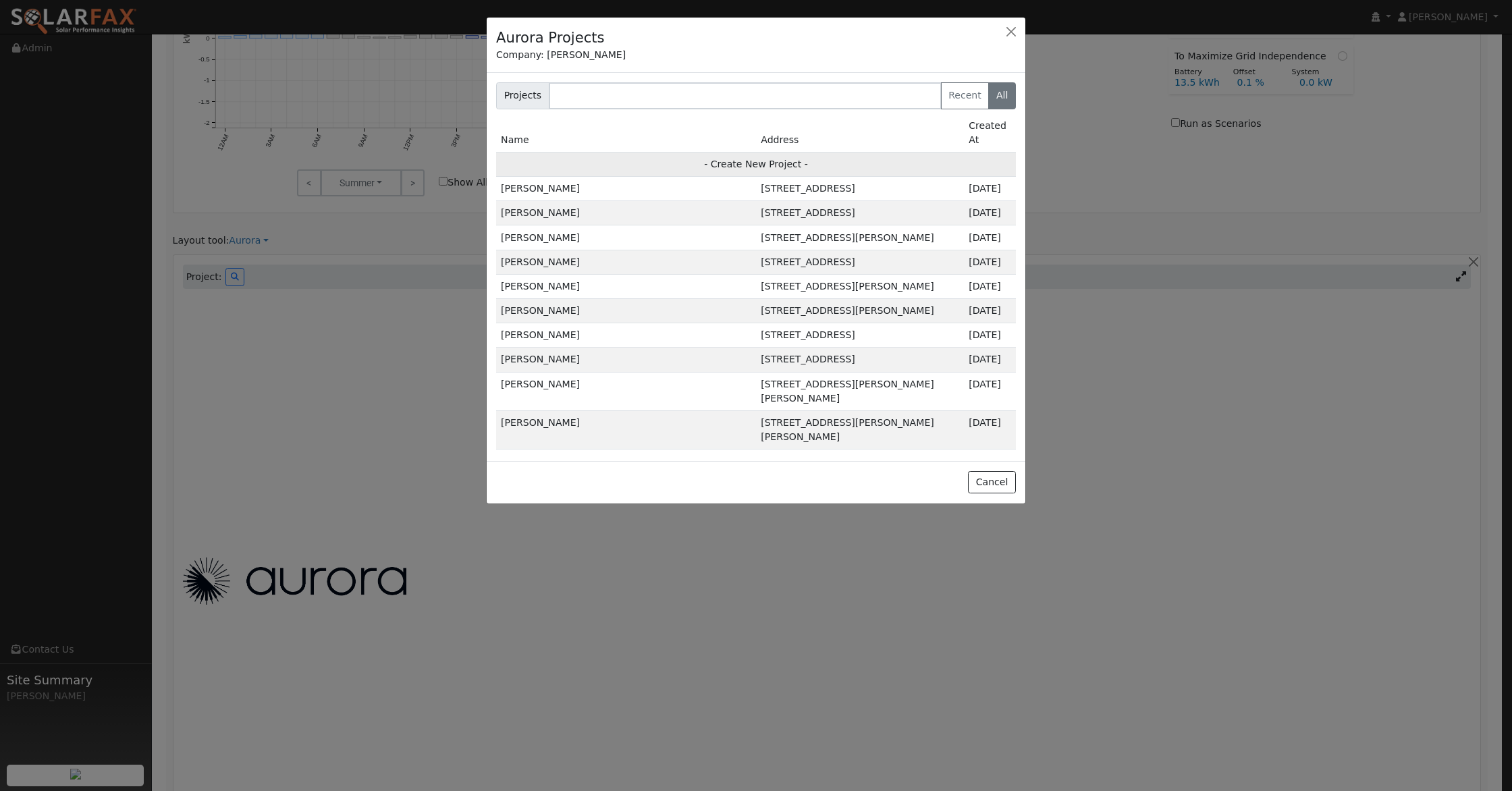
type input "95687"
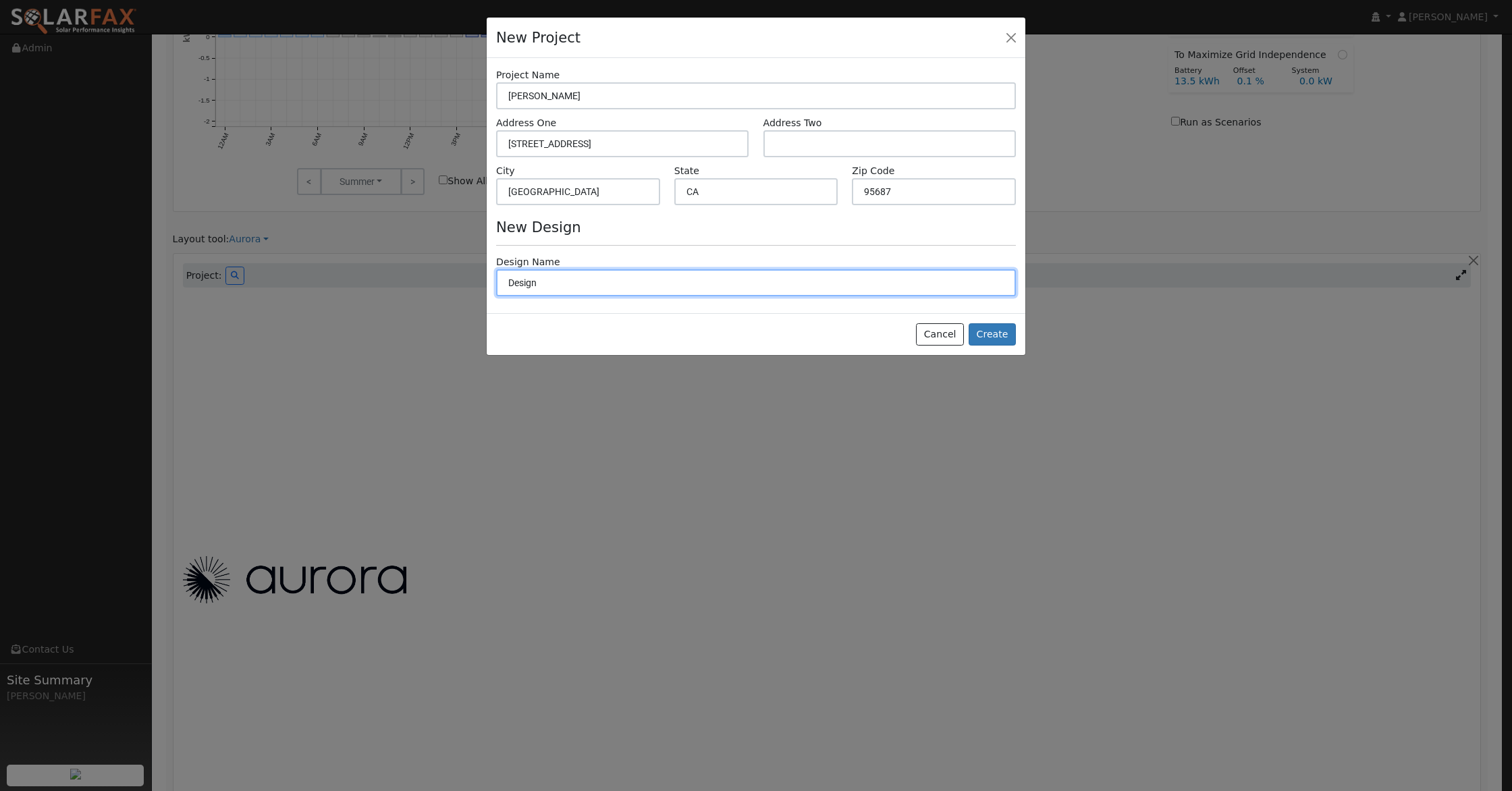
click at [556, 276] on input "Design" at bounding box center [756, 282] width 520 height 27
drag, startPoint x: 556, startPoint y: 278, endPoint x: 492, endPoint y: 282, distance: 64.1
click at [492, 282] on div "Design Name Design" at bounding box center [756, 275] width 533 height 41
type input "Max Roof"
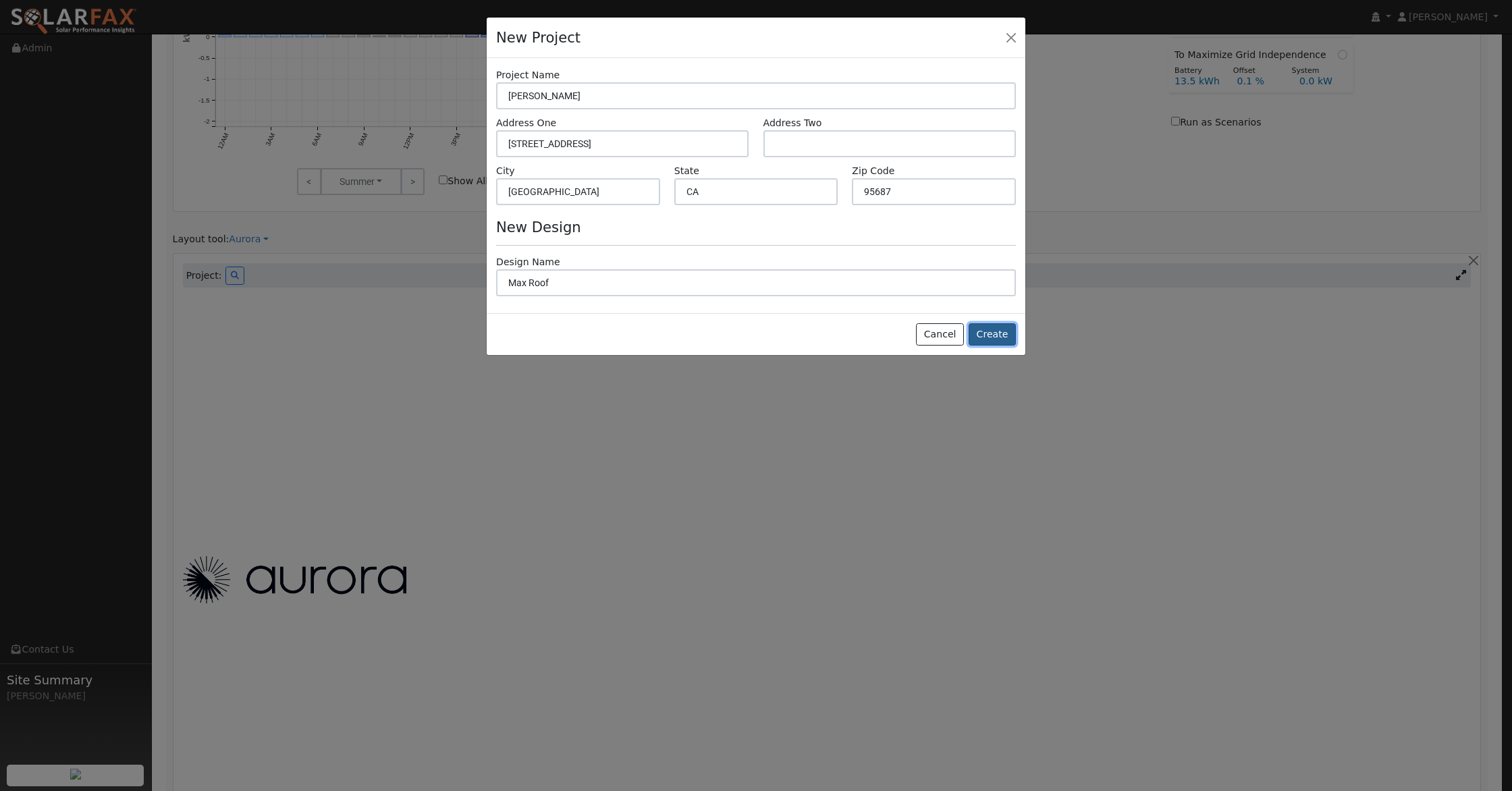
click at [996, 331] on button "Create" at bounding box center [992, 335] width 47 height 23
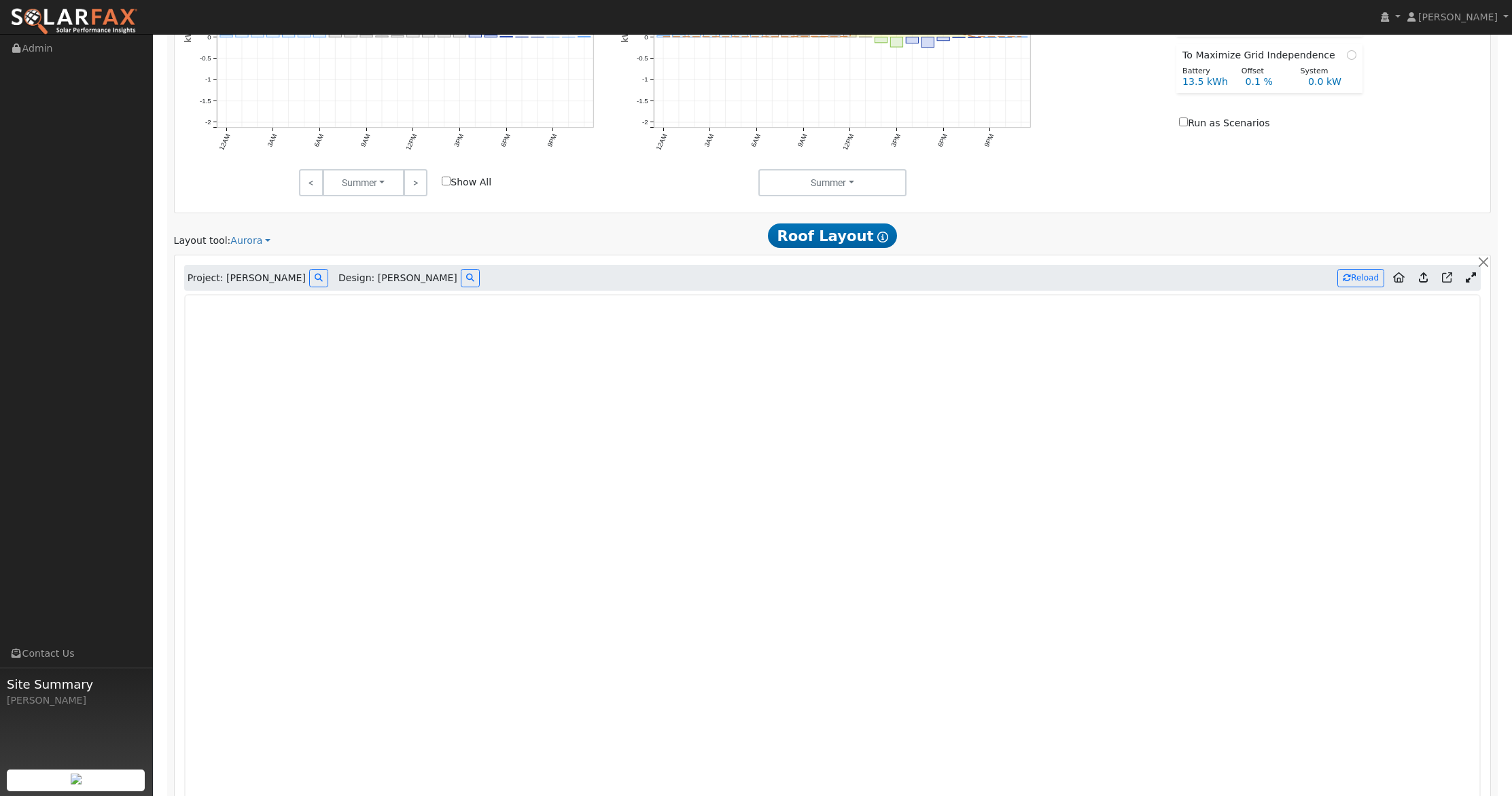
type input "0"
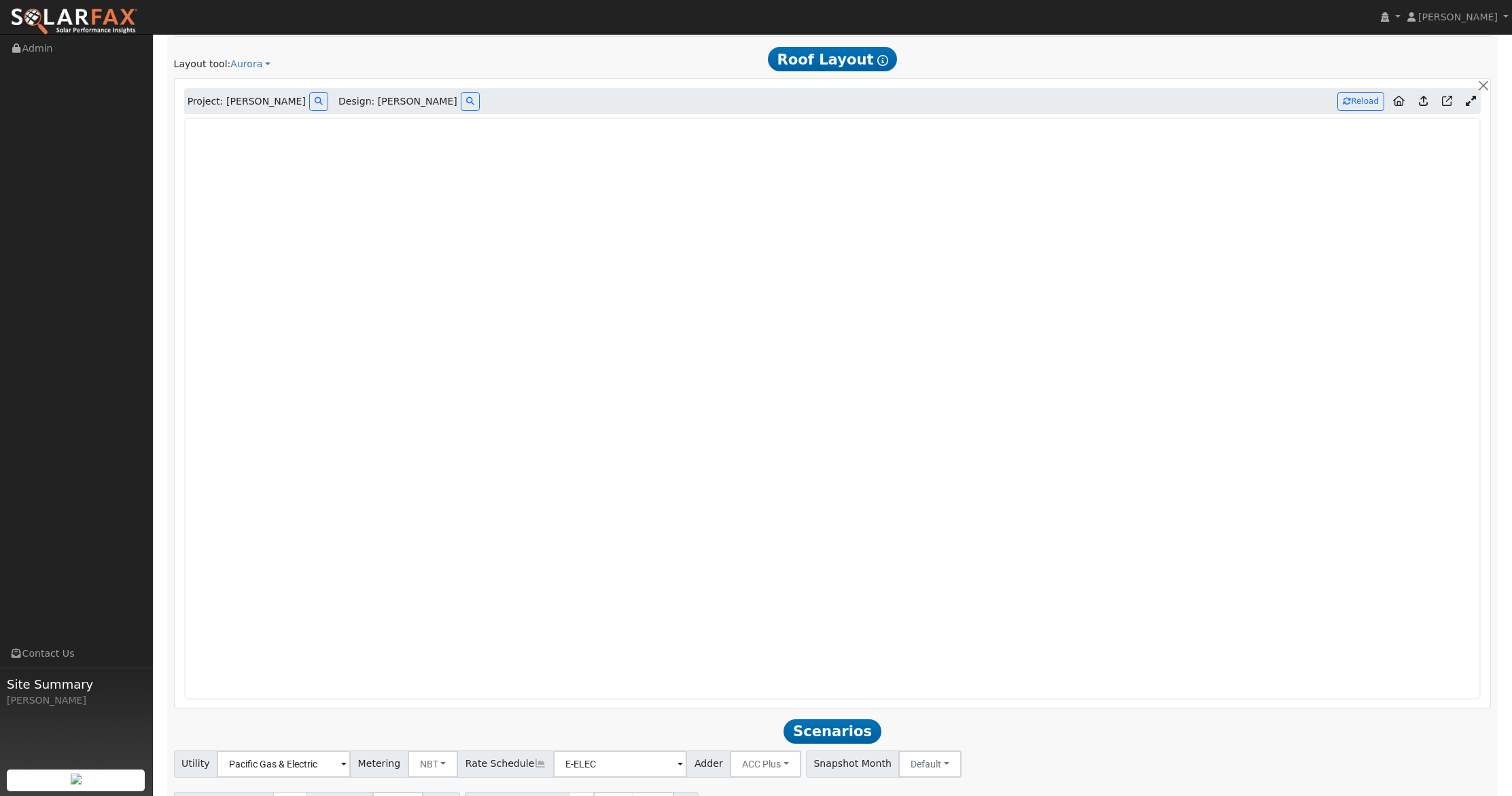
scroll to position [1103, 0]
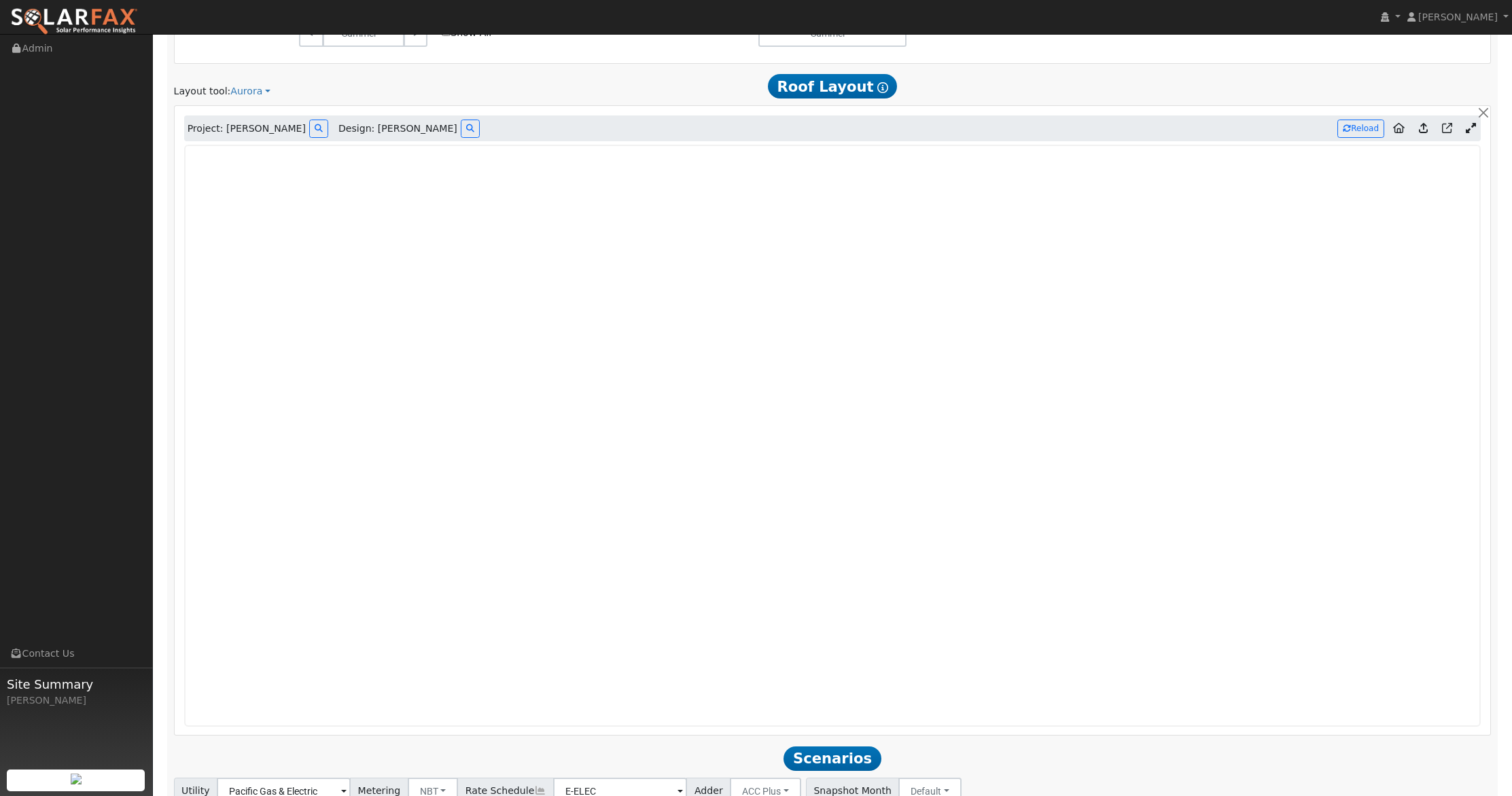
click at [1424, 129] on icon at bounding box center [1422, 128] width 9 height 10
click at [1422, 129] on icon at bounding box center [1422, 128] width 9 height 10
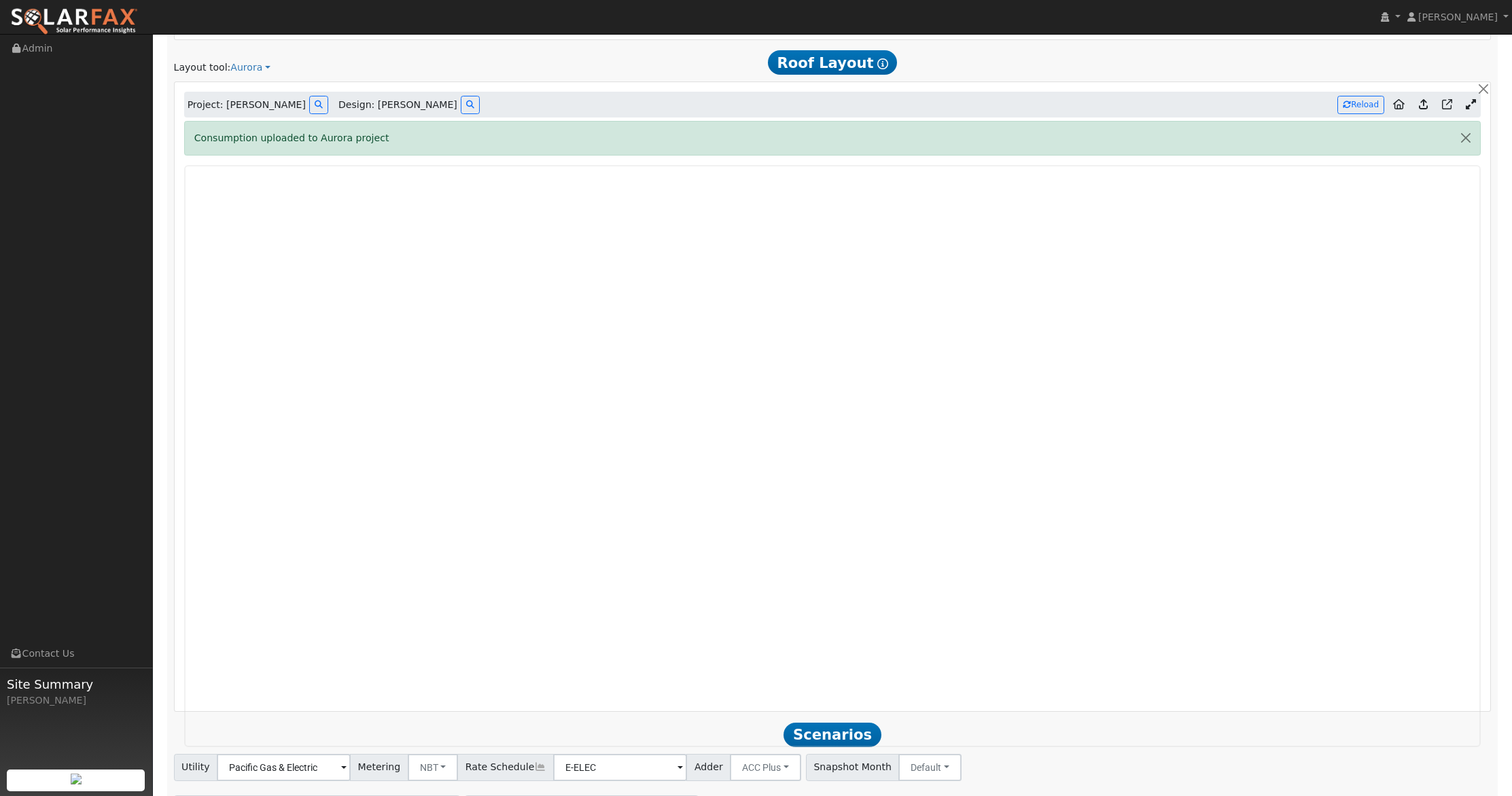
scroll to position [1124, 0]
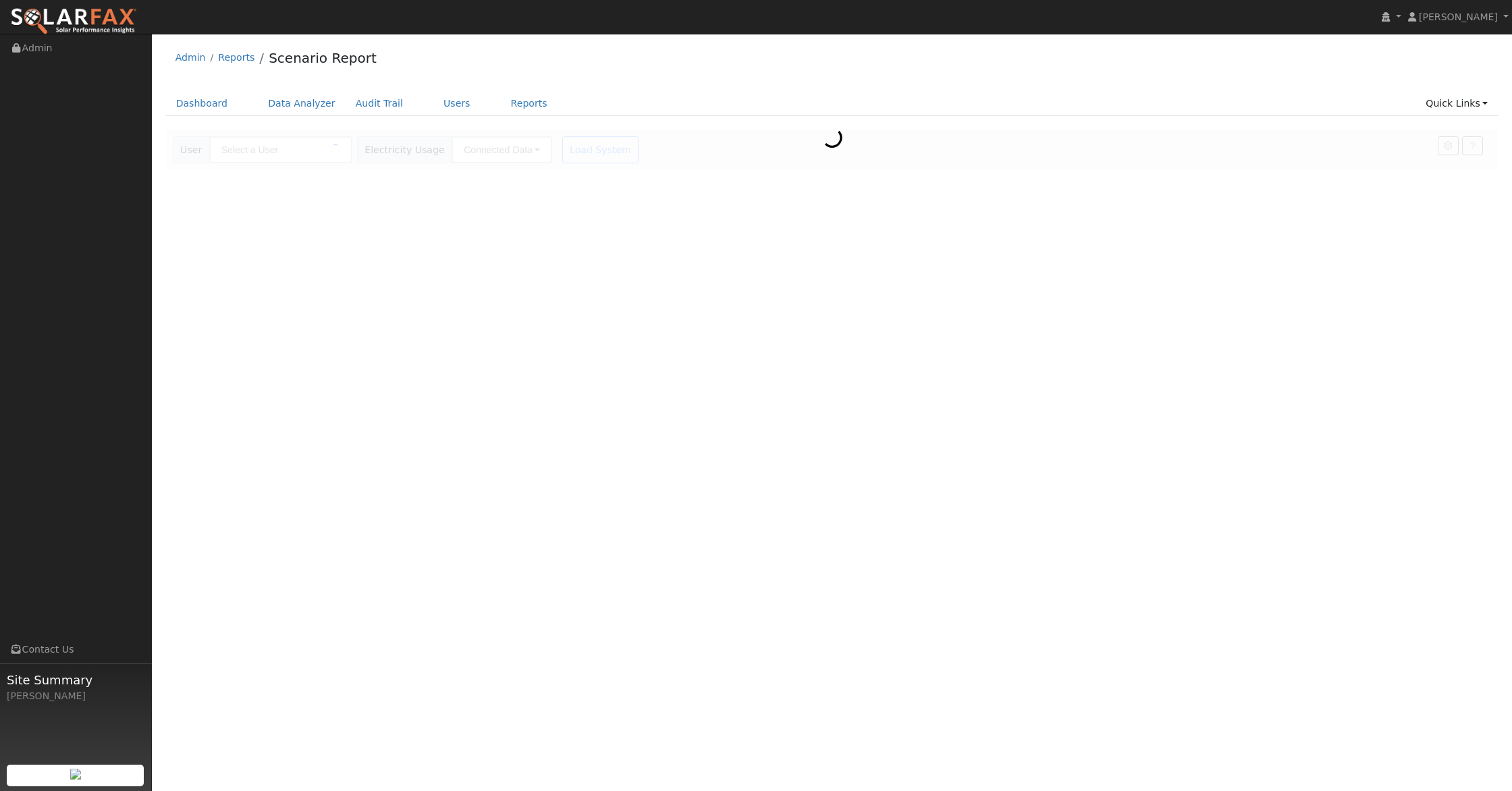
type input "[PERSON_NAME]"
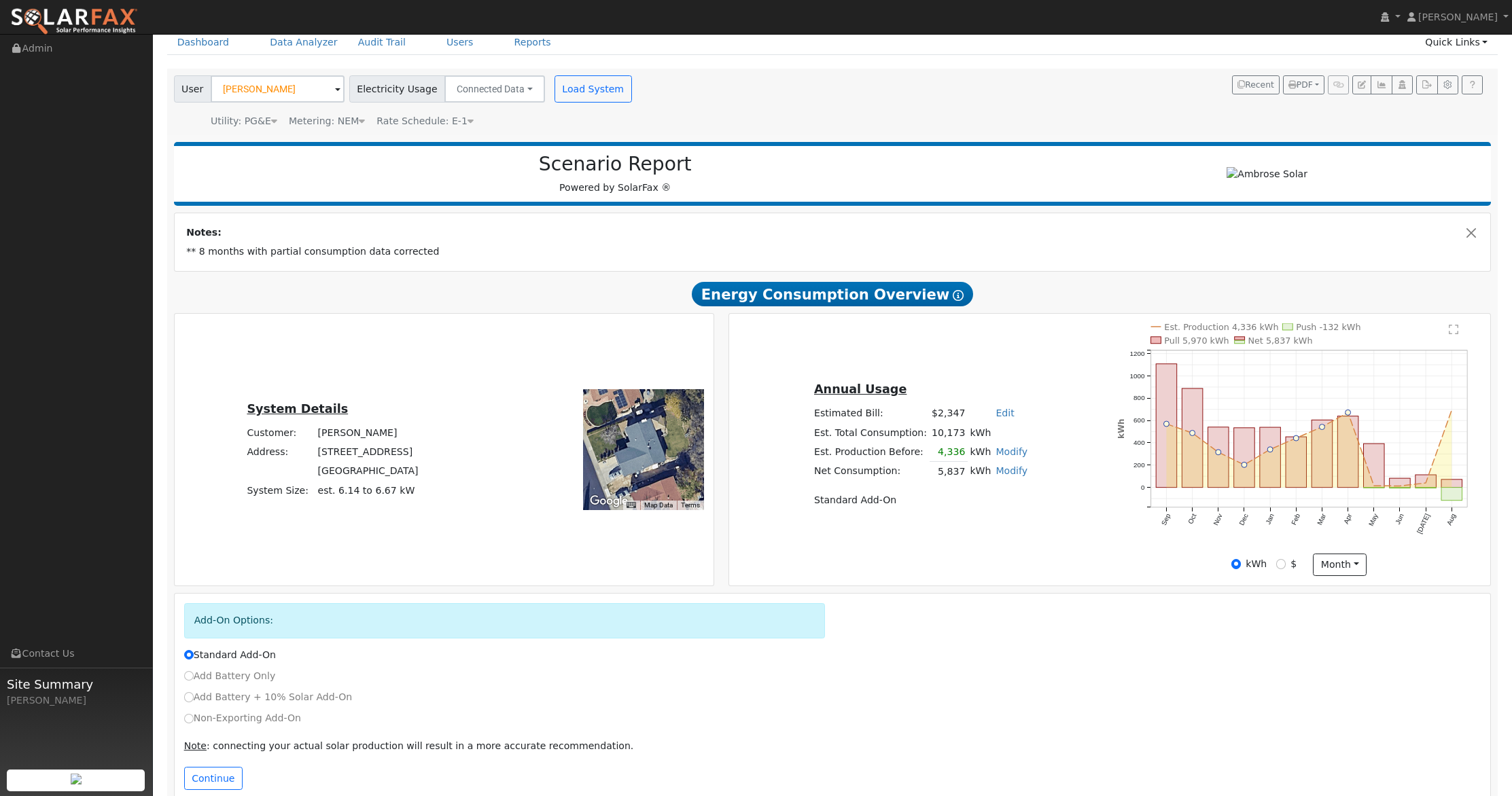
scroll to position [87, 0]
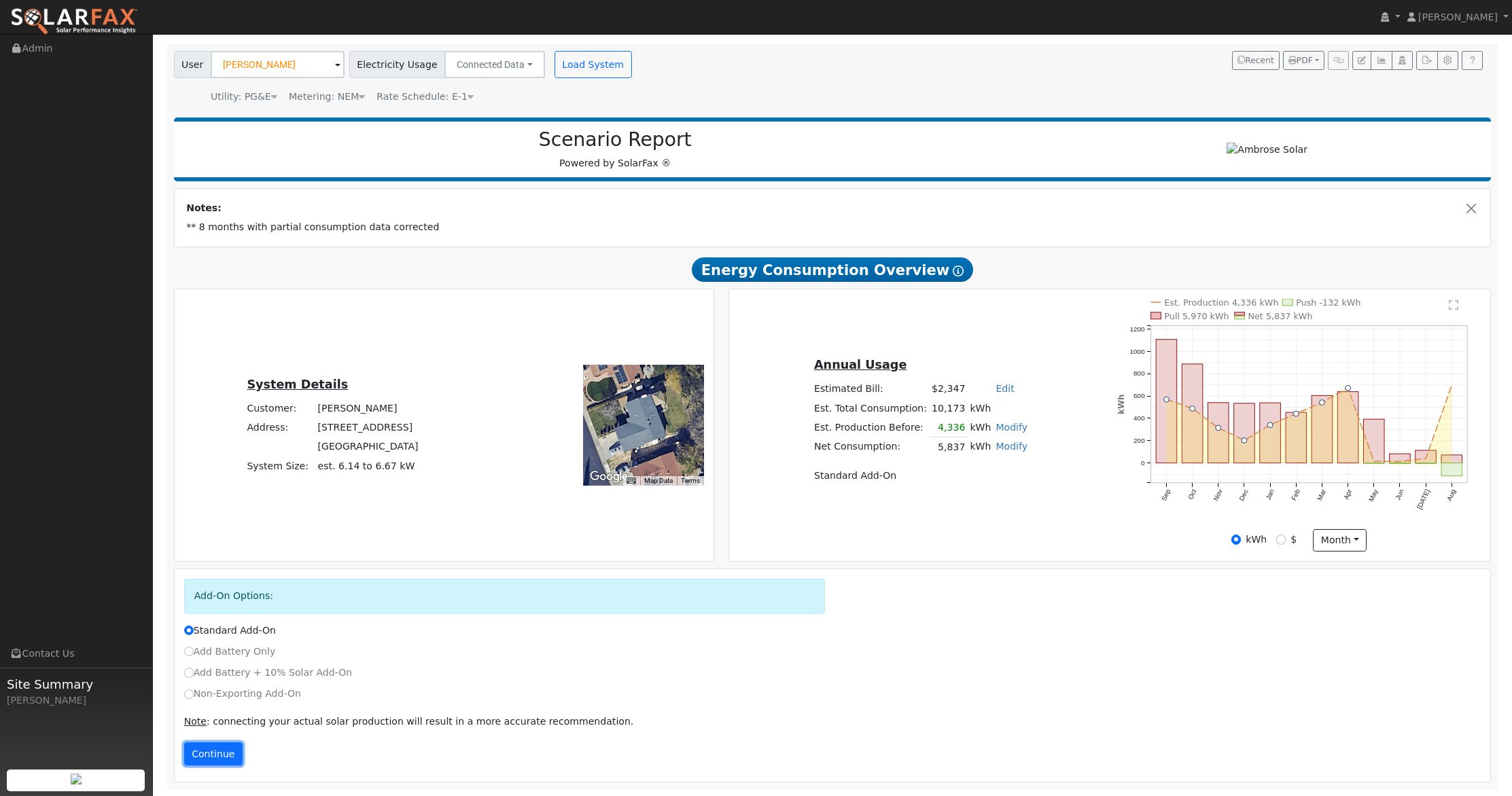
click at [214, 744] on button "Continue" at bounding box center [213, 754] width 59 height 23
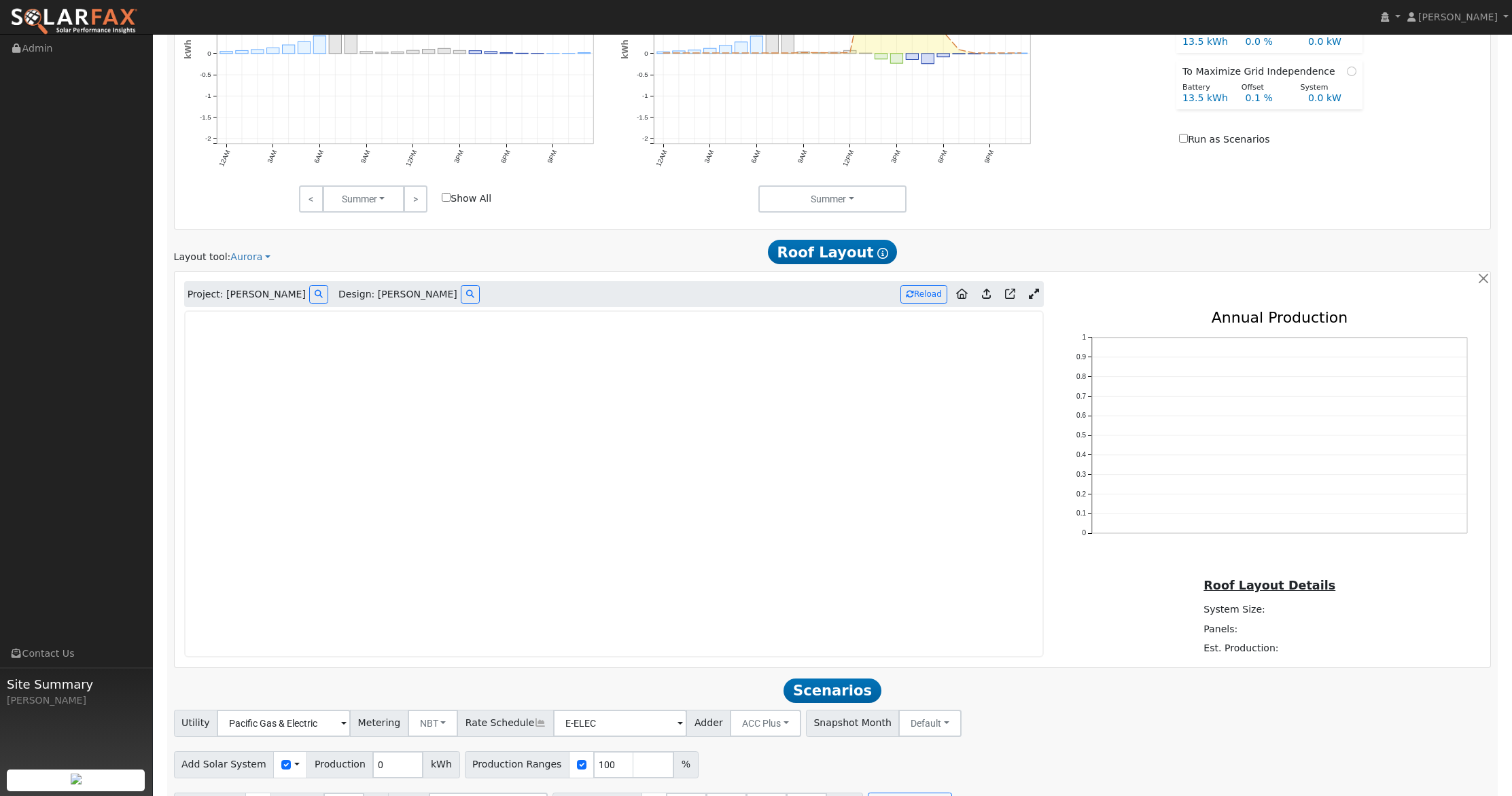
scroll to position [975, 0]
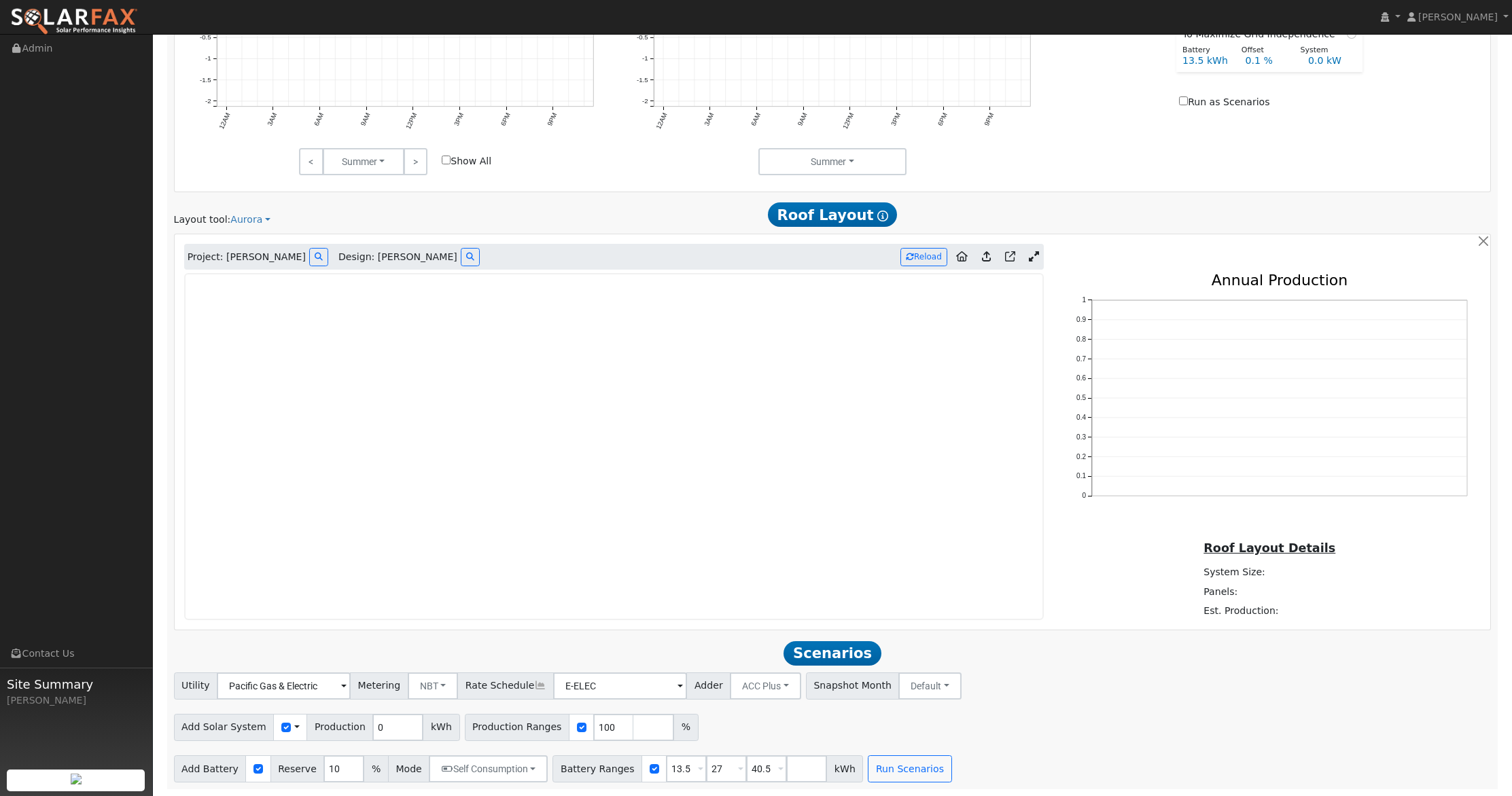
click at [1037, 255] on icon at bounding box center [1033, 256] width 10 height 10
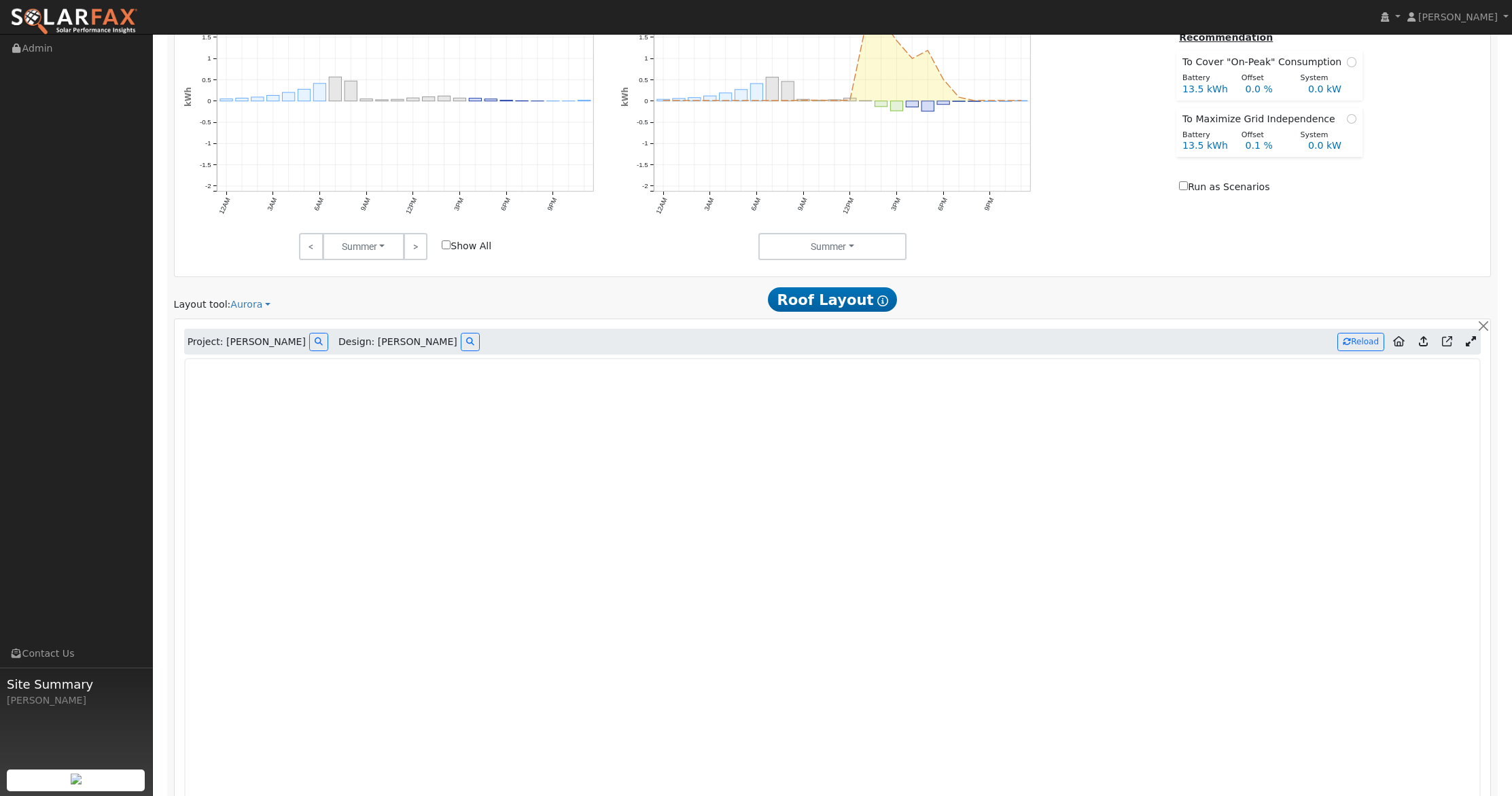
scroll to position [840, 0]
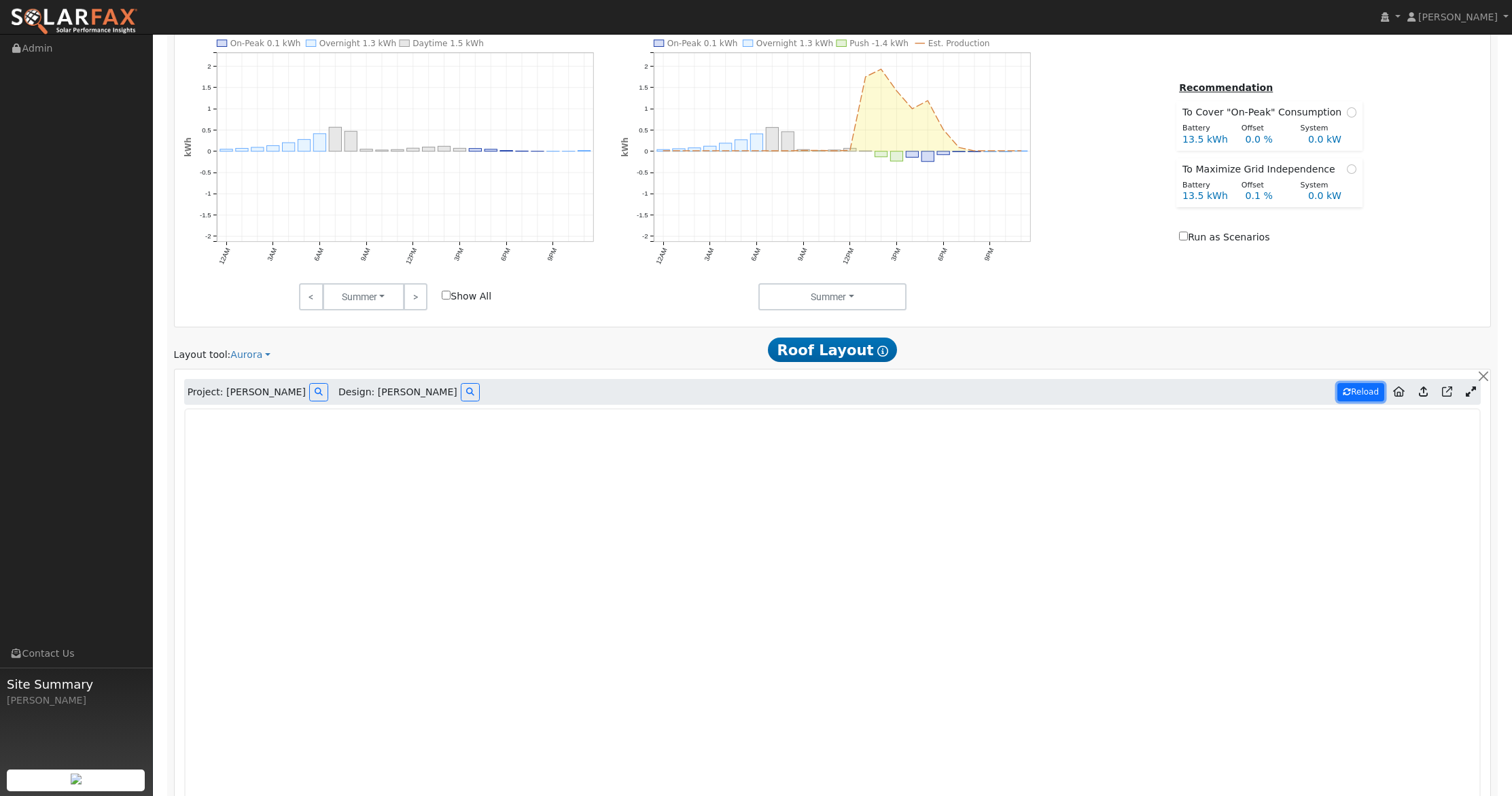
click at [1368, 394] on button "Reload" at bounding box center [1361, 392] width 47 height 18
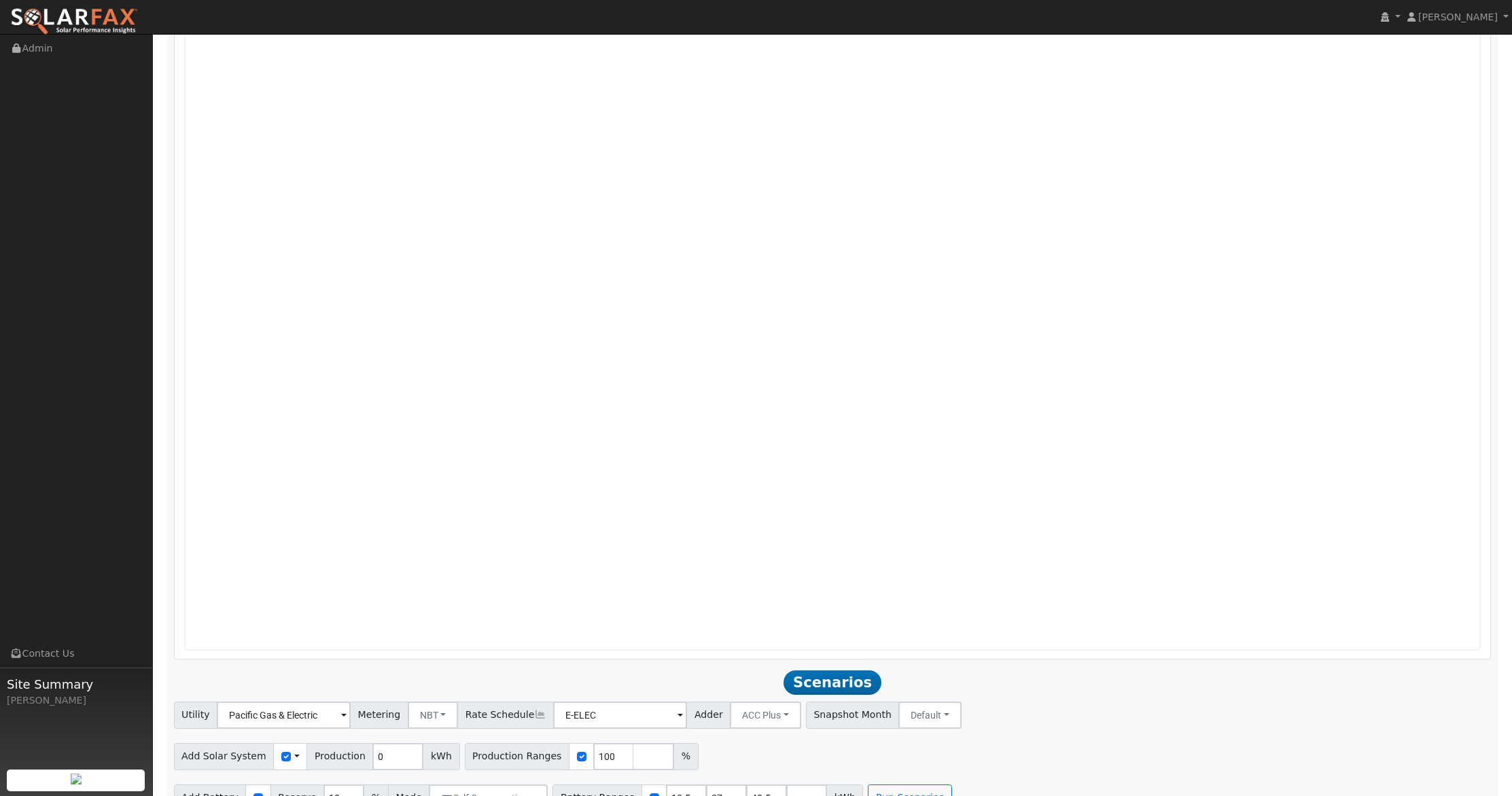
scroll to position [1370, 0]
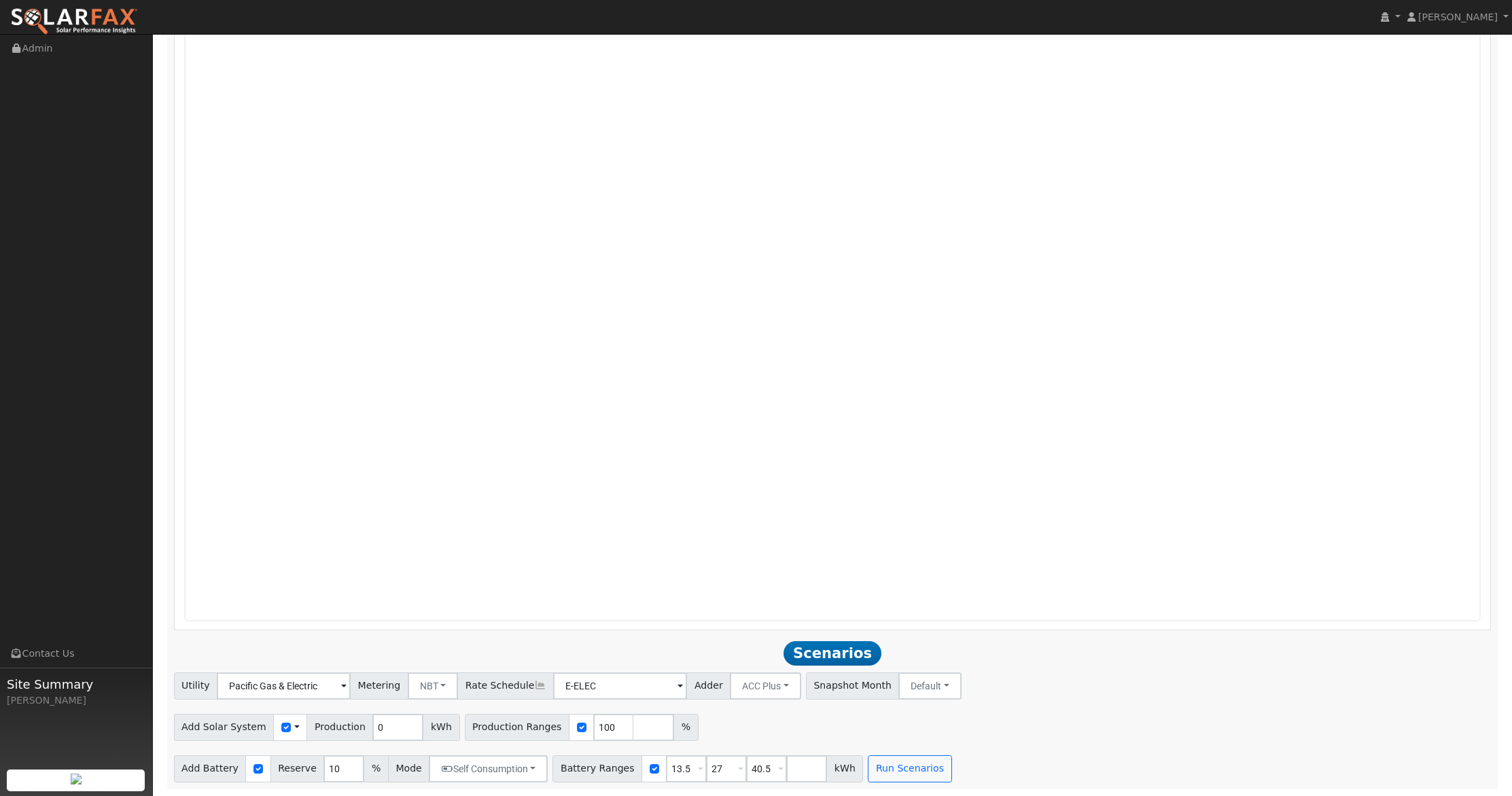
type input "7667"
click at [254, 769] on input "checkbox" at bounding box center [258, 769] width 9 height 9
checkbox input "false"
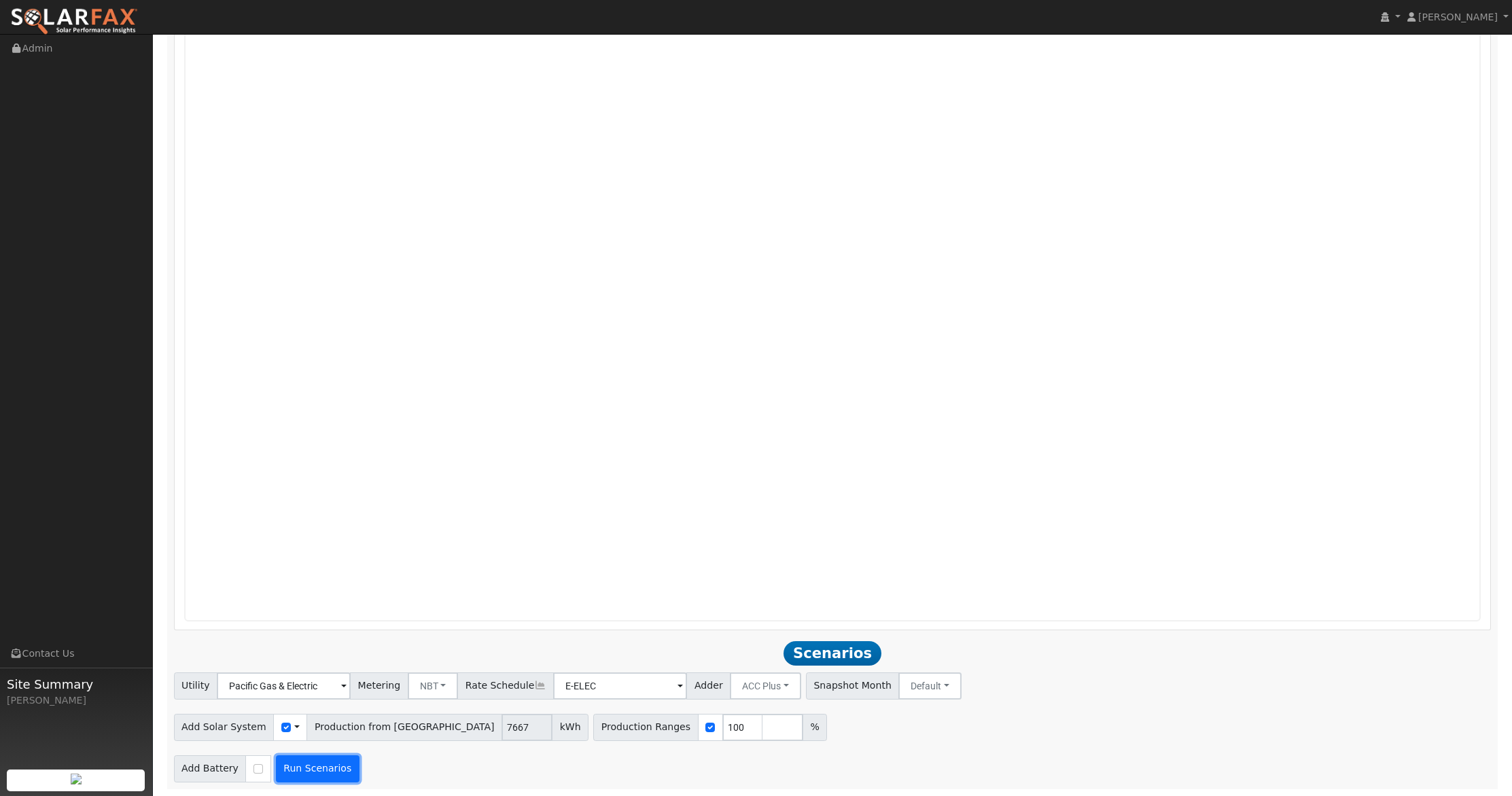
click at [333, 772] on button "Run Scenarios" at bounding box center [317, 769] width 84 height 27
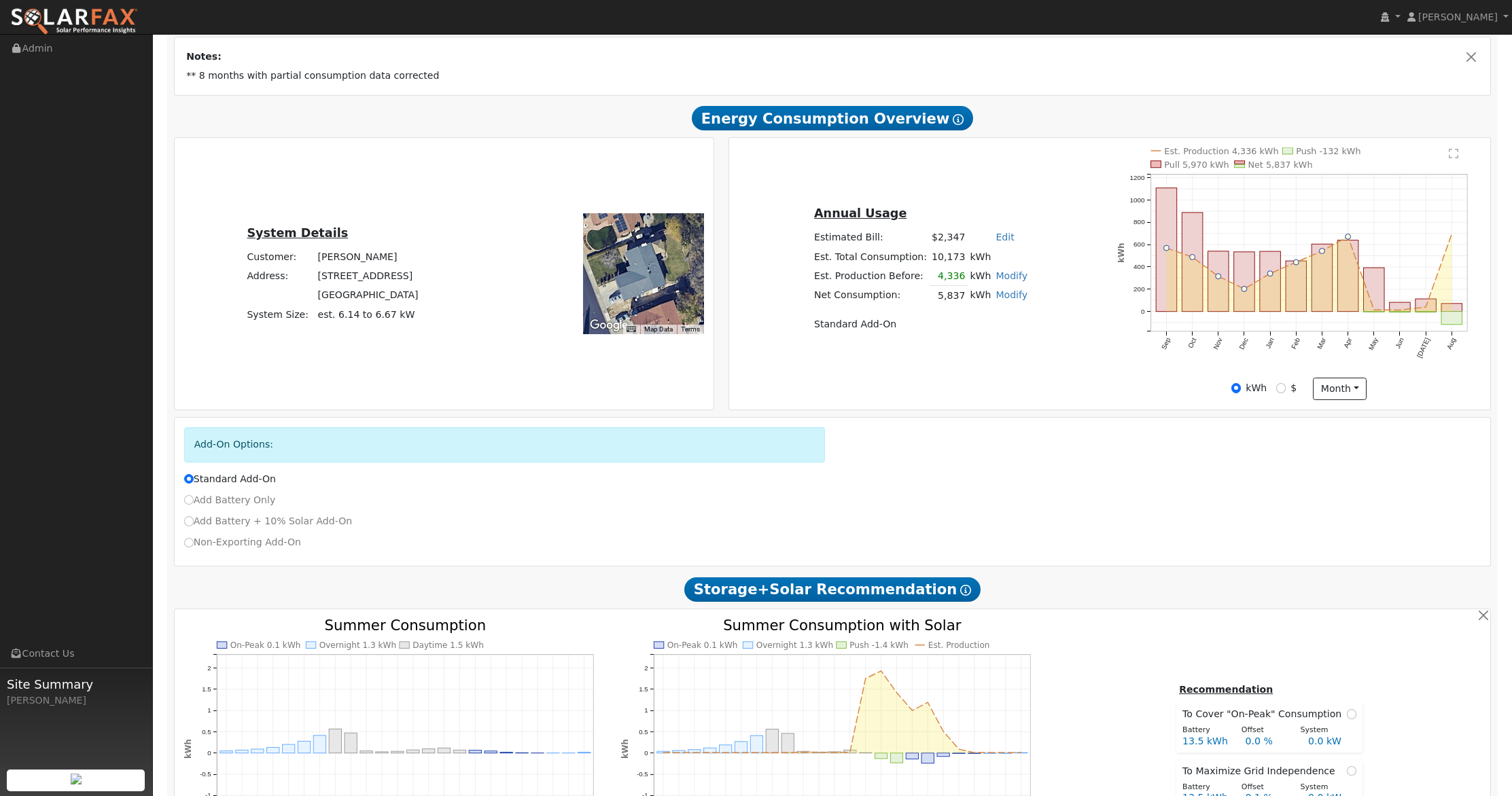
scroll to position [162, 0]
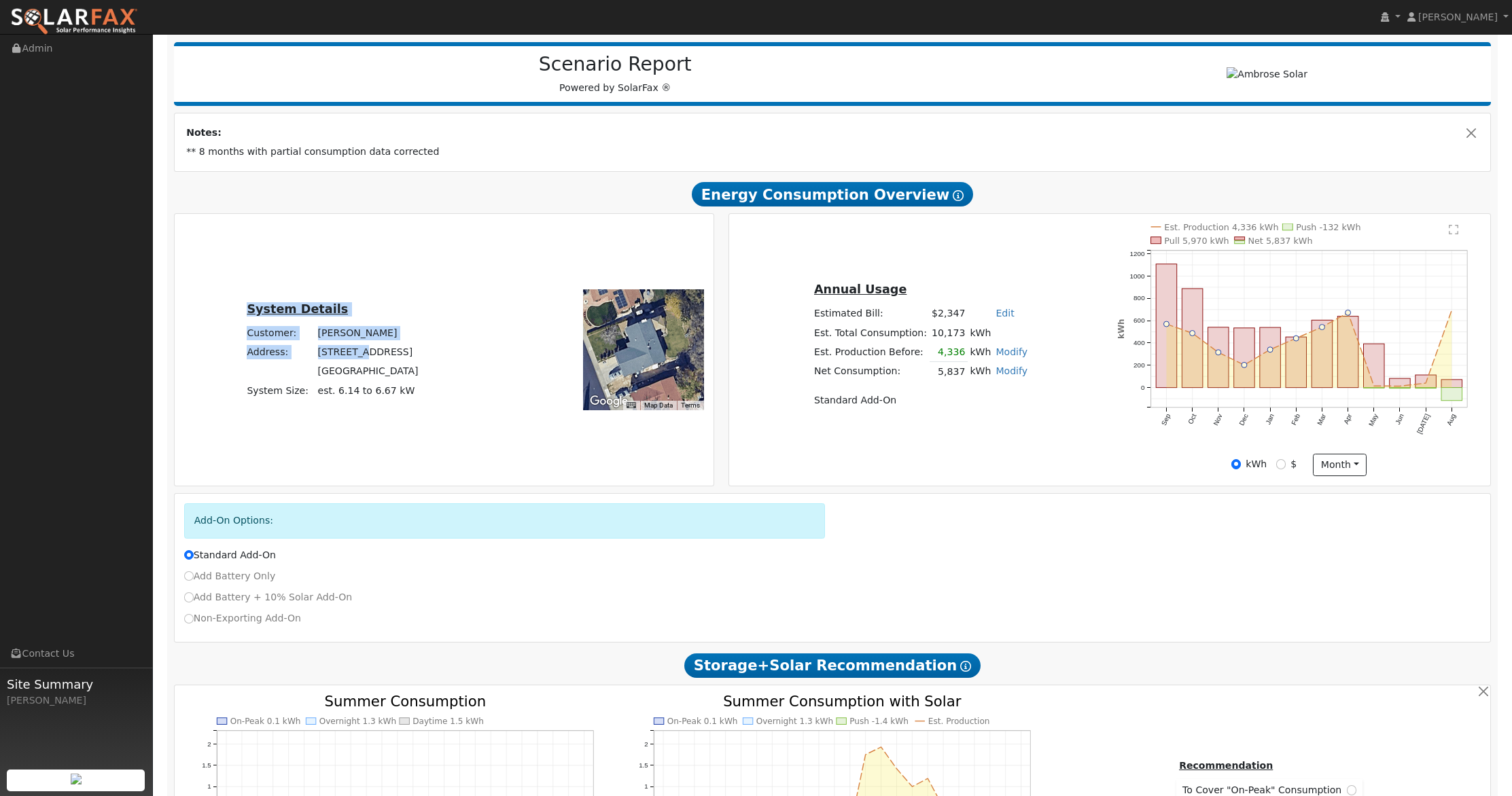
drag, startPoint x: 411, startPoint y: 354, endPoint x: 367, endPoint y: 357, distance: 44.1
click at [367, 357] on div "System Details Customer: Jonathon Borgen Address: 874 Kingman Drive Vacaville, …" at bounding box center [332, 350] width 311 height 101
click at [430, 350] on div "System Details Customer: Jonathon Borgen Address: 874 Kingman Drive Vacaville, …" at bounding box center [332, 350] width 311 height 101
drag, startPoint x: 406, startPoint y: 351, endPoint x: 322, endPoint y: 355, distance: 84.1
click at [322, 355] on td "[STREET_ADDRESS]" at bounding box center [368, 353] width 105 height 19
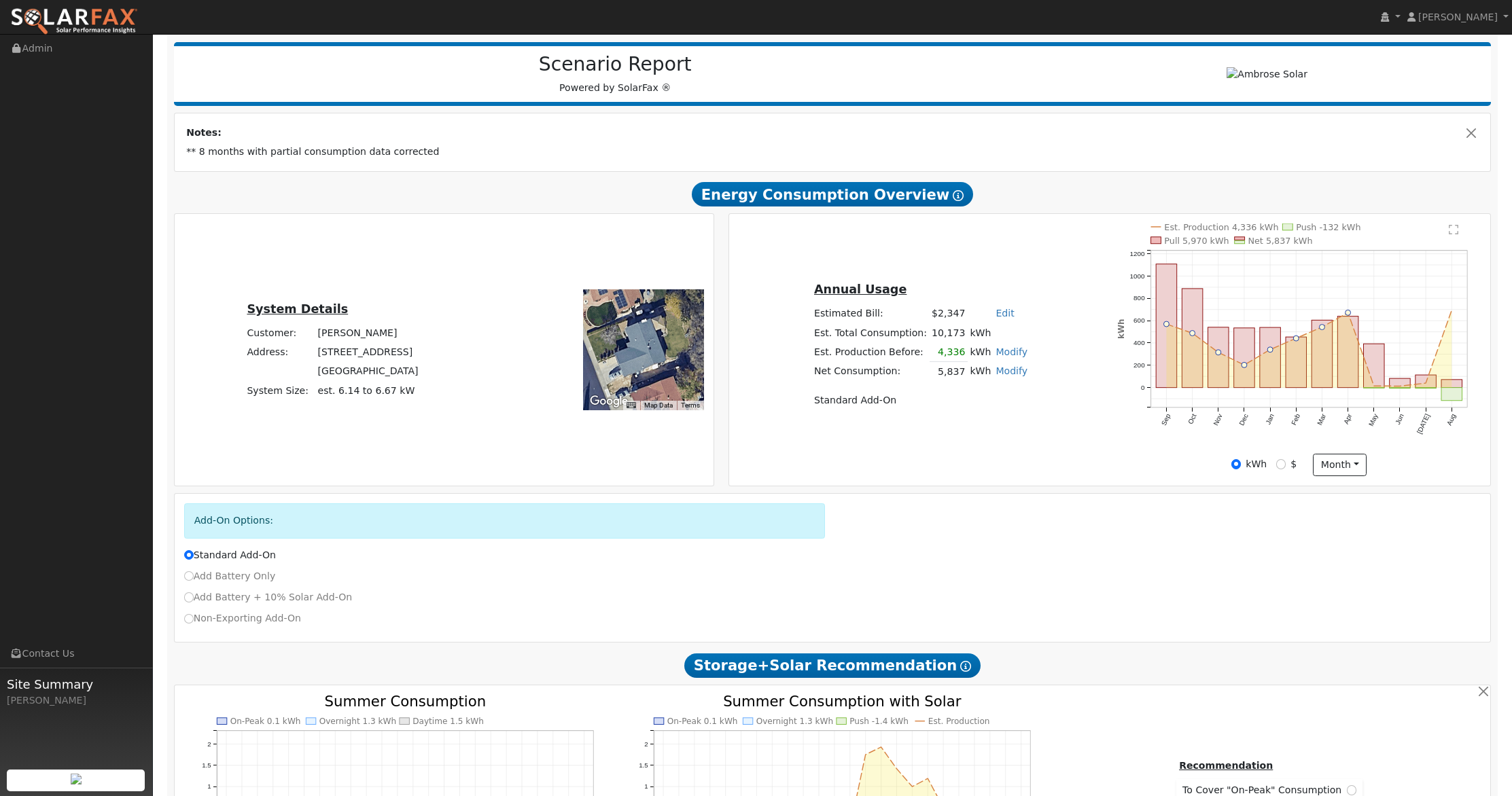
copy td "[STREET_ADDRESS]"
drag, startPoint x: 379, startPoint y: 372, endPoint x: 318, endPoint y: 375, distance: 61.1
click at [318, 375] on td "[GEOGRAPHIC_DATA]" at bounding box center [368, 371] width 105 height 19
copy td "Vacaville, CA"
drag, startPoint x: 411, startPoint y: 371, endPoint x: 382, endPoint y: 375, distance: 29.3
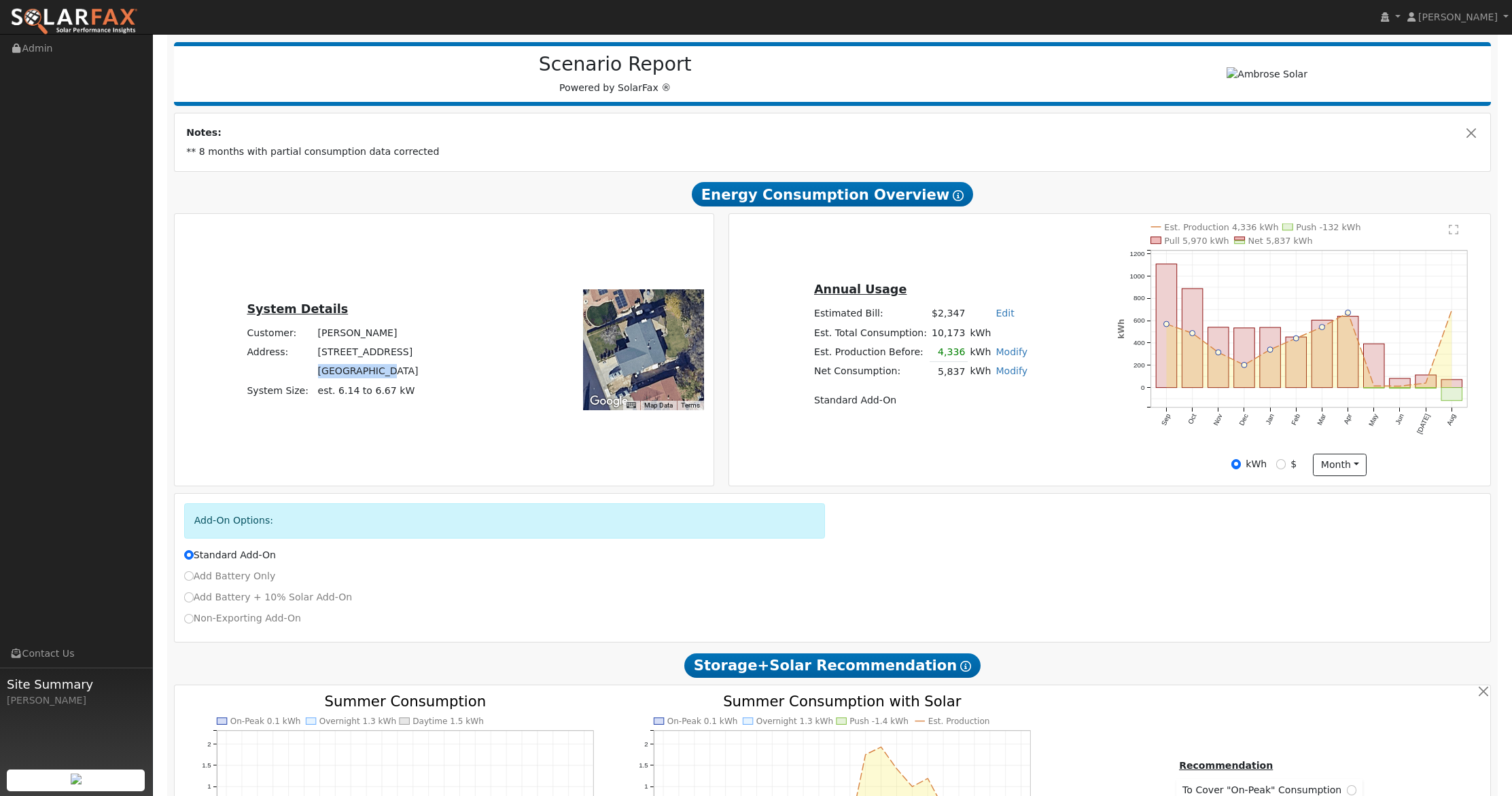
click at [382, 375] on td "[GEOGRAPHIC_DATA]" at bounding box center [368, 371] width 105 height 19
copy td "95687"
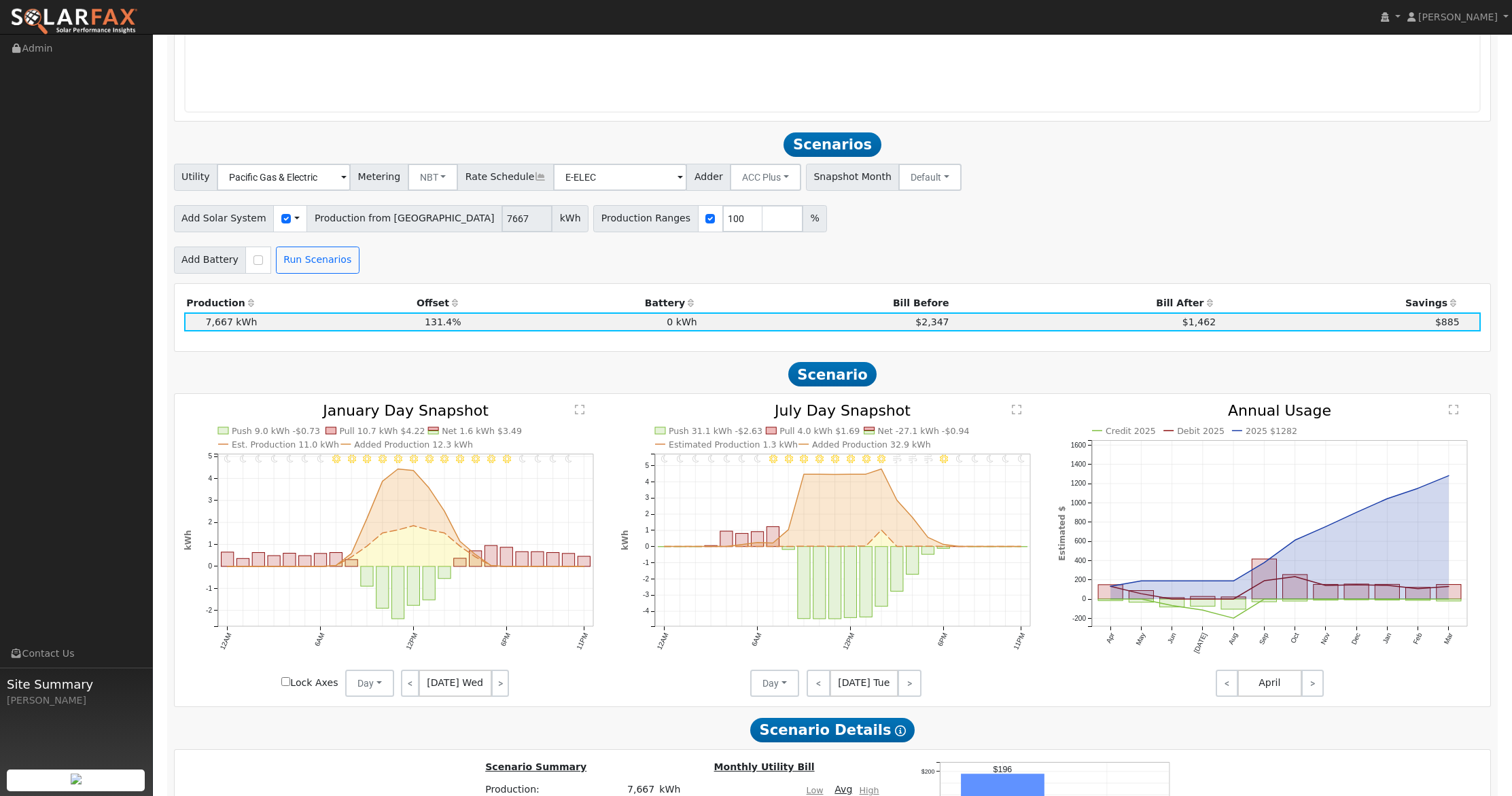
scroll to position [1879, 0]
click at [776, 681] on button "Day" at bounding box center [774, 682] width 49 height 27
click at [784, 748] on div "Production Offset Battery Reserve Mode ACC Push Incentive Bill Before Bill Afte…" at bounding box center [833, 773] width 1318 height 981
click at [764, 687] on button "Day" at bounding box center [774, 682] width 49 height 27
click at [772, 734] on link "Month Average" at bounding box center [799, 731] width 94 height 19
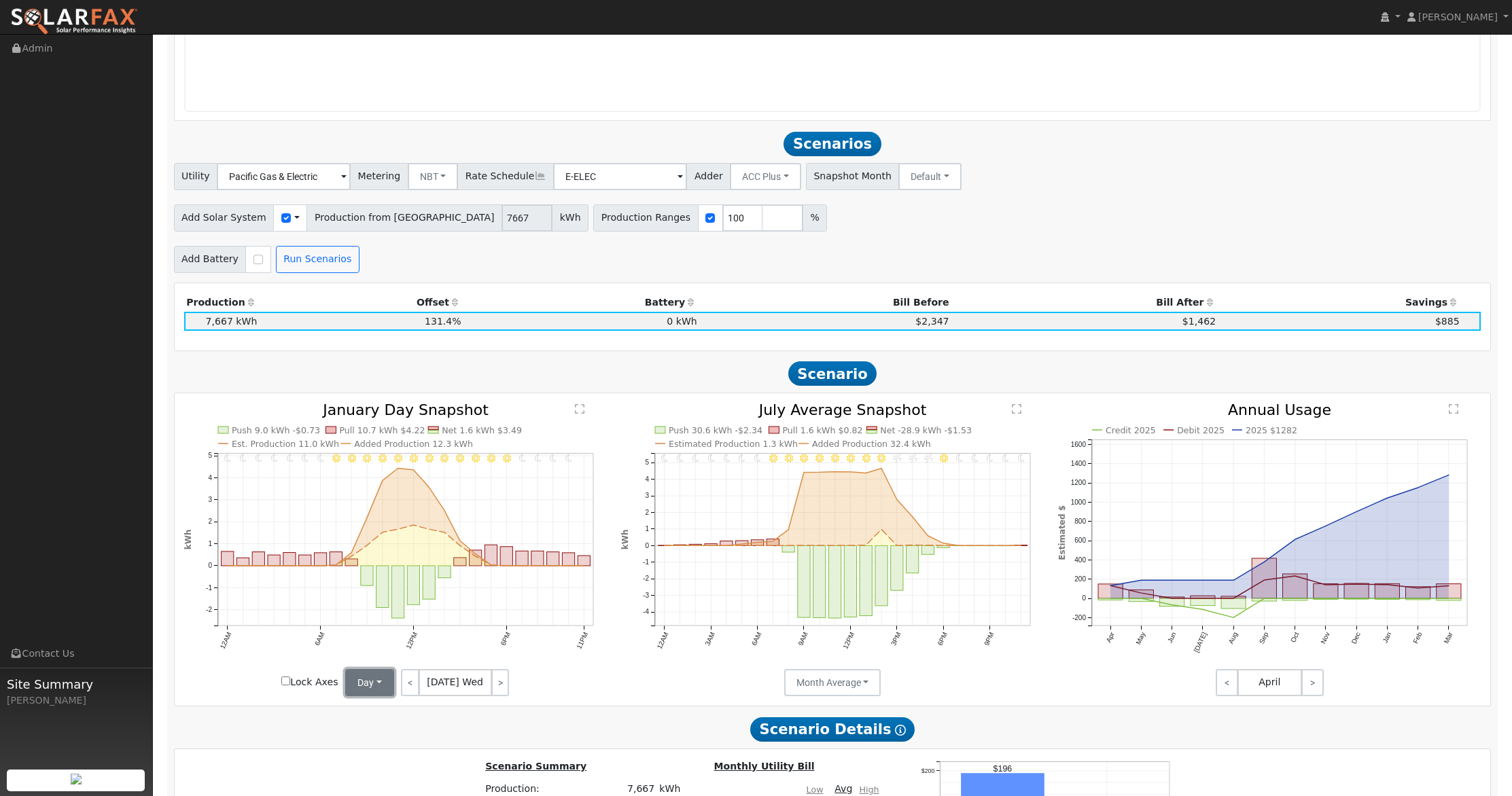
click at [375, 685] on button "Day" at bounding box center [369, 682] width 49 height 27
click at [372, 728] on link "Month Average" at bounding box center [393, 731] width 94 height 19
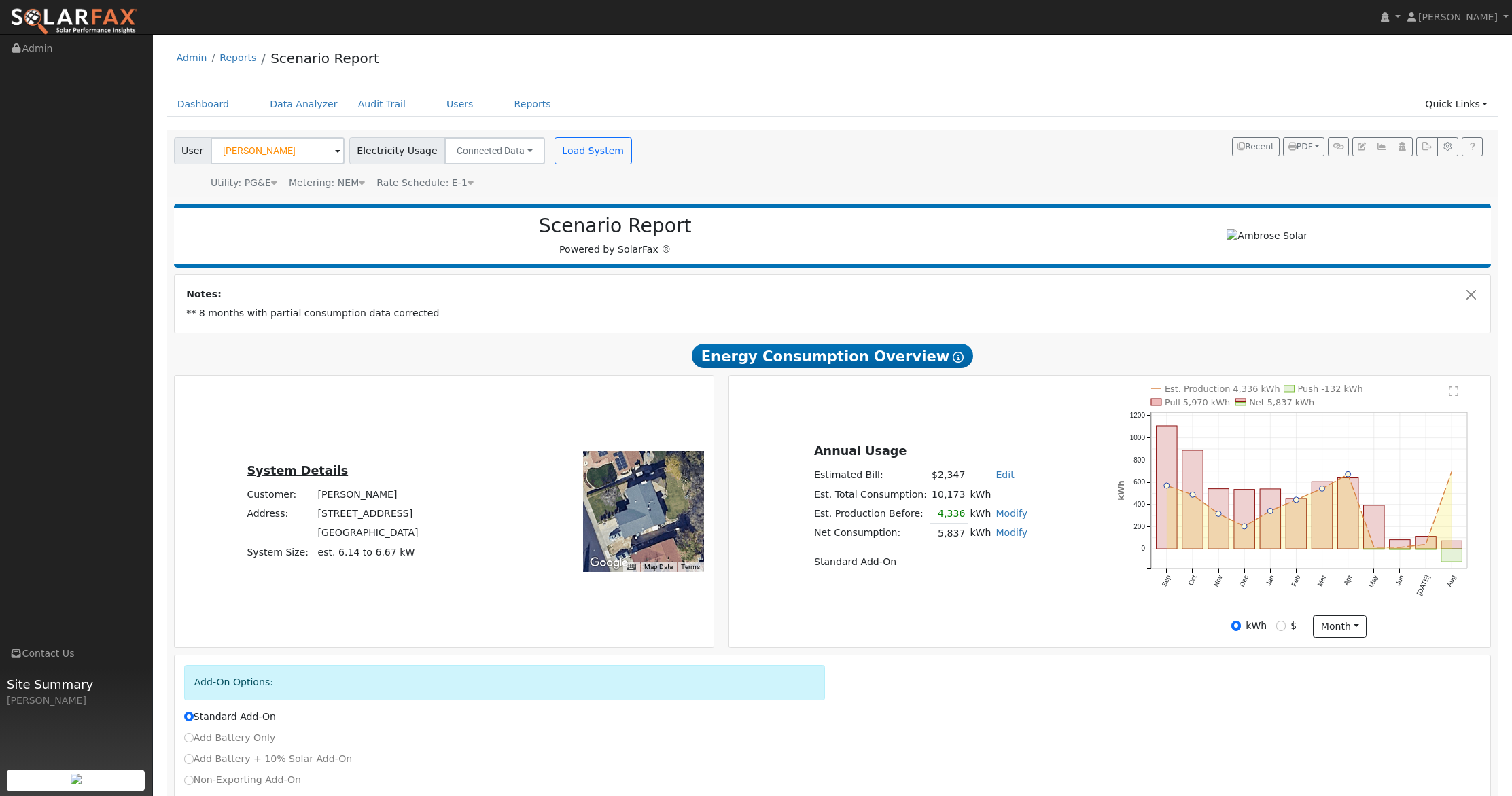
scroll to position [0, 0]
click at [304, 155] on input "[PERSON_NAME]" at bounding box center [277, 151] width 133 height 27
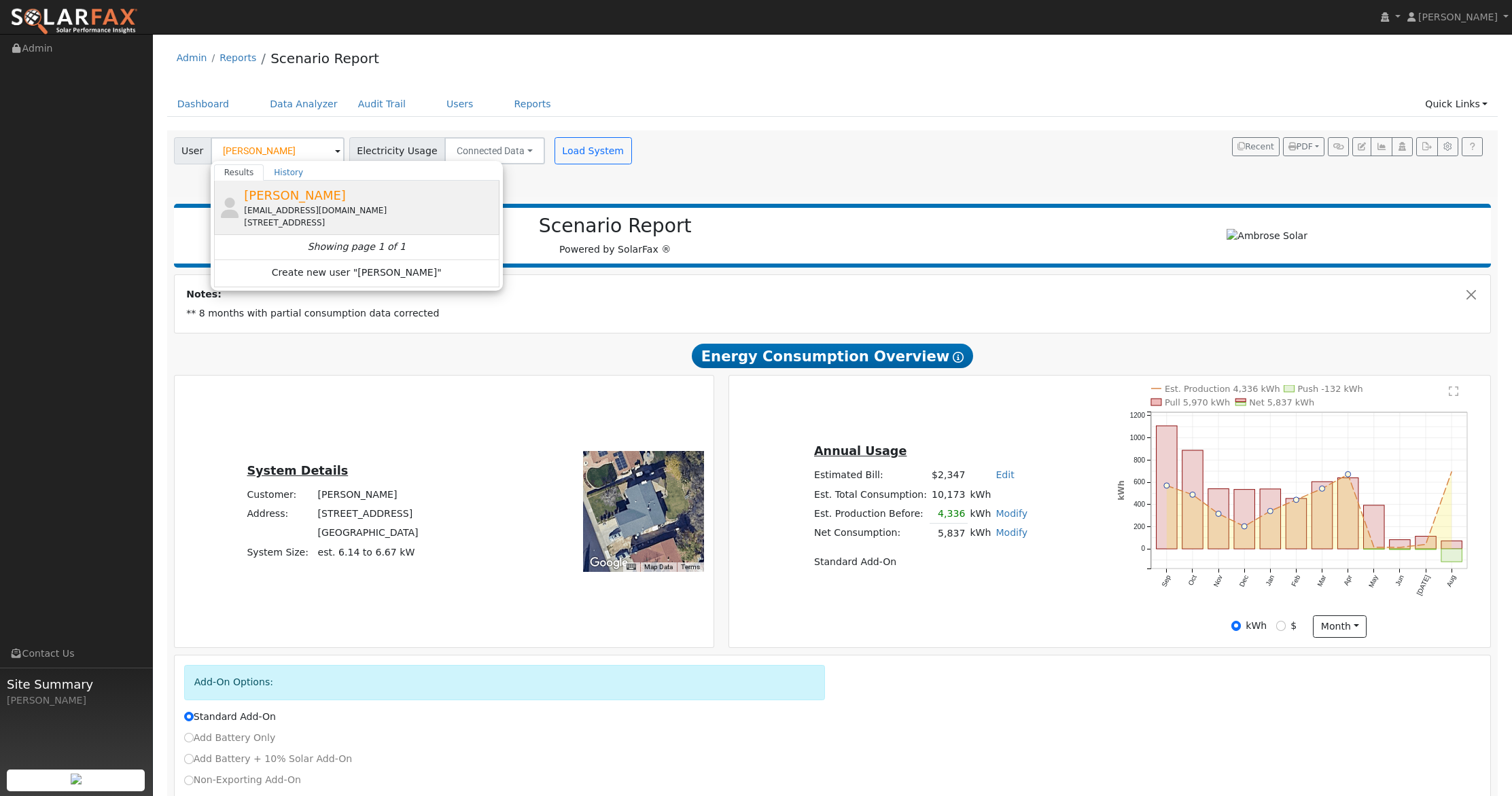
click at [279, 194] on span "[PERSON_NAME]" at bounding box center [294, 195] width 102 height 14
type input "[PERSON_NAME]"
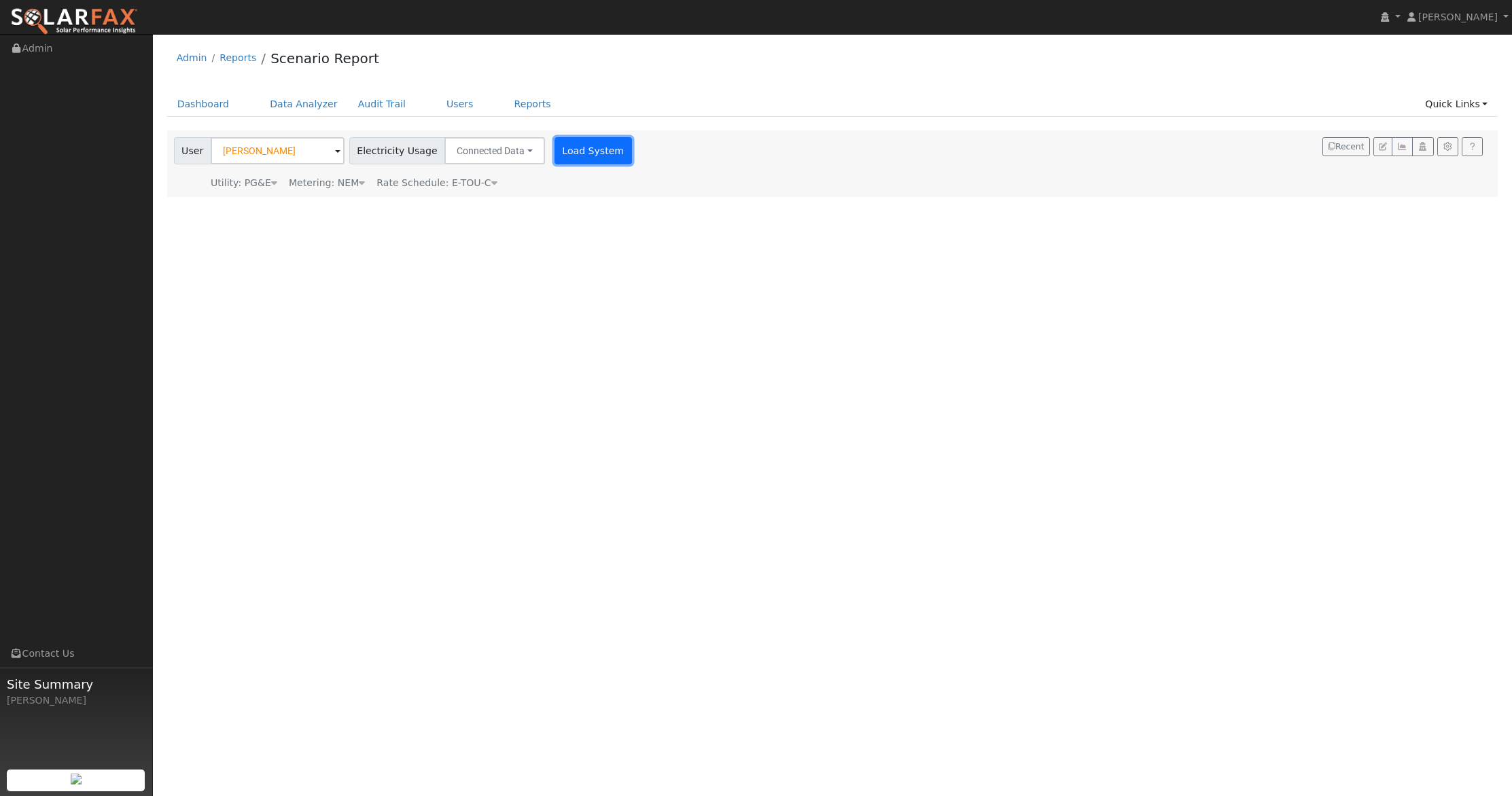
click at [577, 146] on button "Load System" at bounding box center [592, 151] width 77 height 27
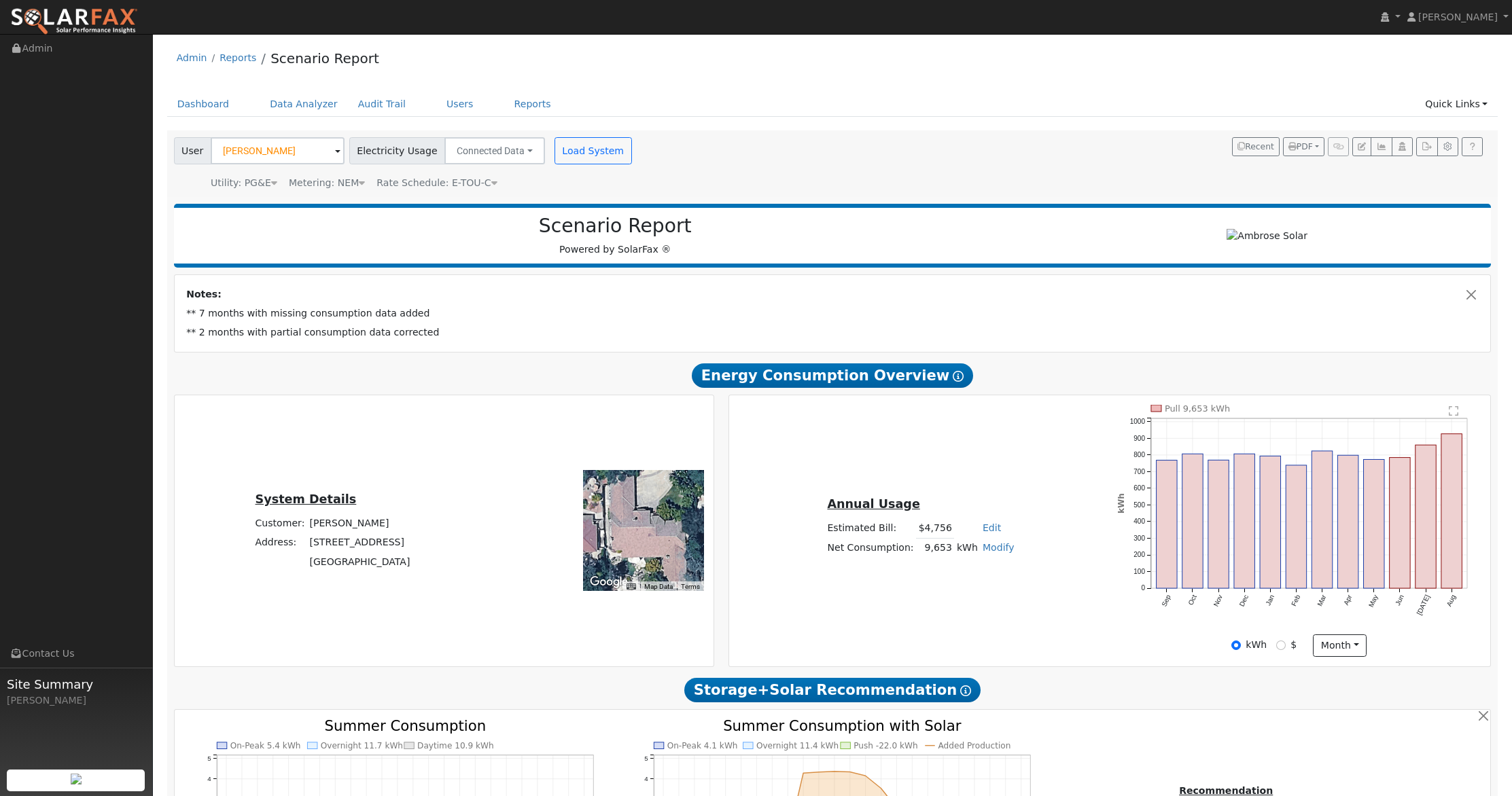
type input "0"
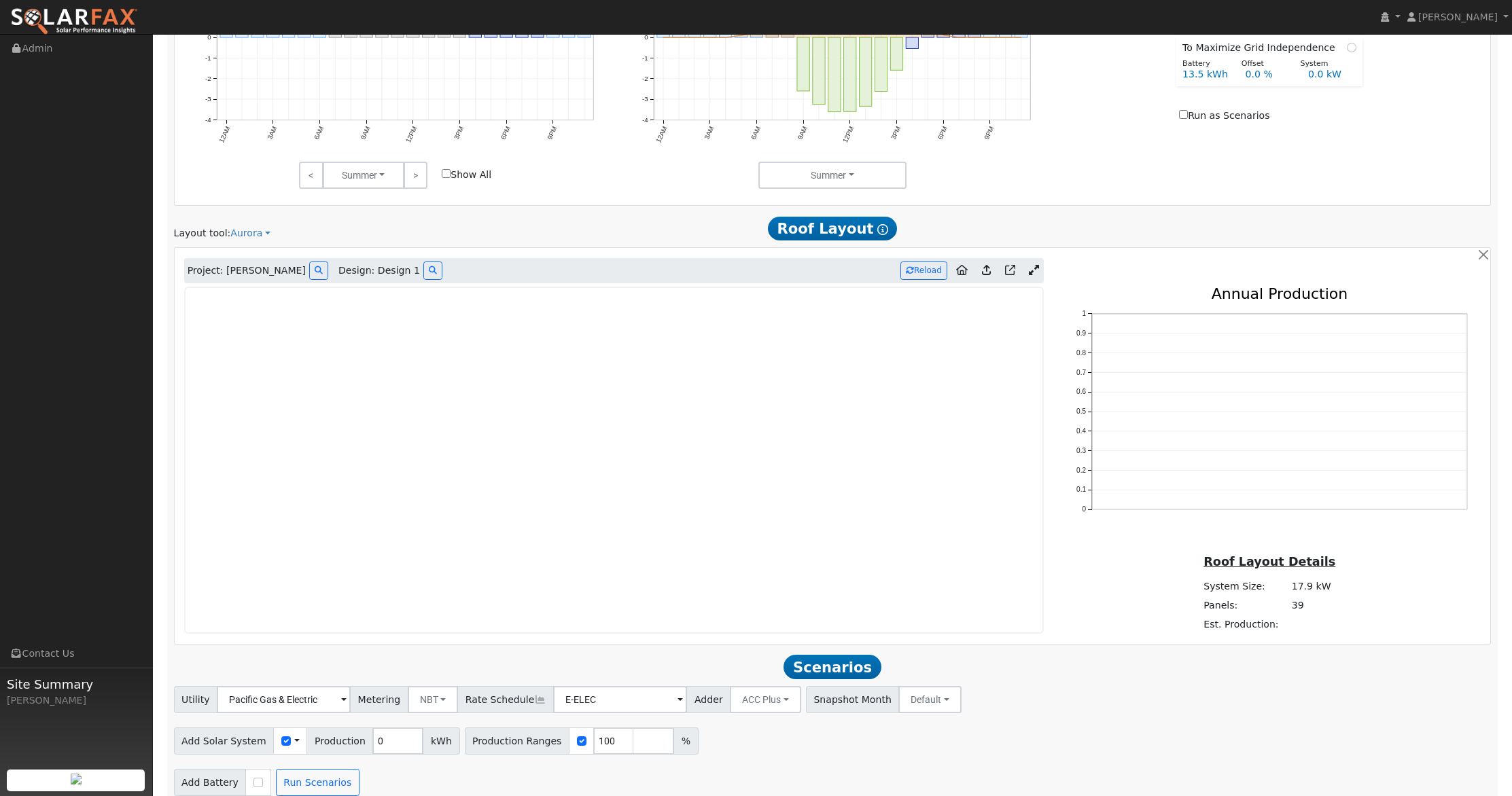
scroll to position [838, 0]
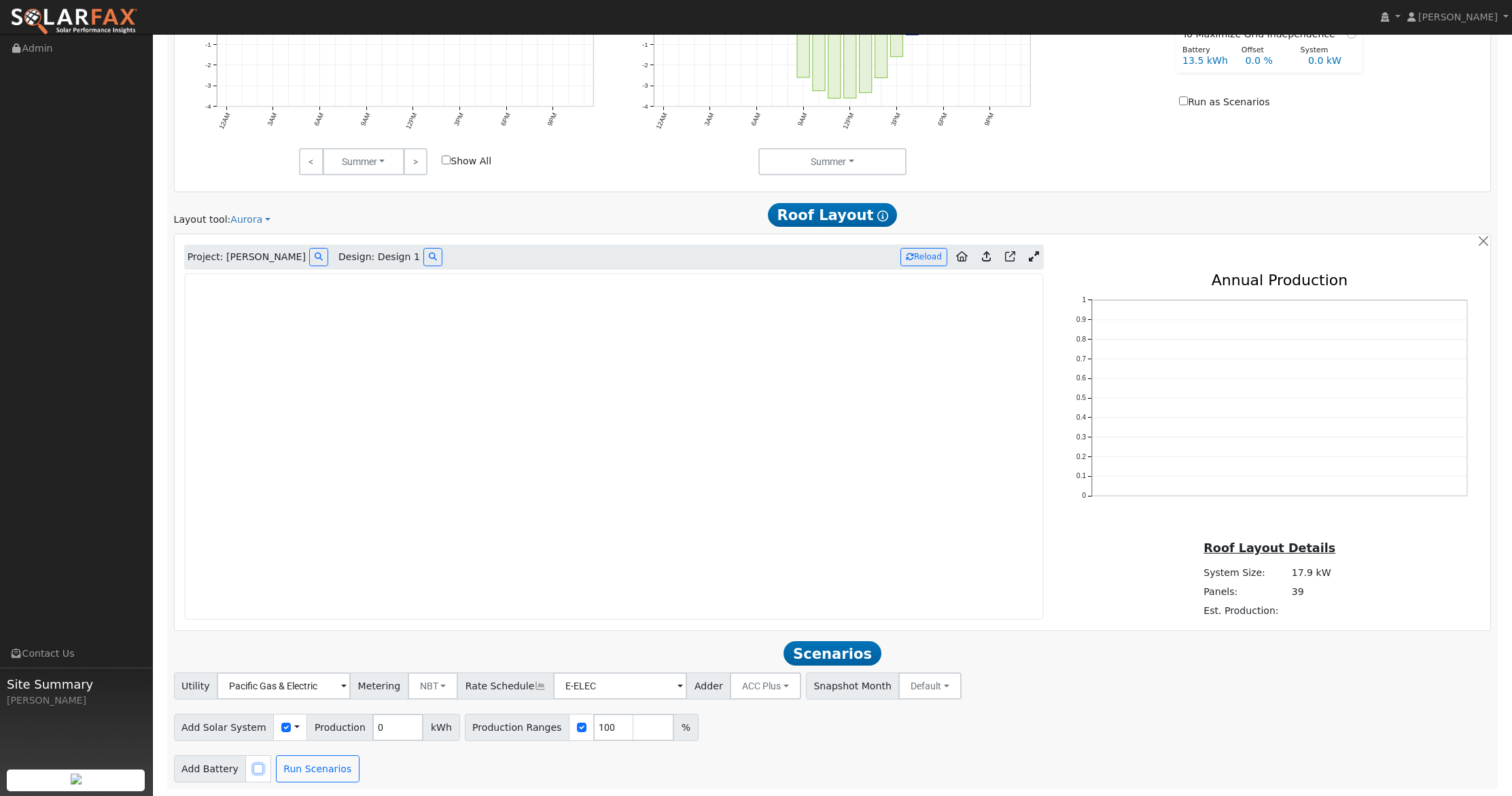
click at [254, 773] on input "checkbox" at bounding box center [258, 769] width 9 height 9
checkbox input "true"
drag, startPoint x: 386, startPoint y: 726, endPoint x: 304, endPoint y: 709, distance: 83.7
click at [304, 709] on div "Add Solar System Use CSV Data Production 0 kWh Production Ranges 100 %" at bounding box center [832, 725] width 1322 height 32
type input "13309"
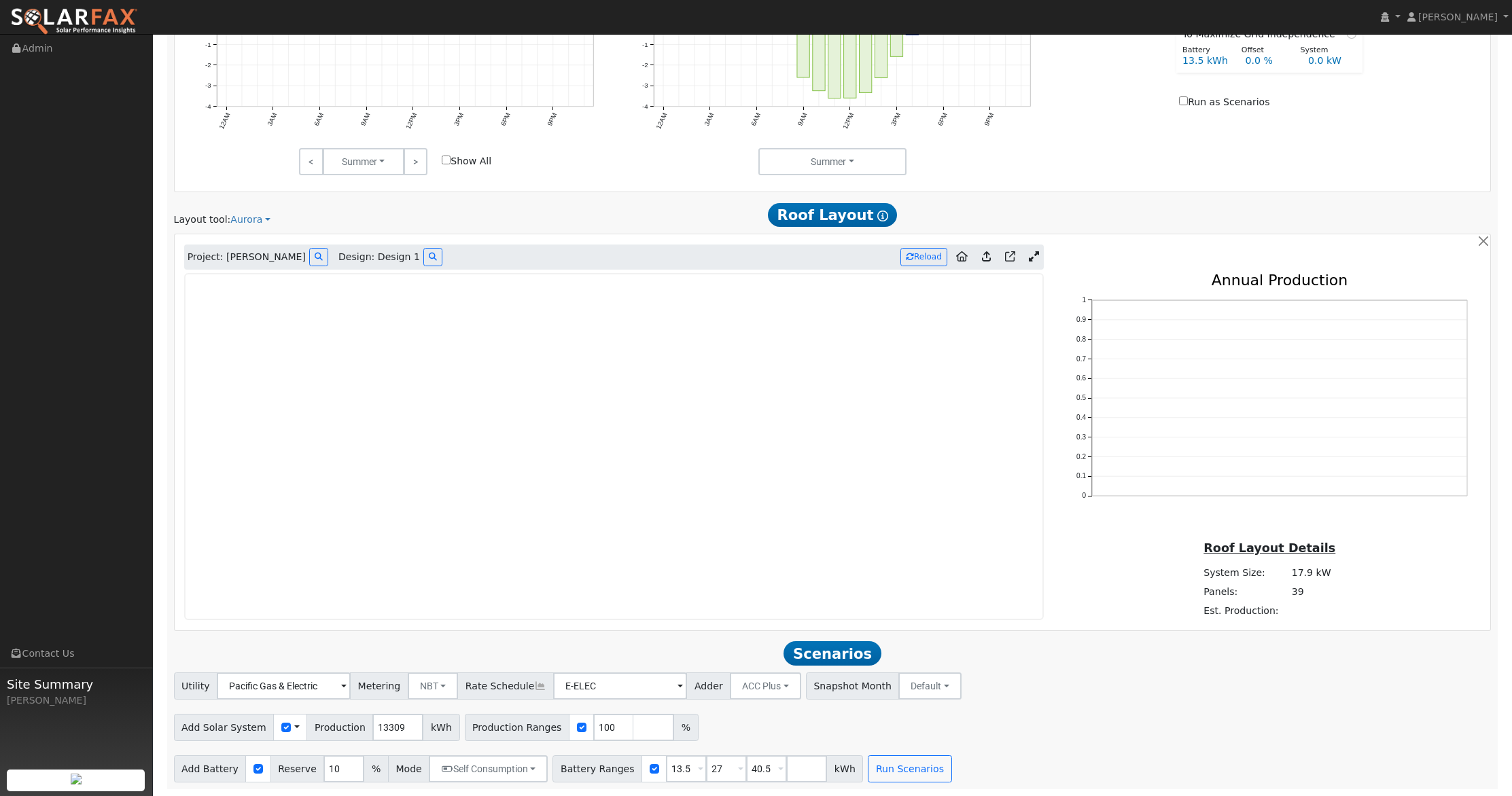
click at [1078, 750] on div "Utility Pacific Gas & Electric Metering NBT NEM NBT Rate Schedule E-ELEC Adder …" at bounding box center [832, 727] width 1332 height 110
drag, startPoint x: 742, startPoint y: 766, endPoint x: 801, endPoint y: 764, distance: 59.0
click at [801, 764] on div "Battery Ranges 13.5 Overrides Reserve % Mode None None Self Consumption Peak Sa…" at bounding box center [708, 769] width 311 height 27
type input "4"
type input "0"
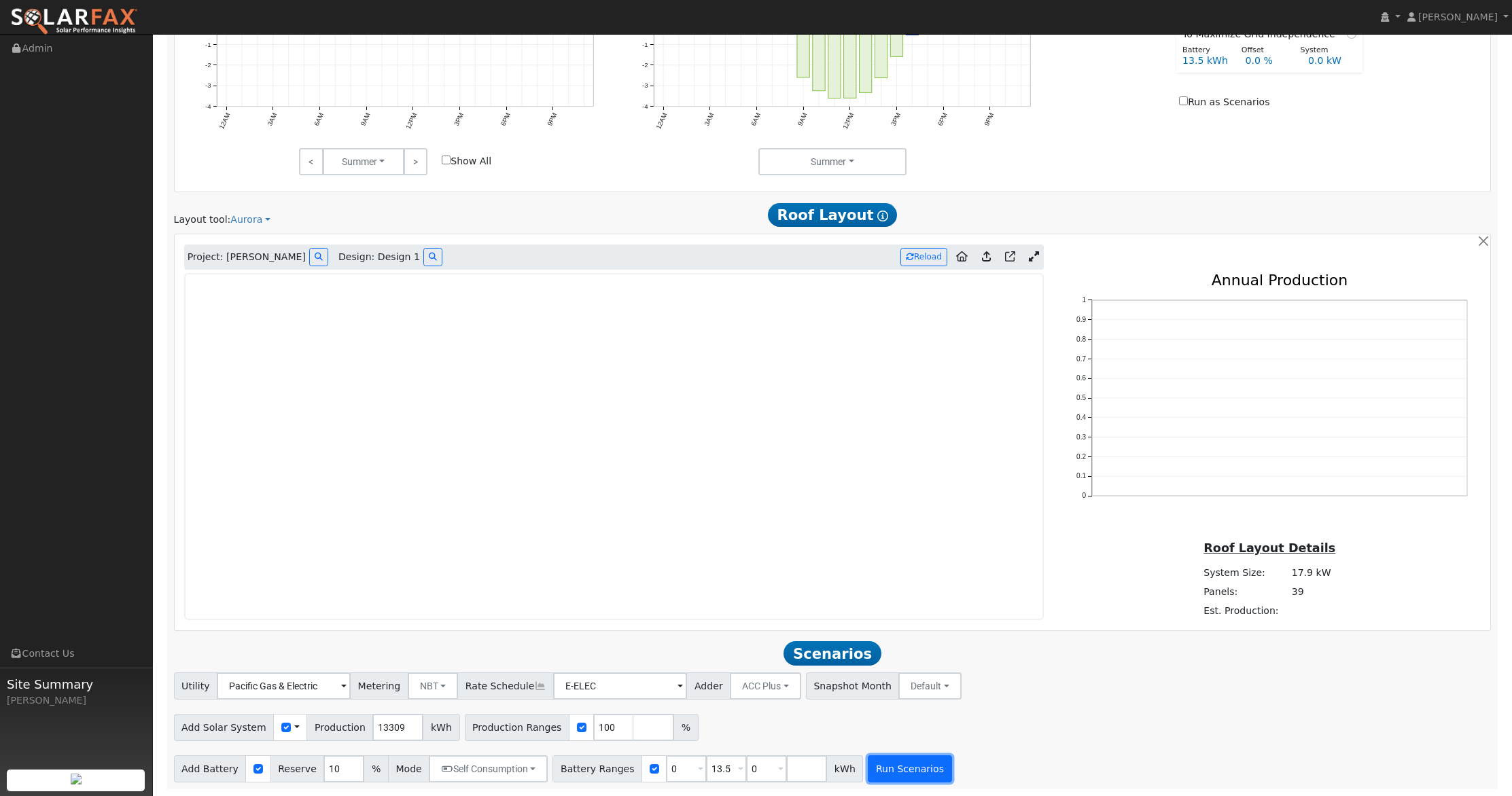
type input "0"
type input "13.5"
type input "27"
click at [896, 762] on button "Run Scenarios" at bounding box center [909, 769] width 84 height 27
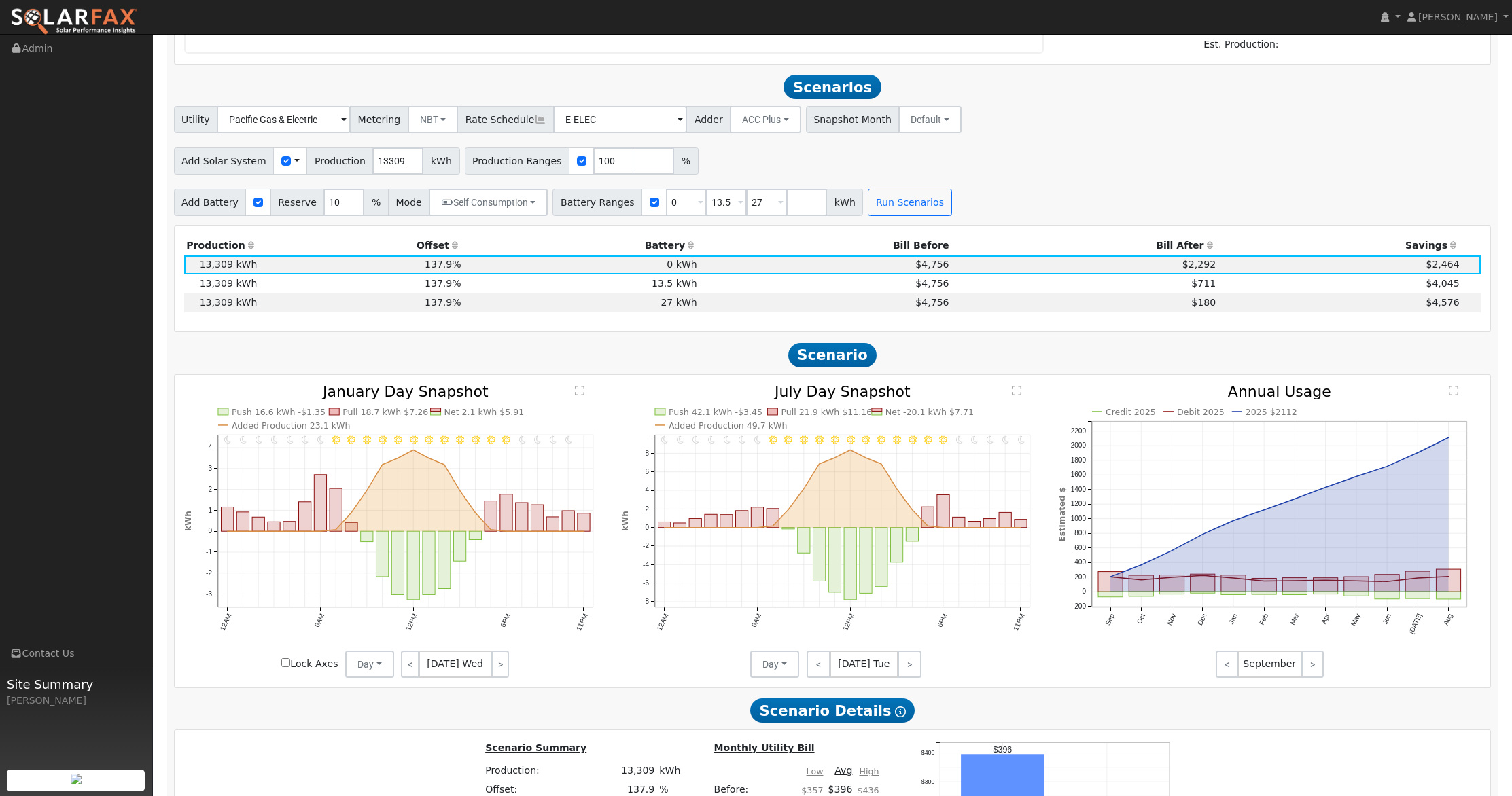
scroll to position [1437, 0]
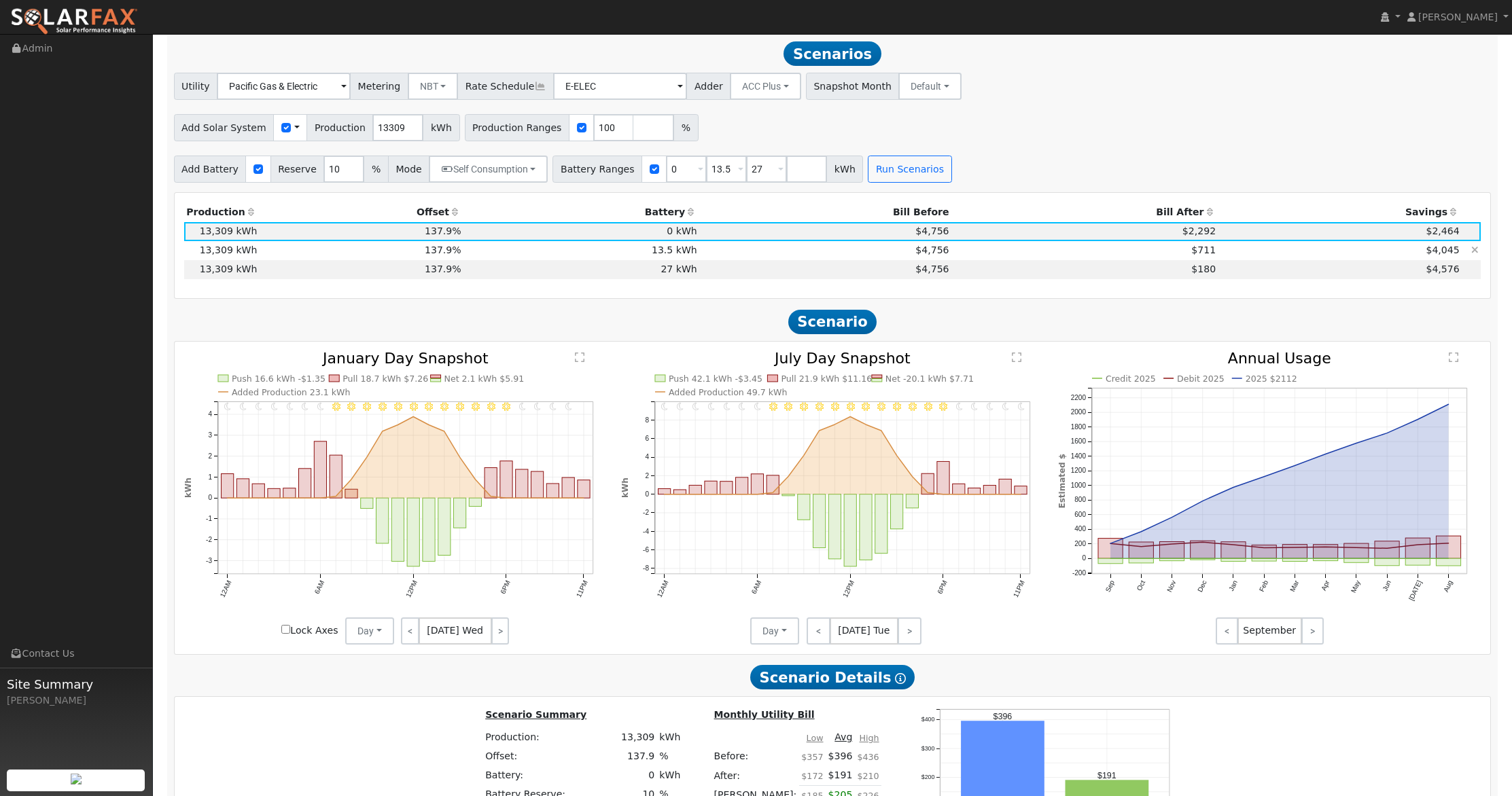
click at [1113, 254] on td "$711" at bounding box center [1084, 251] width 267 height 19
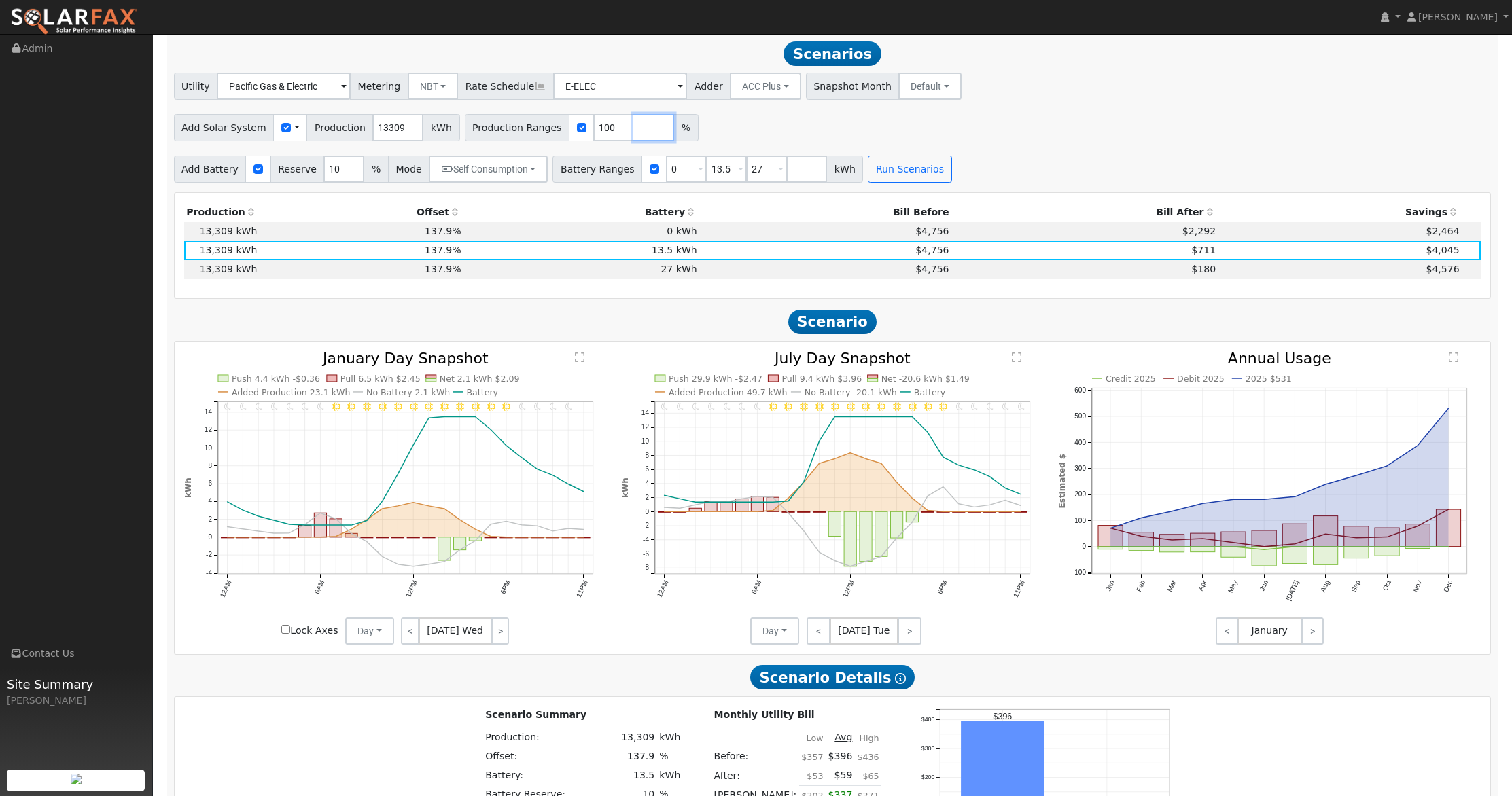
click at [633, 128] on input "number" at bounding box center [653, 127] width 41 height 27
type input "130"
click at [893, 164] on button "Run Scenarios" at bounding box center [909, 169] width 84 height 27
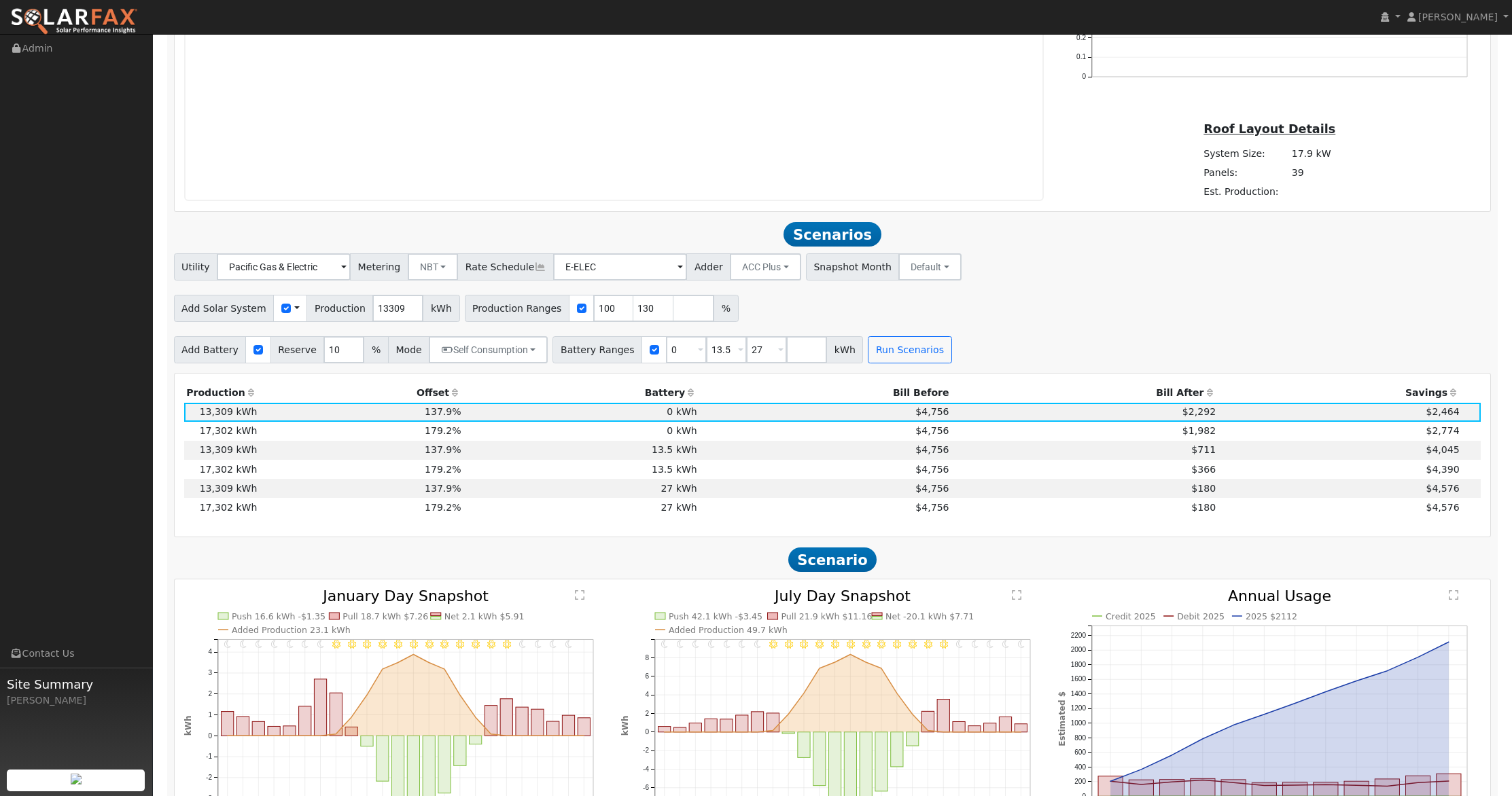
scroll to position [1249, 0]
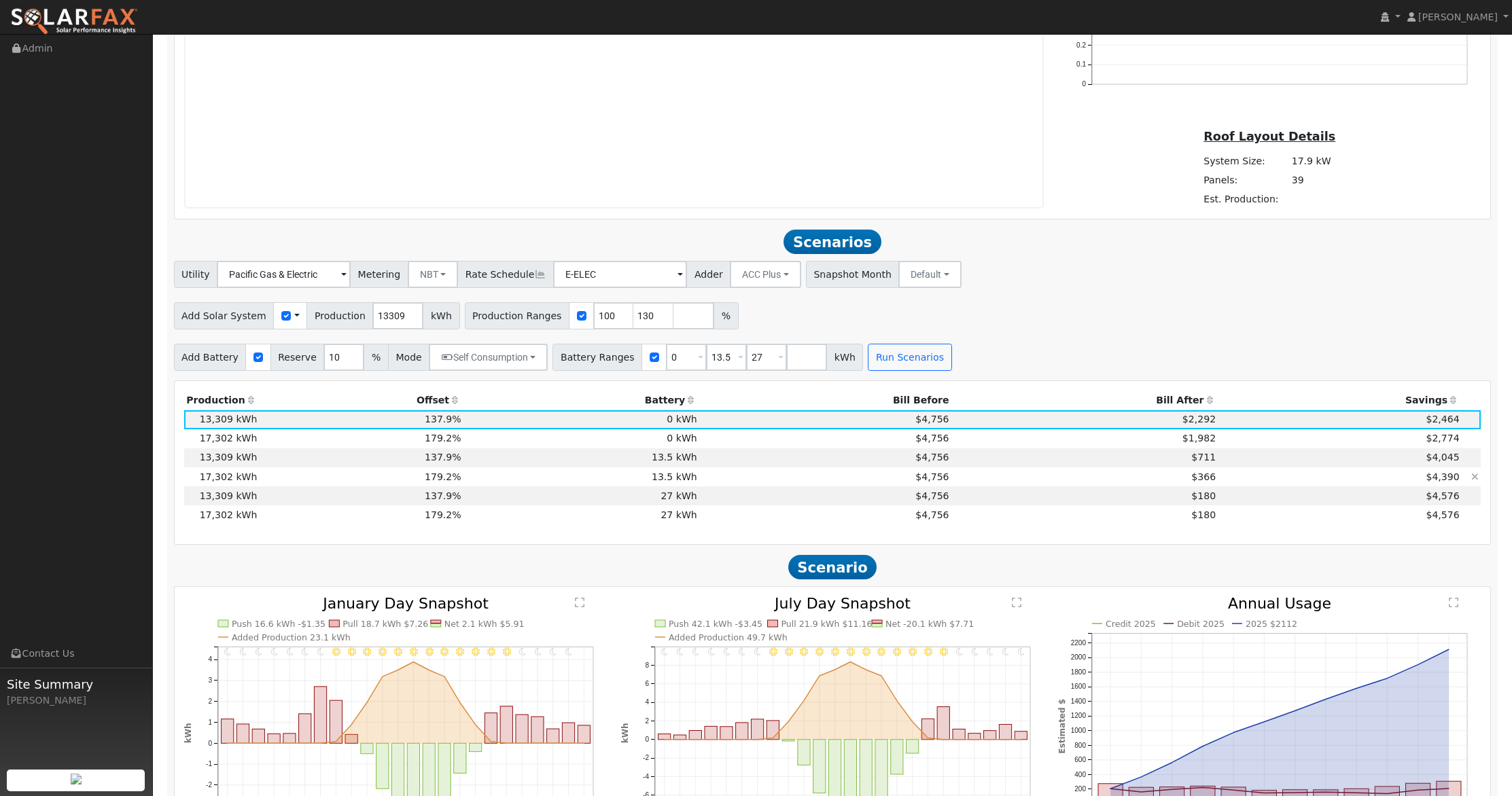
click at [1161, 474] on td "$366" at bounding box center [1084, 477] width 267 height 19
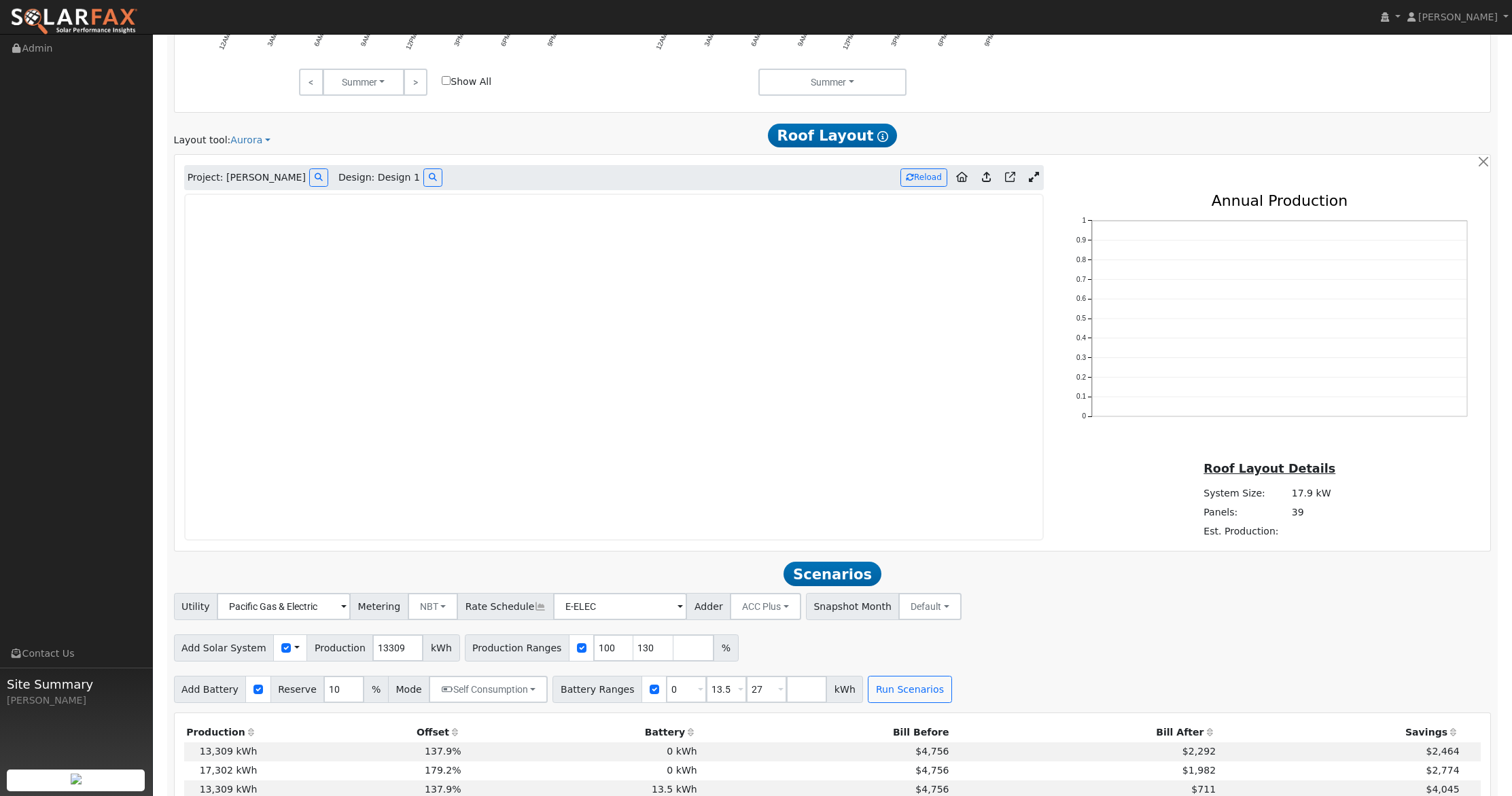
scroll to position [929, 0]
